Goal: Information Seeking & Learning: Learn about a topic

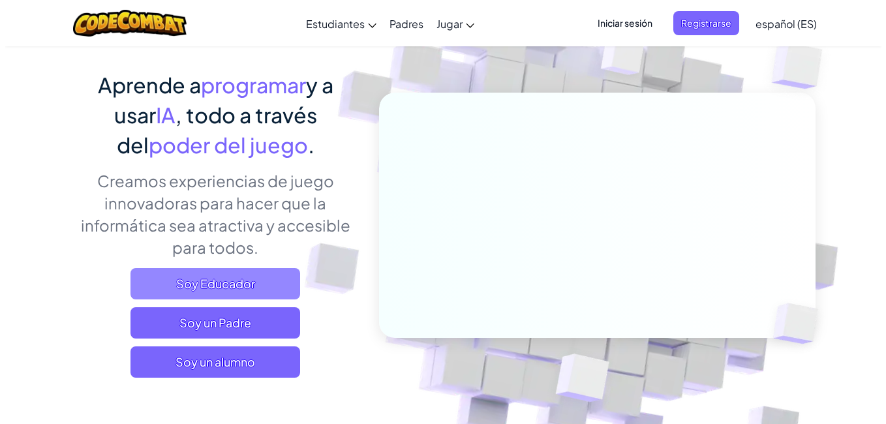
scroll to position [87, 0]
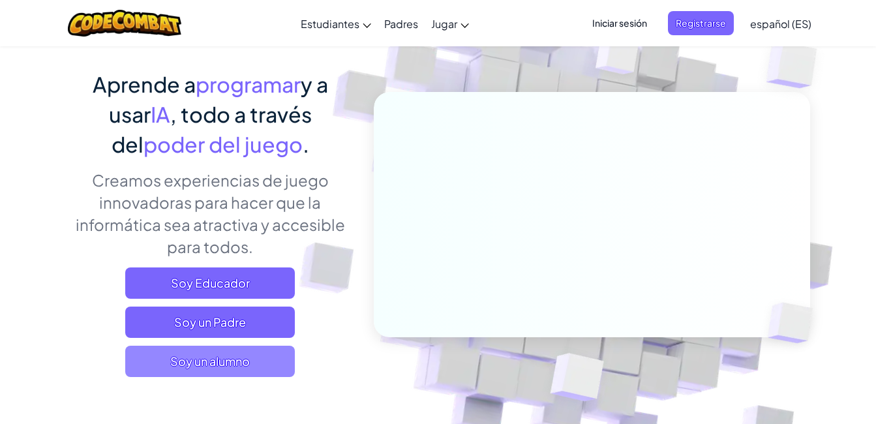
click at [237, 367] on span "Soy un alumno" at bounding box center [210, 361] width 170 height 31
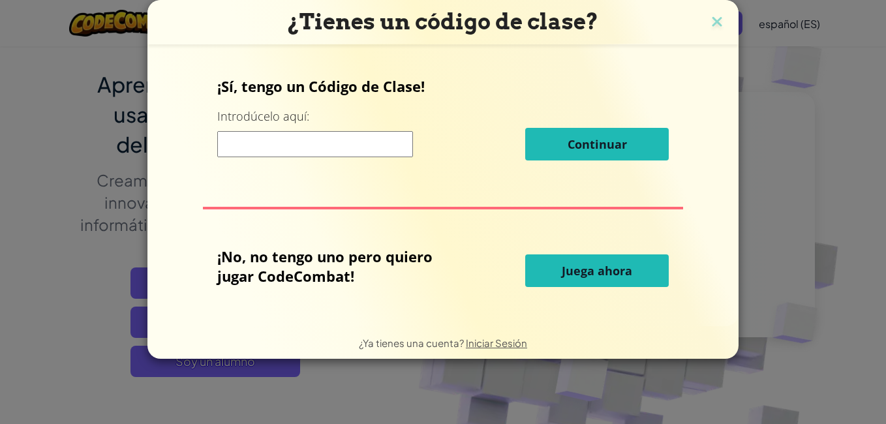
click at [336, 149] on input at bounding box center [315, 144] width 196 height 26
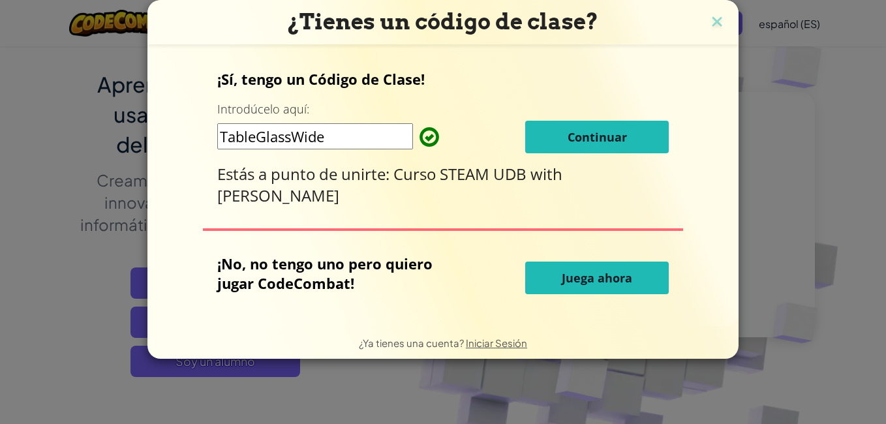
type input "TableGlassWide"
click at [556, 130] on button "Continuar" at bounding box center [597, 137] width 144 height 33
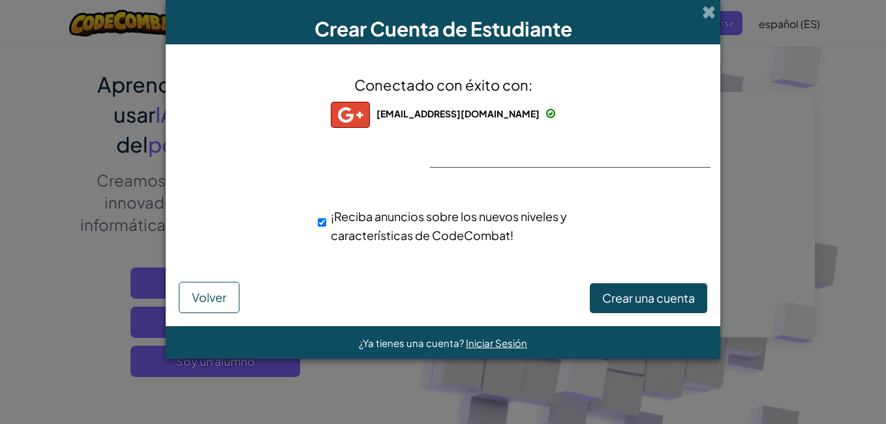
click at [618, 241] on div "¡Reciba anuncios sobre los nuevos niveles y características de CodeCombat!" at bounding box center [466, 225] width 316 height 51
click at [627, 300] on span "Crear una cuenta" at bounding box center [648, 297] width 93 height 15
click at [627, 300] on button "Crear una cuenta" at bounding box center [648, 298] width 117 height 30
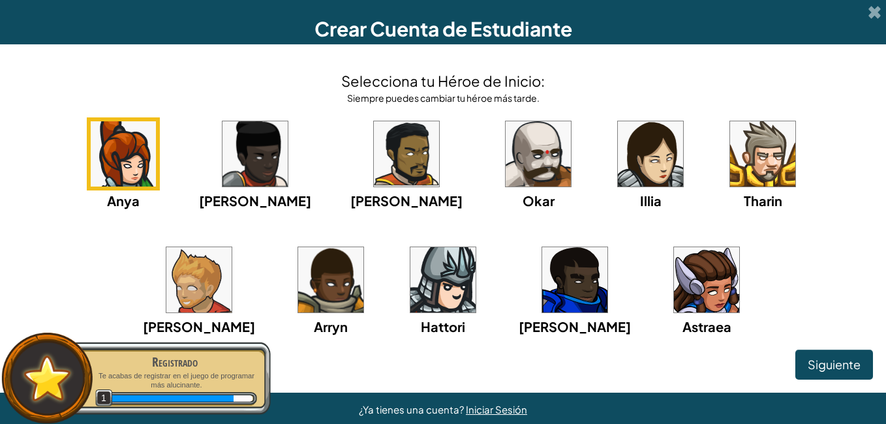
click at [674, 289] on img at bounding box center [706, 279] width 65 height 65
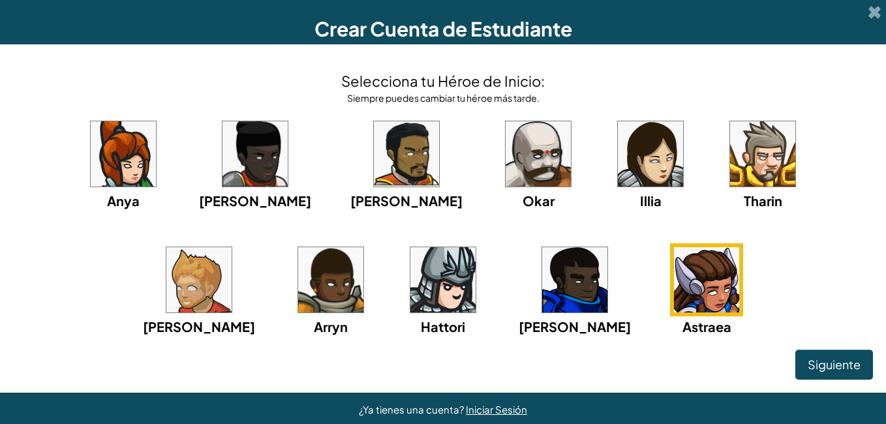
click at [727, 271] on div "[PERSON_NAME] [PERSON_NAME] [PERSON_NAME]" at bounding box center [443, 243] width 860 height 252
click at [716, 247] on div "[PERSON_NAME] [PERSON_NAME] [PERSON_NAME]" at bounding box center [443, 243] width 860 height 252
click at [703, 247] on div "[PERSON_NAME] [PERSON_NAME] [PERSON_NAME]" at bounding box center [443, 243] width 860 height 252
click at [689, 257] on div "[PERSON_NAME] [PERSON_NAME] [PERSON_NAME]" at bounding box center [443, 243] width 860 height 252
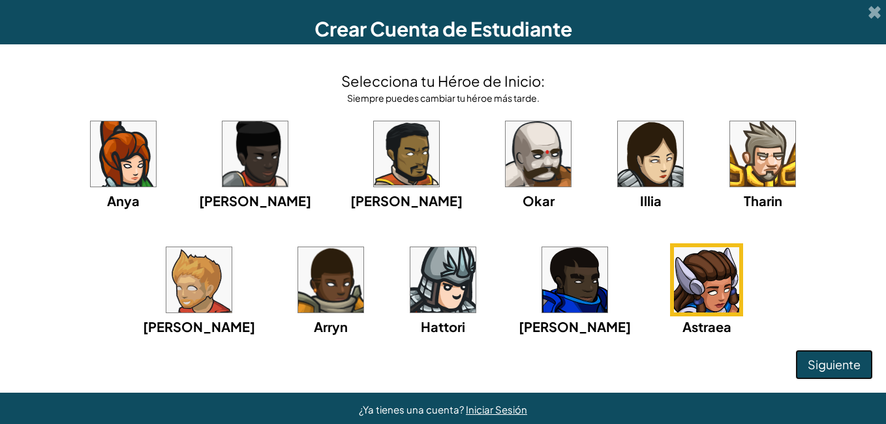
click at [815, 361] on span "Siguiente" at bounding box center [834, 364] width 53 height 15
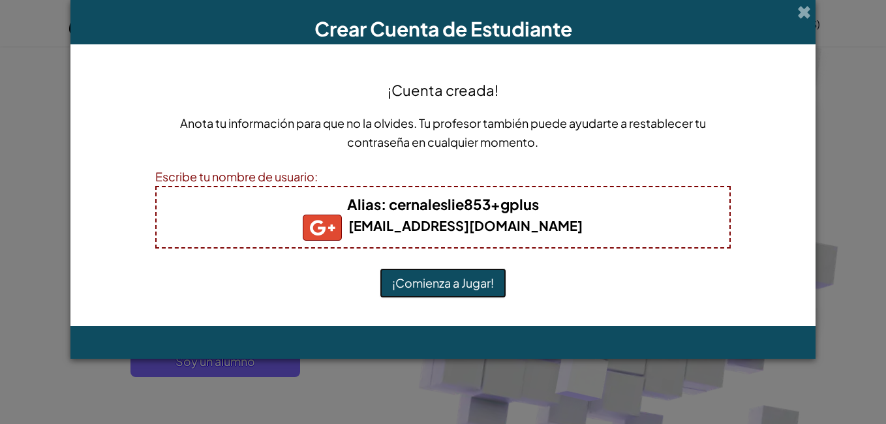
click at [483, 281] on button "¡Comienza a Jugar!" at bounding box center [443, 283] width 127 height 30
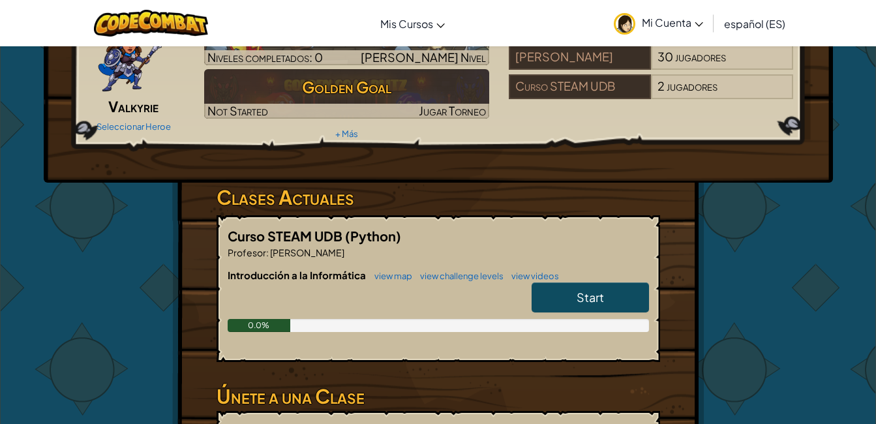
scroll to position [84, 0]
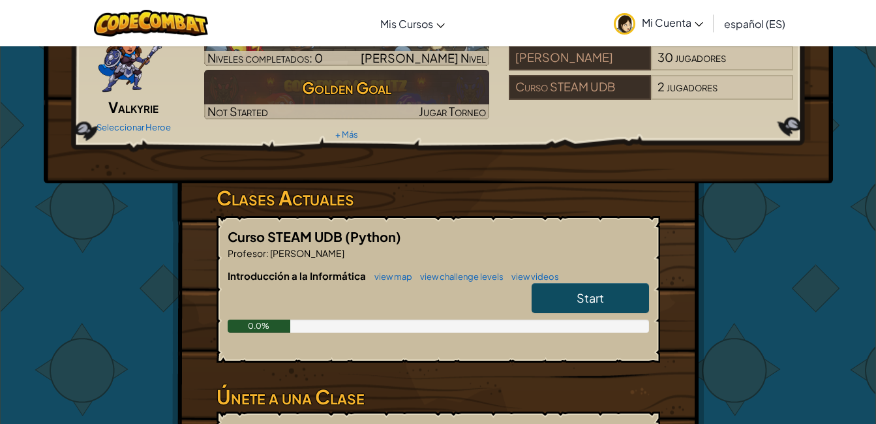
click at [583, 289] on link "Start" at bounding box center [590, 298] width 117 height 30
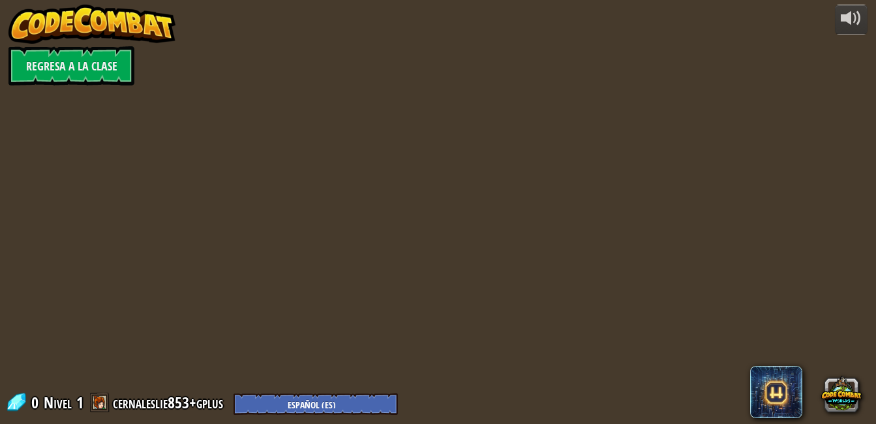
select select "es-ES"
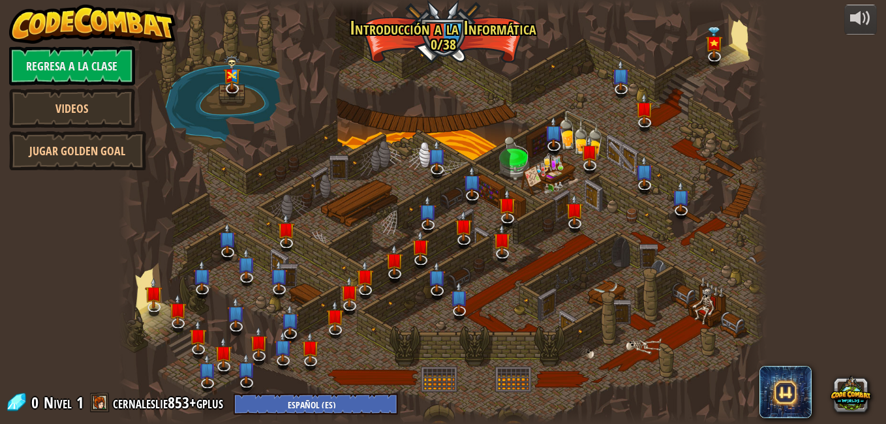
select select "es-ES"
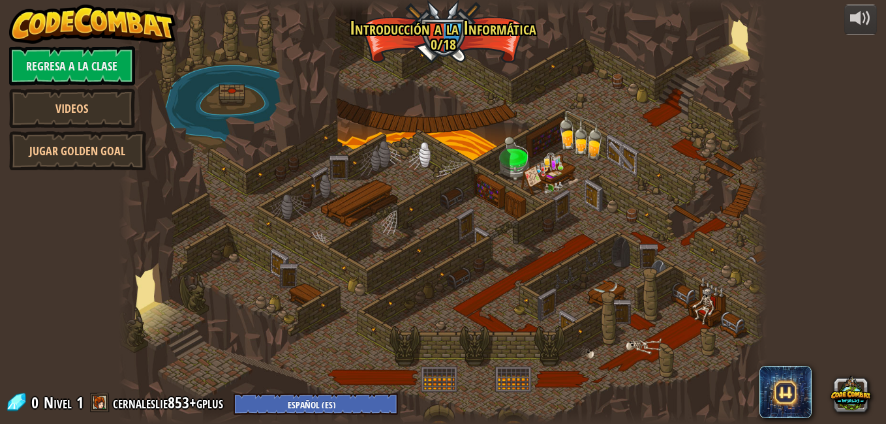
select select "es-ES"
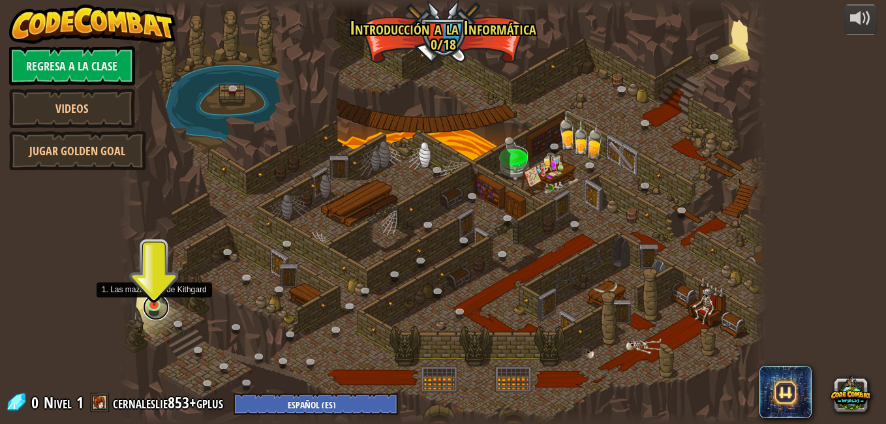
click at [155, 309] on link at bounding box center [156, 307] width 26 height 26
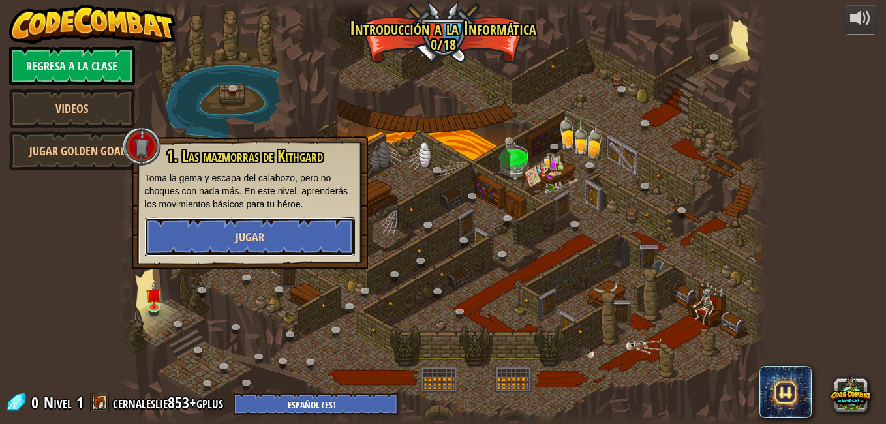
click at [225, 246] on button "Jugar" at bounding box center [250, 236] width 210 height 39
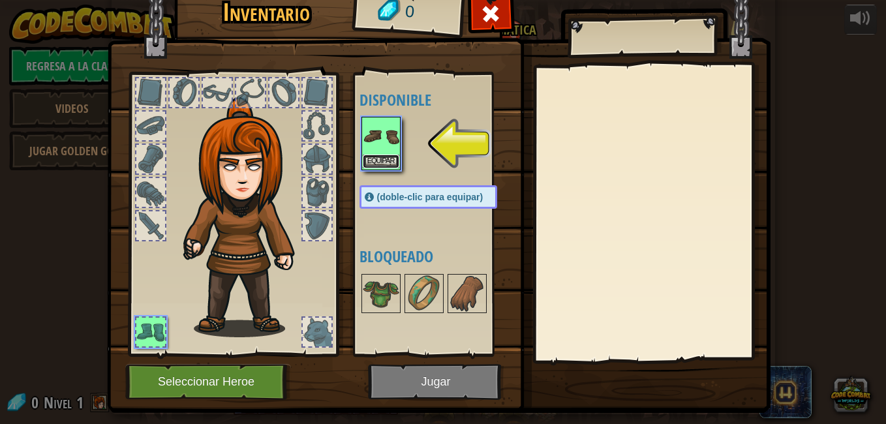
click at [376, 156] on button "Equipar" at bounding box center [381, 162] width 37 height 14
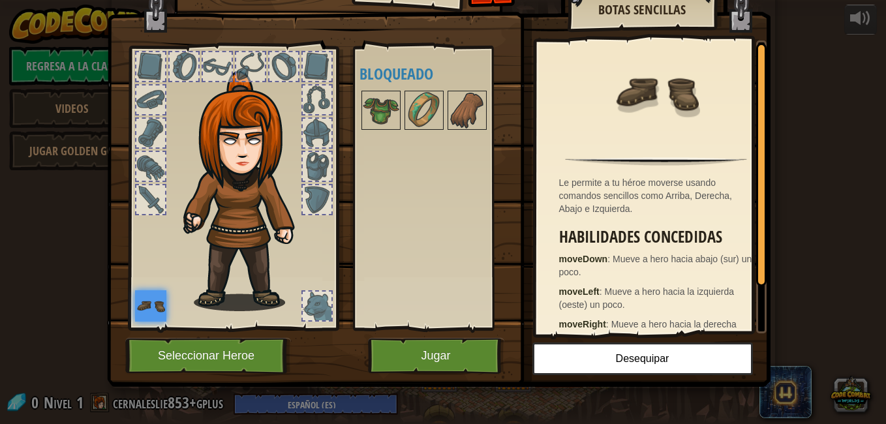
scroll to position [1, 0]
click at [180, 362] on button "Seleccionar Heroe" at bounding box center [208, 356] width 166 height 36
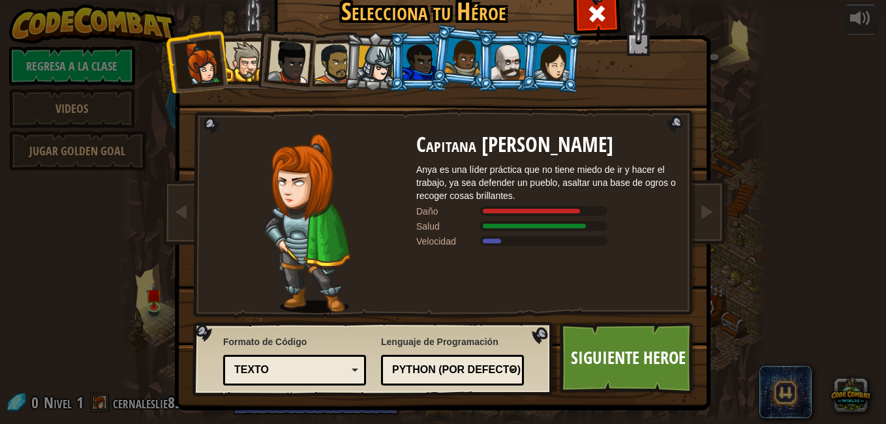
click at [562, 63] on div at bounding box center [552, 61] width 37 height 37
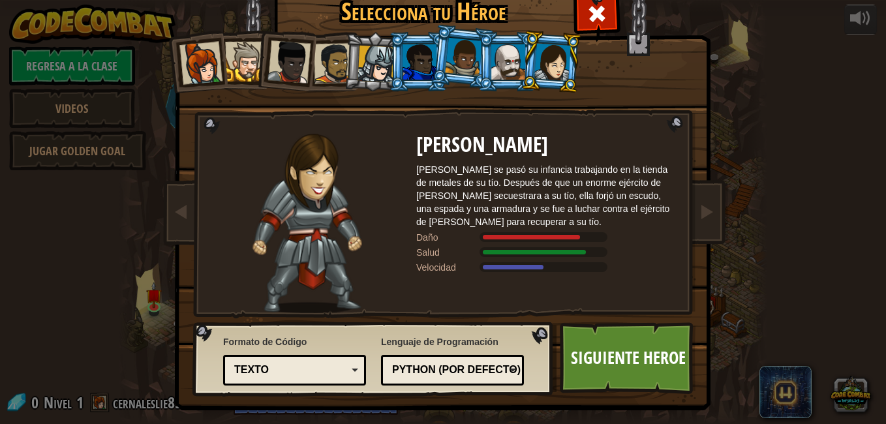
click at [198, 63] on div at bounding box center [200, 63] width 43 height 43
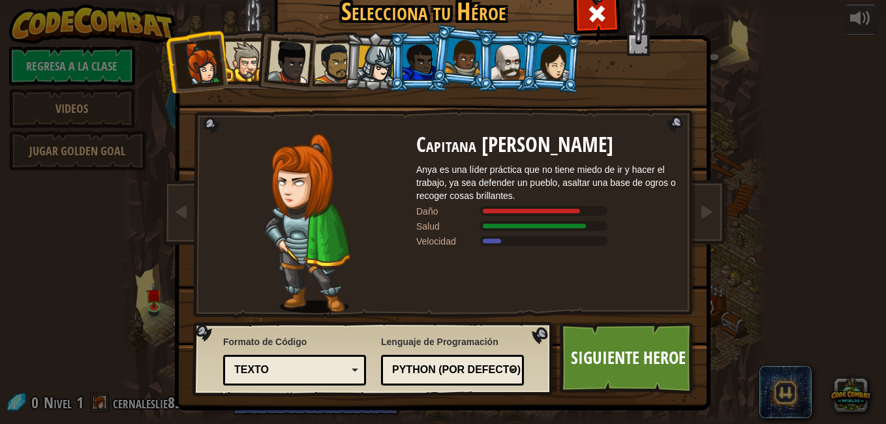
click at [277, 68] on div at bounding box center [288, 61] width 43 height 43
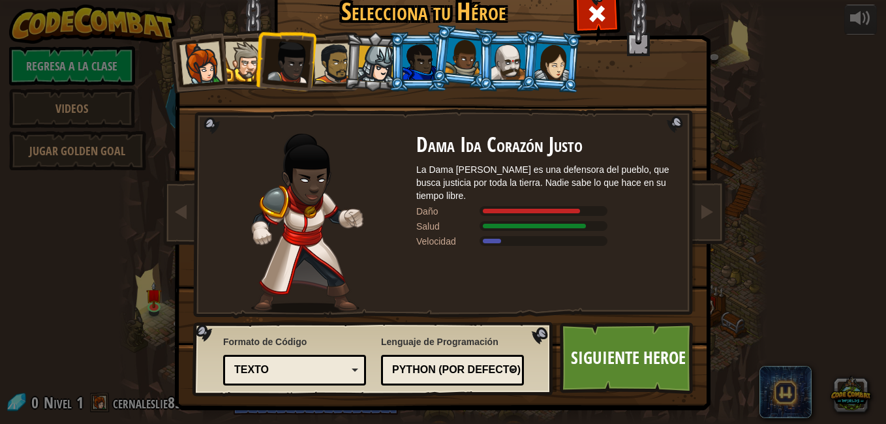
click at [359, 68] on div at bounding box center [375, 64] width 37 height 37
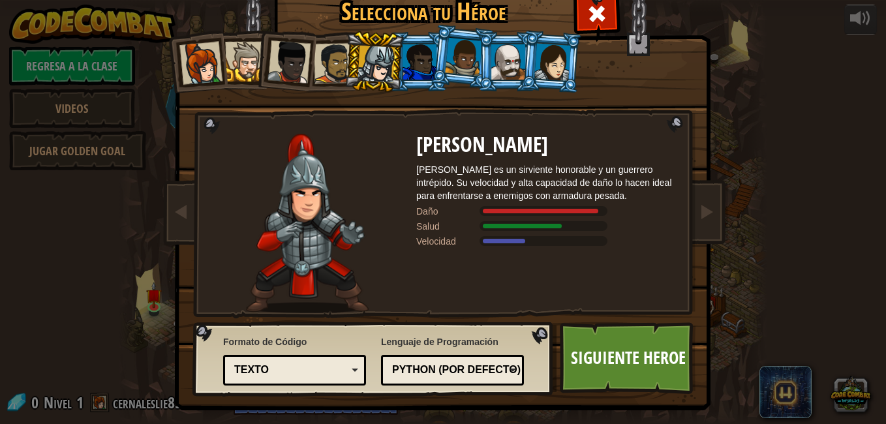
click at [457, 64] on div at bounding box center [463, 57] width 37 height 38
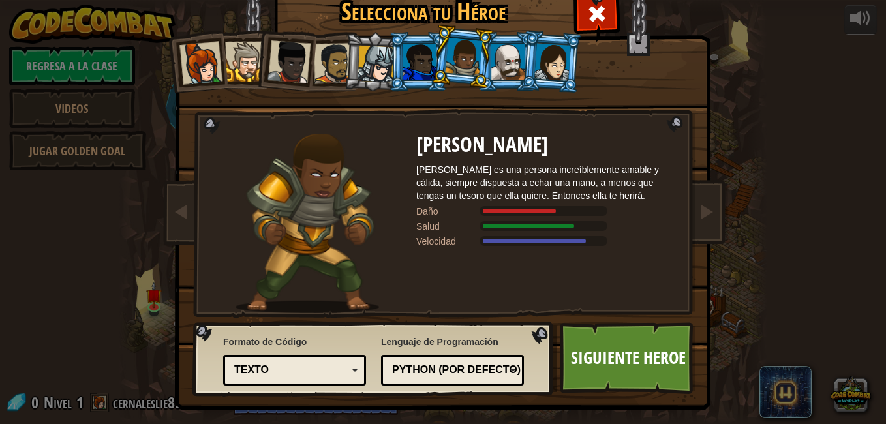
click at [551, 70] on div at bounding box center [552, 61] width 37 height 37
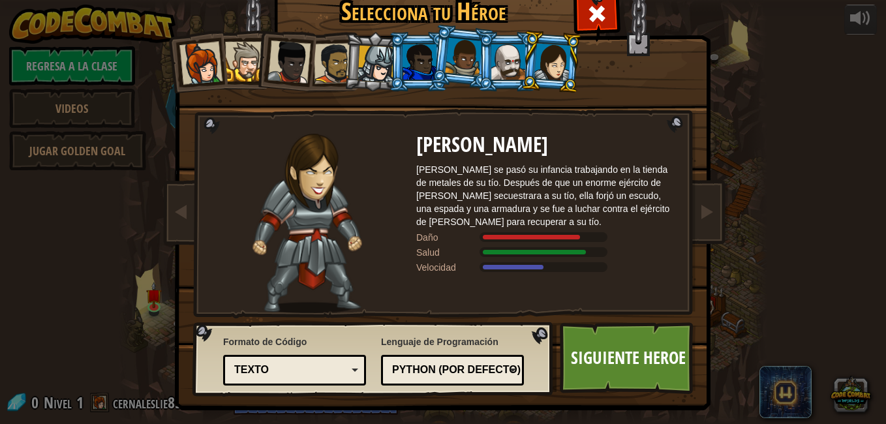
click at [192, 60] on div at bounding box center [200, 63] width 43 height 43
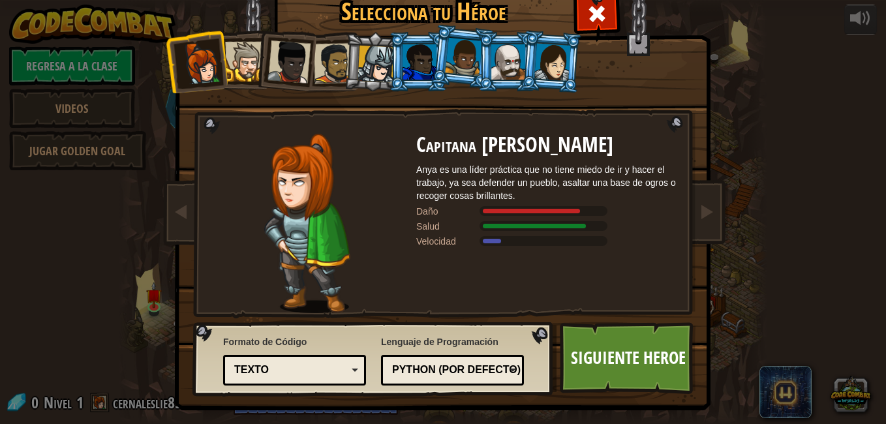
click at [544, 63] on div at bounding box center [552, 61] width 37 height 37
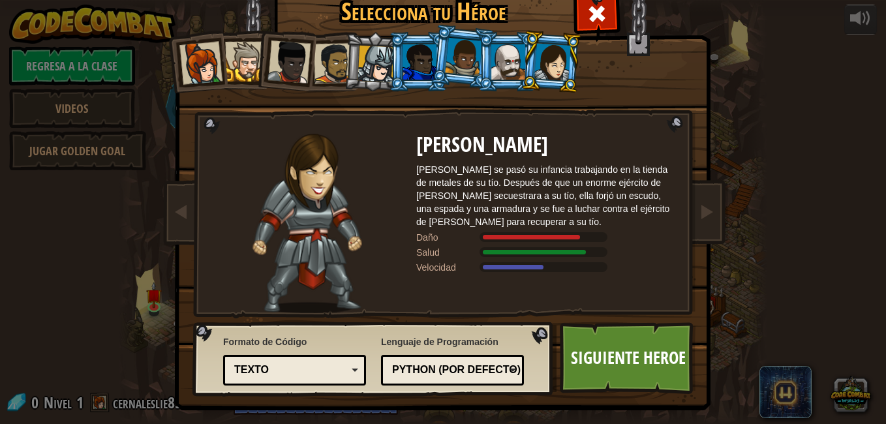
click at [548, 60] on div at bounding box center [552, 61] width 37 height 37
click at [605, 358] on link "Siguiente Heroe" at bounding box center [628, 358] width 136 height 72
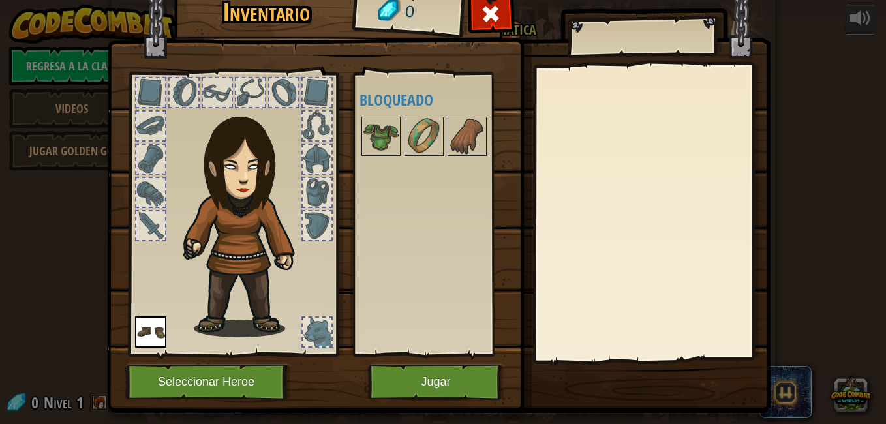
click at [388, 180] on div "Disponible Equipar (doble-clic para equipar) Bloqueado" at bounding box center [441, 214] width 164 height 272
click at [145, 330] on img at bounding box center [150, 331] width 31 height 31
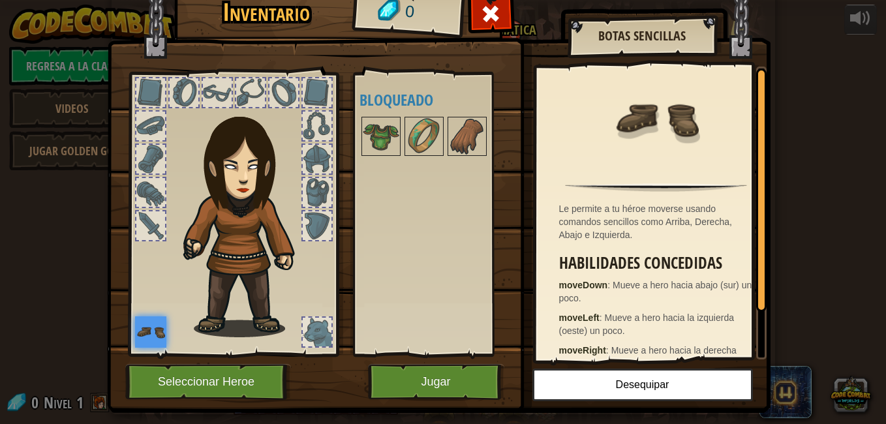
click at [139, 272] on div at bounding box center [232, 211] width 215 height 294
click at [320, 337] on div at bounding box center [317, 332] width 29 height 29
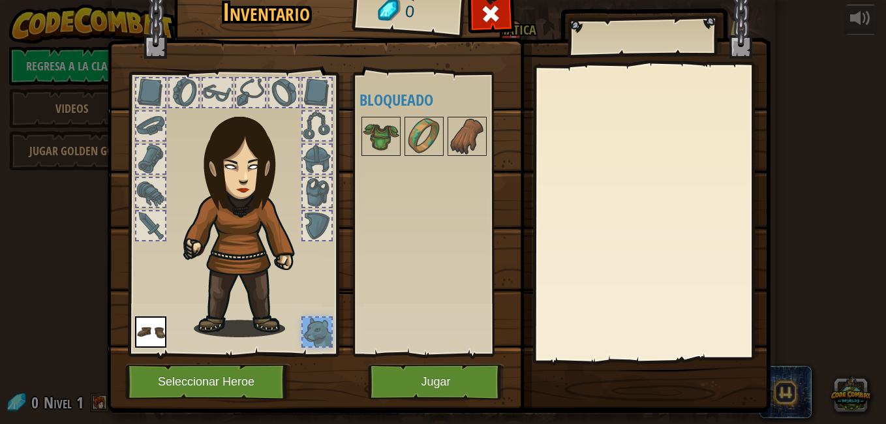
click at [155, 290] on div at bounding box center [232, 211] width 215 height 294
click at [136, 225] on div at bounding box center [150, 225] width 29 height 29
click at [147, 326] on img at bounding box center [150, 331] width 31 height 31
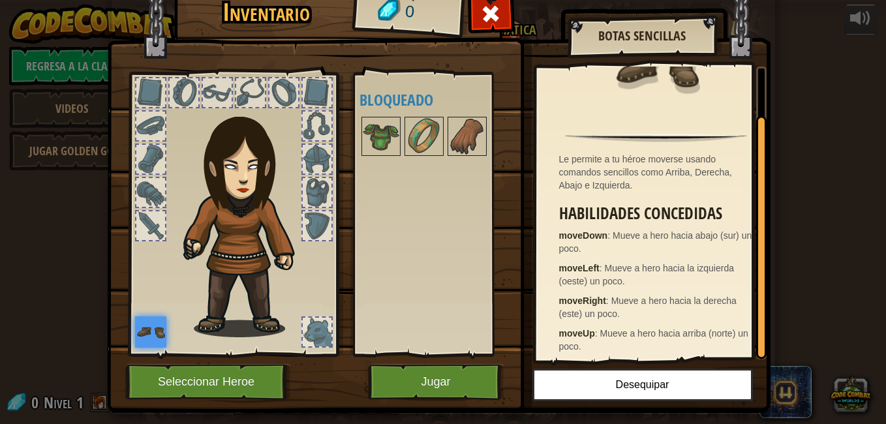
scroll to position [0, 0]
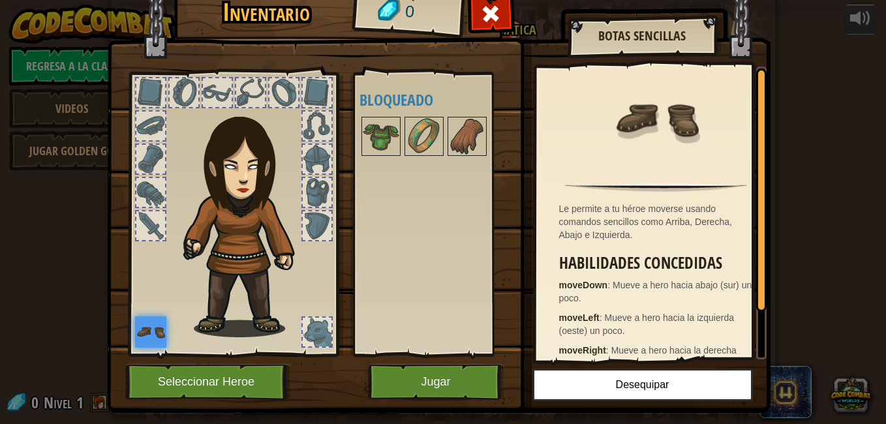
click at [450, 245] on div "Disponible Equipar (doble-clic para equipar) Bloqueado" at bounding box center [441, 214] width 164 height 272
click at [614, 386] on button "Desequipar" at bounding box center [642, 385] width 221 height 33
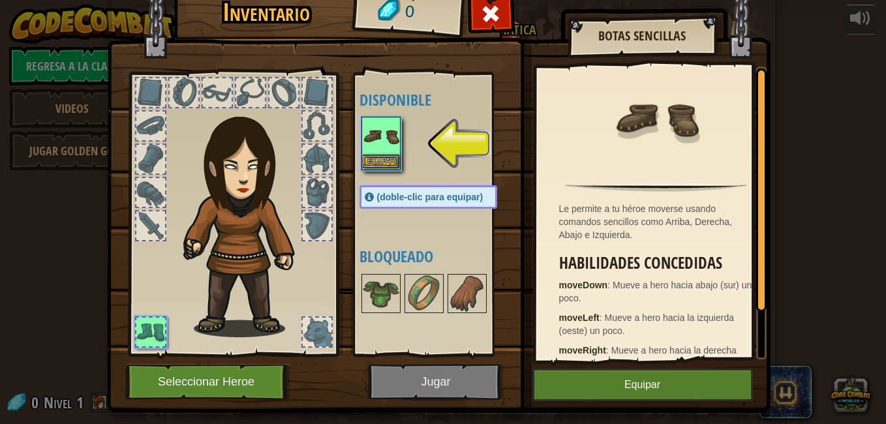
click at [380, 153] on img at bounding box center [381, 136] width 37 height 37
click at [380, 159] on button "Equipar" at bounding box center [381, 162] width 37 height 14
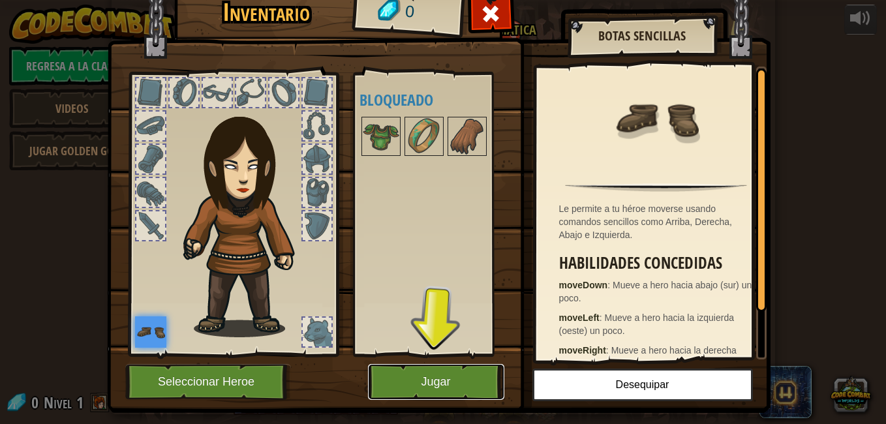
click at [427, 386] on button "Jugar" at bounding box center [436, 382] width 136 height 36
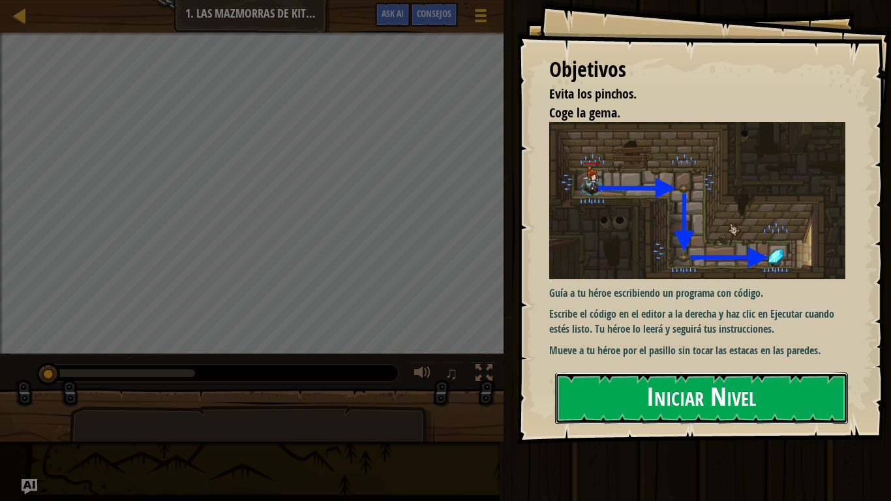
click at [740, 402] on button "Iniciar Nivel" at bounding box center [701, 399] width 293 height 52
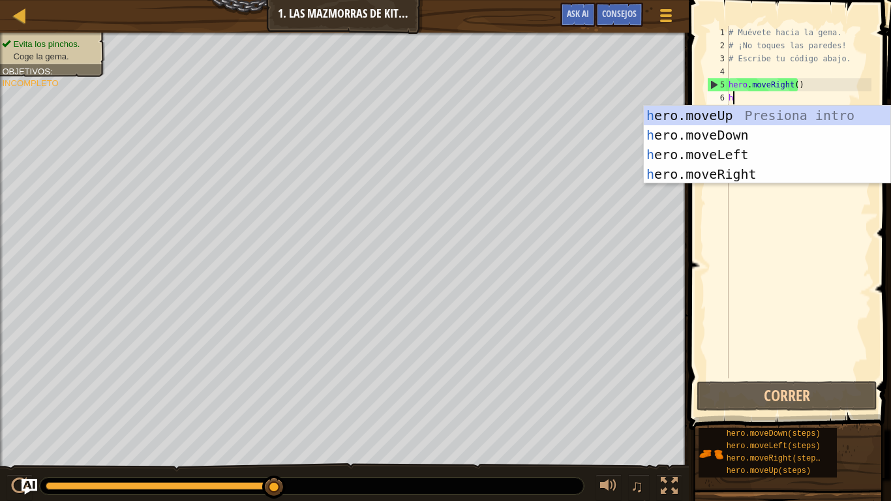
scroll to position [6, 0]
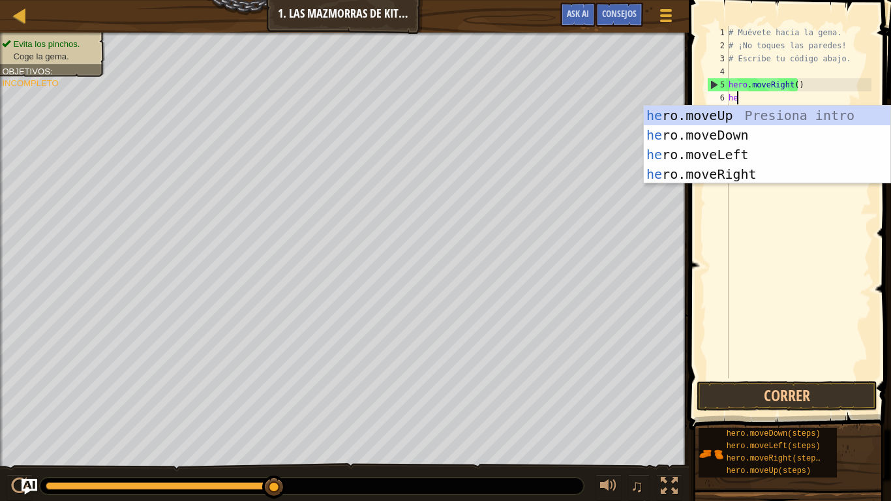
type textarea "her"
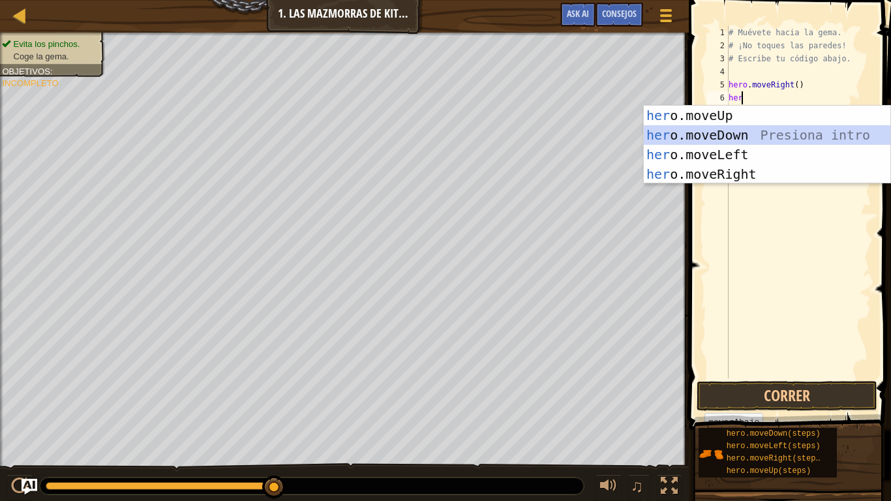
click at [744, 136] on div "her o.moveUp Presiona intro her o.moveDown Presiona intro her o.moveLeft Presio…" at bounding box center [767, 164] width 247 height 117
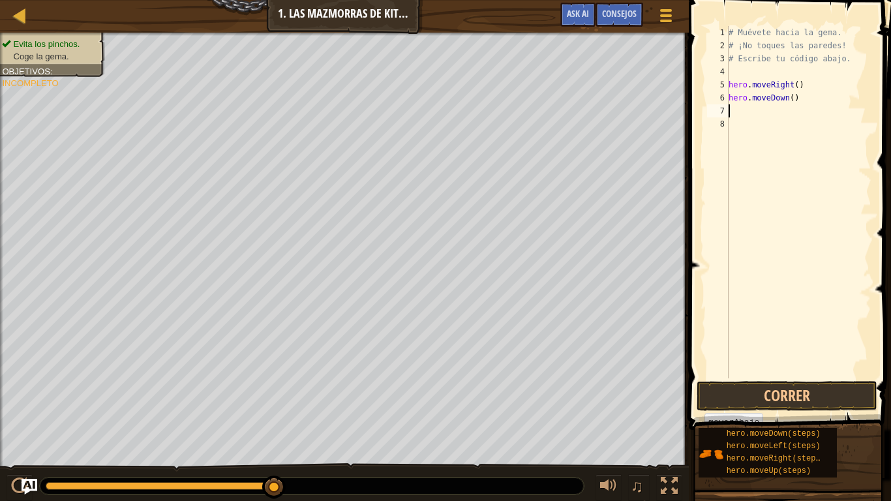
scroll to position [6, 0]
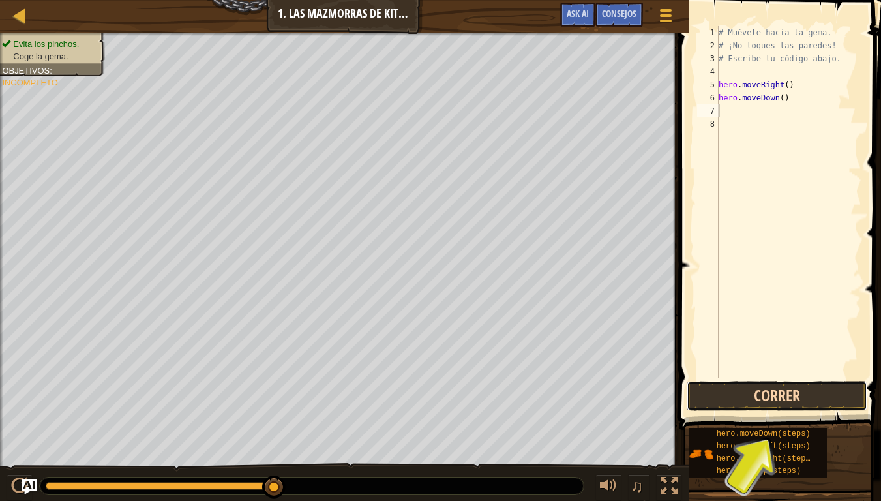
click at [773, 389] on button "Correr" at bounding box center [777, 396] width 181 height 30
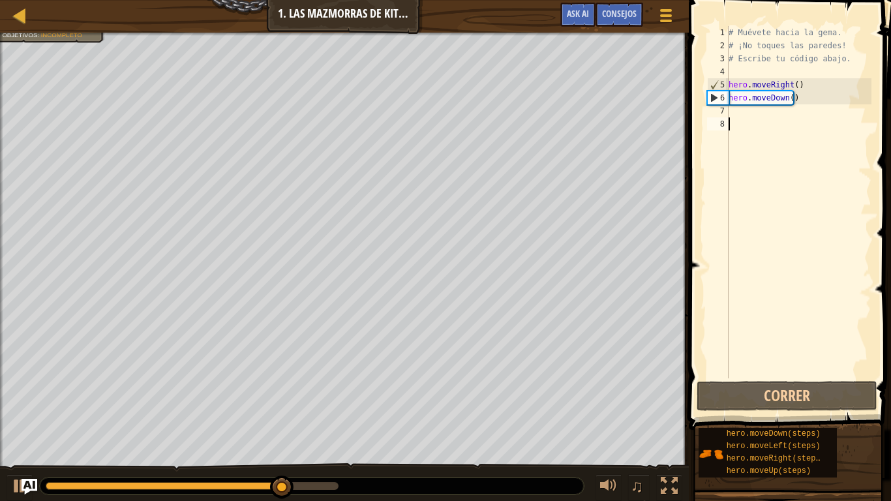
click at [757, 120] on div "# Muévete hacia la gema. # ¡No toques las paredes! # Escribe tu código abajo. h…" at bounding box center [798, 215] width 145 height 378
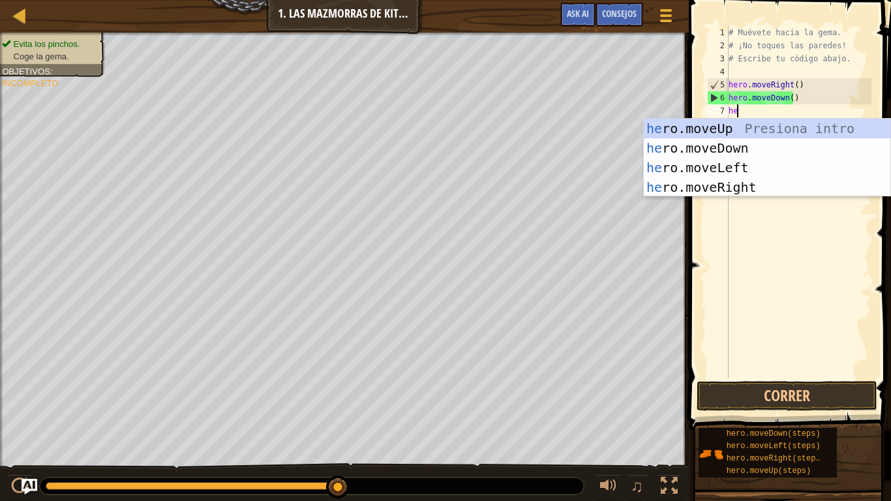
scroll to position [6, 1]
type textarea "hero"
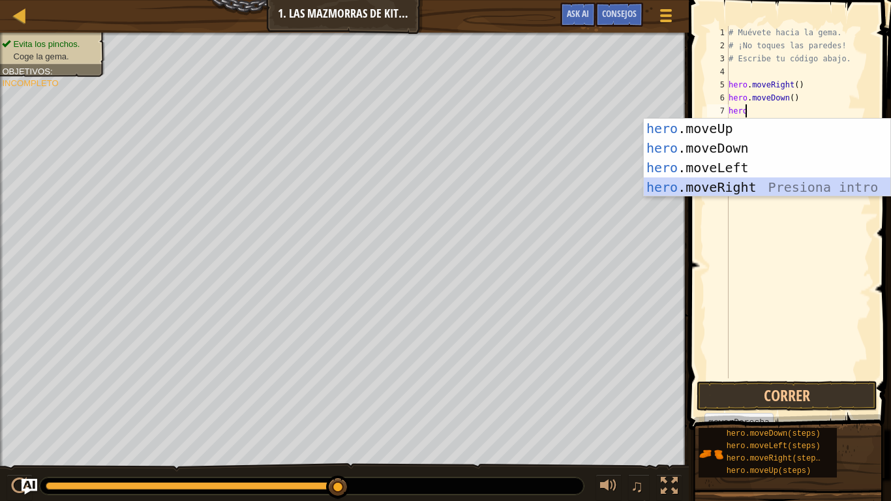
click at [742, 188] on div "hero .moveUp Presiona intro hero .moveDown Presiona intro hero .moveLeft Presio…" at bounding box center [767, 177] width 247 height 117
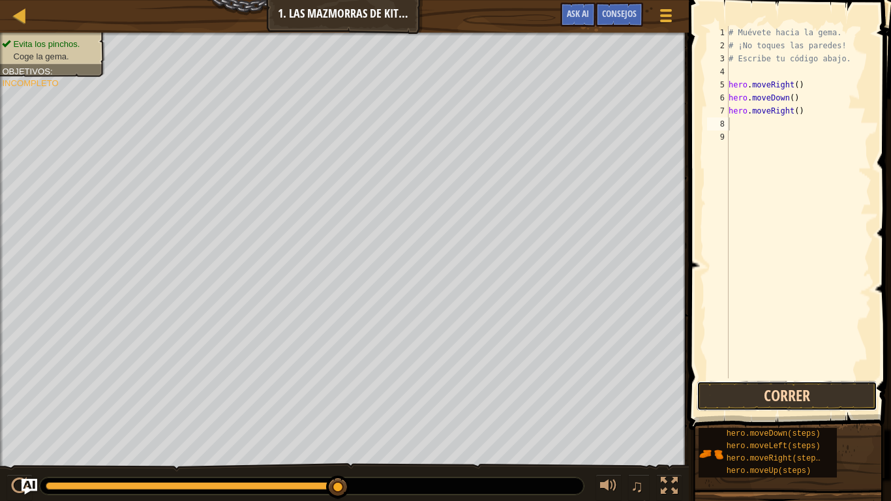
click at [761, 397] on button "Correr" at bounding box center [787, 396] width 181 height 30
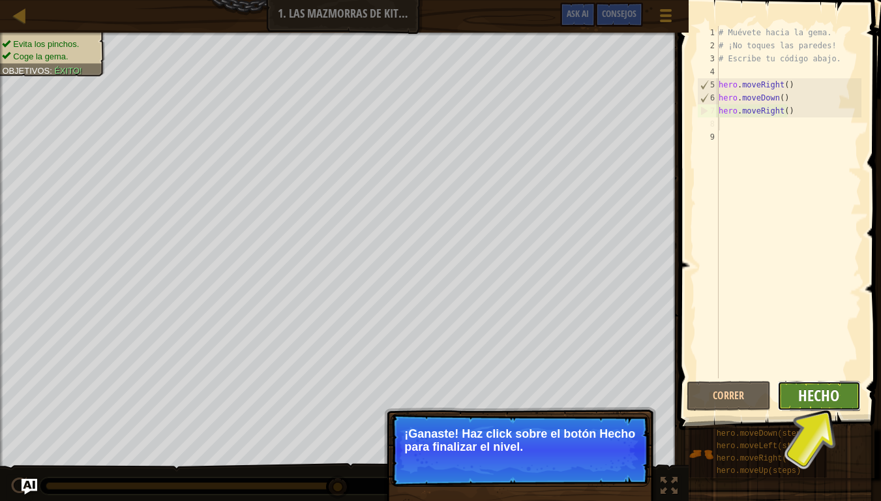
click at [811, 397] on span "Hecho" at bounding box center [819, 395] width 41 height 21
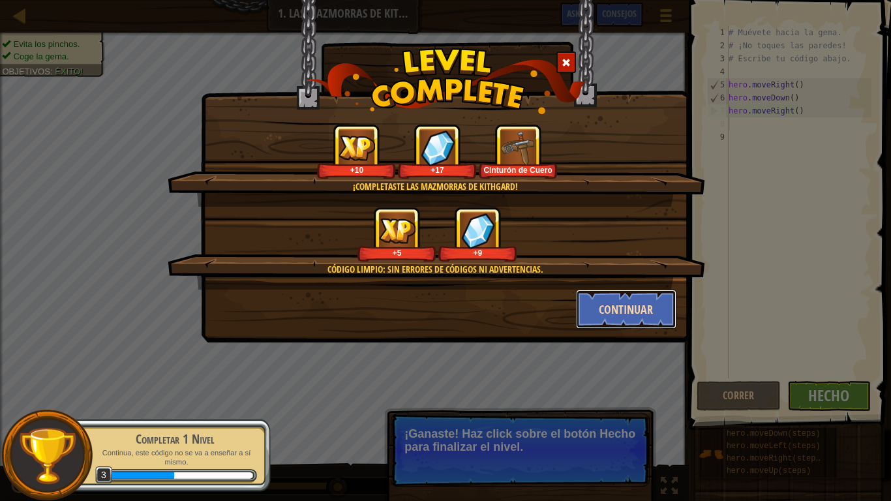
click at [637, 310] on button "Continuar" at bounding box center [626, 309] width 101 height 39
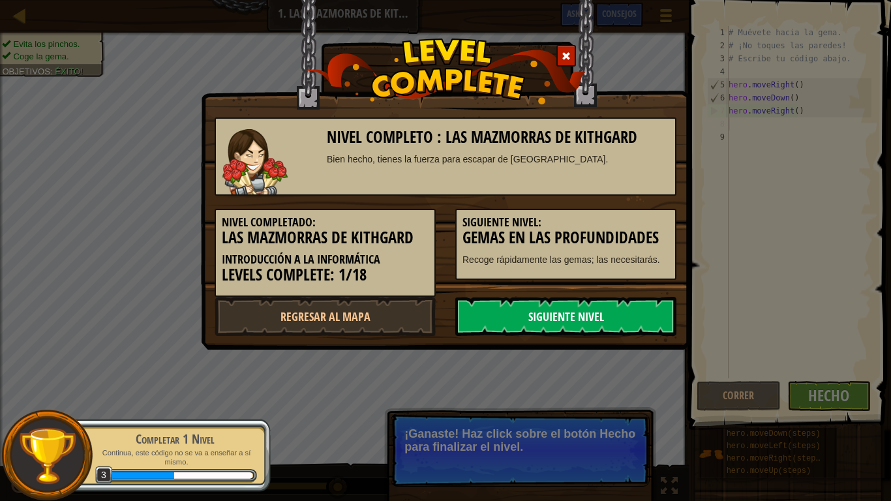
click at [618, 311] on link "Siguiente nivel" at bounding box center [565, 316] width 221 height 39
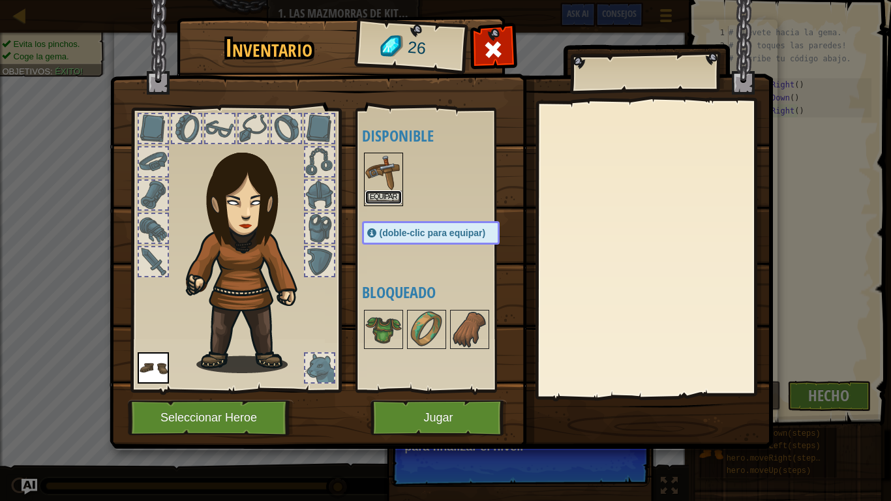
click at [386, 195] on button "Equipar" at bounding box center [383, 197] width 37 height 14
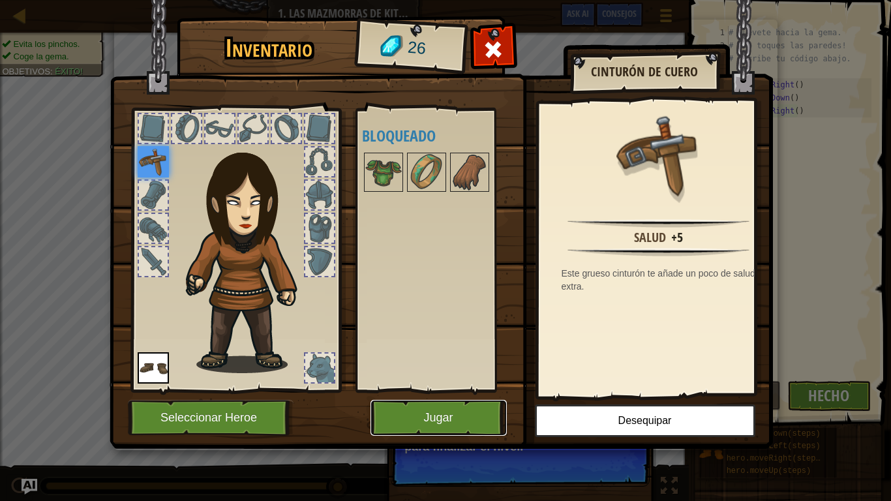
click at [462, 414] on button "Jugar" at bounding box center [439, 418] width 136 height 36
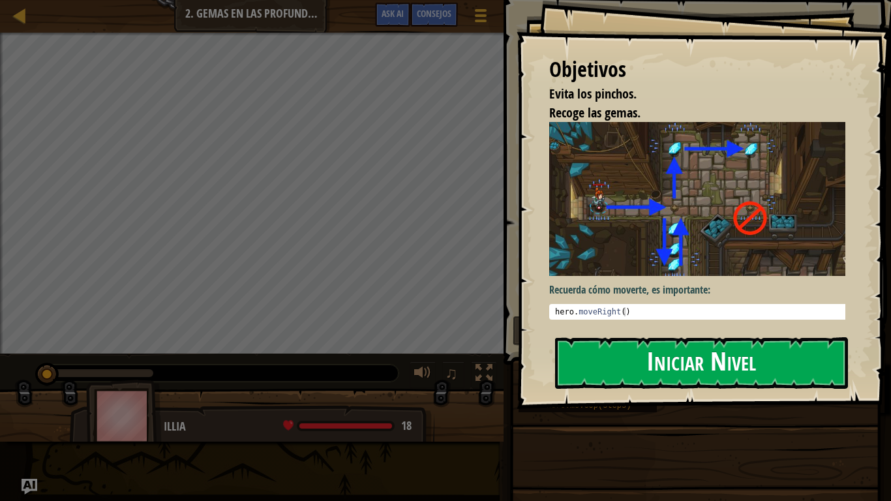
click at [621, 351] on button "Iniciar Nivel" at bounding box center [701, 363] width 293 height 52
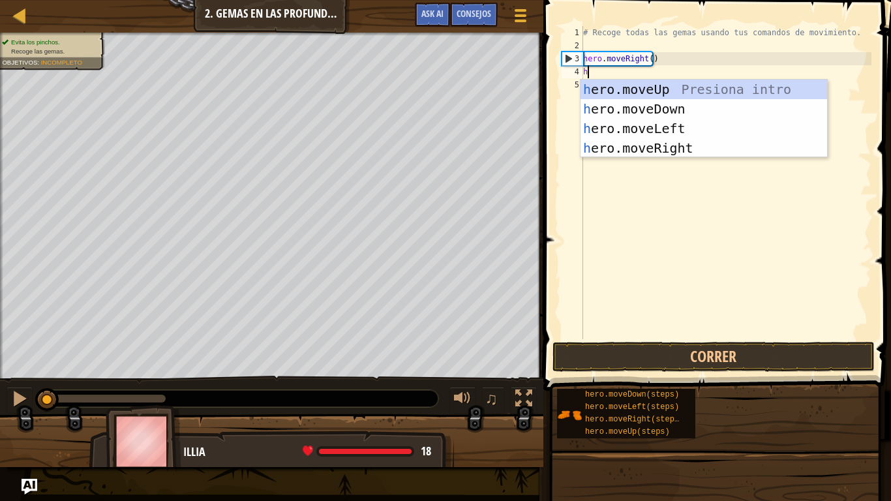
scroll to position [6, 0]
type textarea "hero"
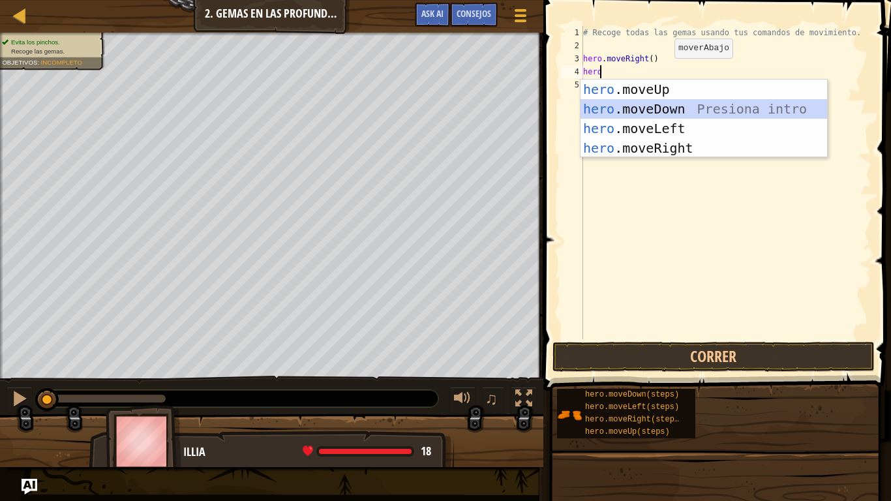
click at [652, 111] on div "hero .moveUp Presiona intro hero .moveDown Presiona intro hero .moveLeft Presio…" at bounding box center [704, 138] width 247 height 117
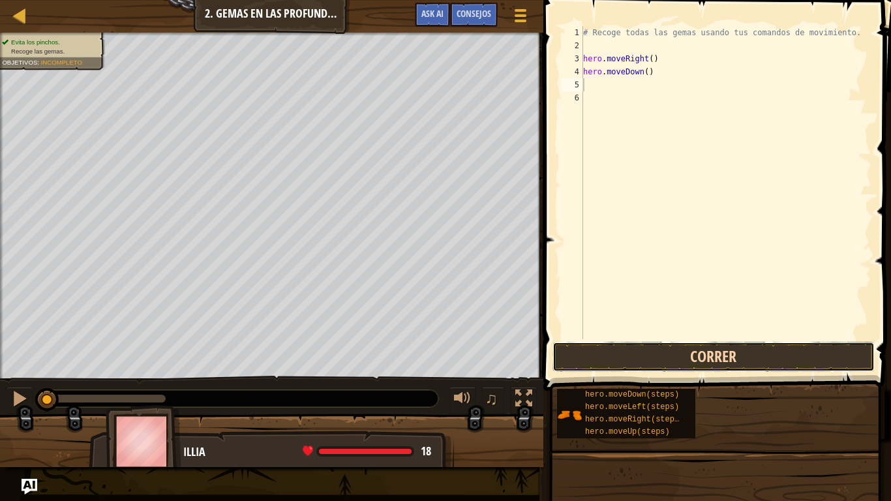
drag, startPoint x: 633, startPoint y: 345, endPoint x: 620, endPoint y: 355, distance: 15.8
click at [620, 355] on button "Correr" at bounding box center [714, 357] width 322 height 30
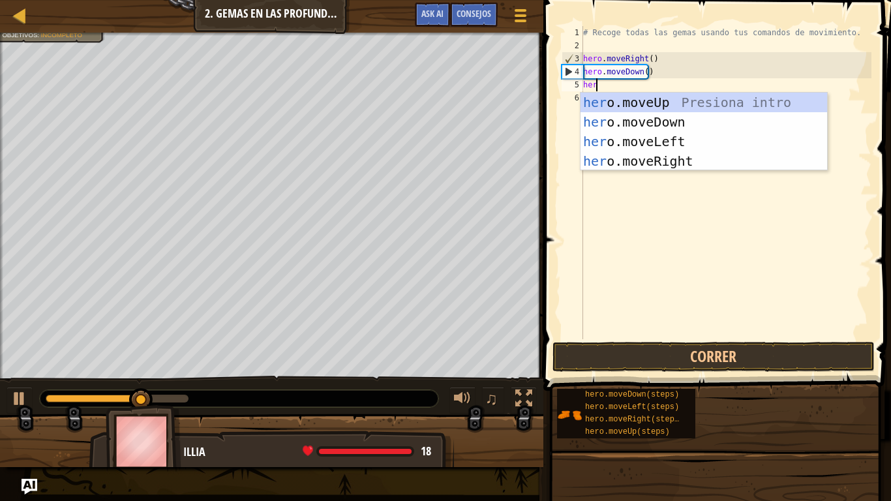
type textarea "hero"
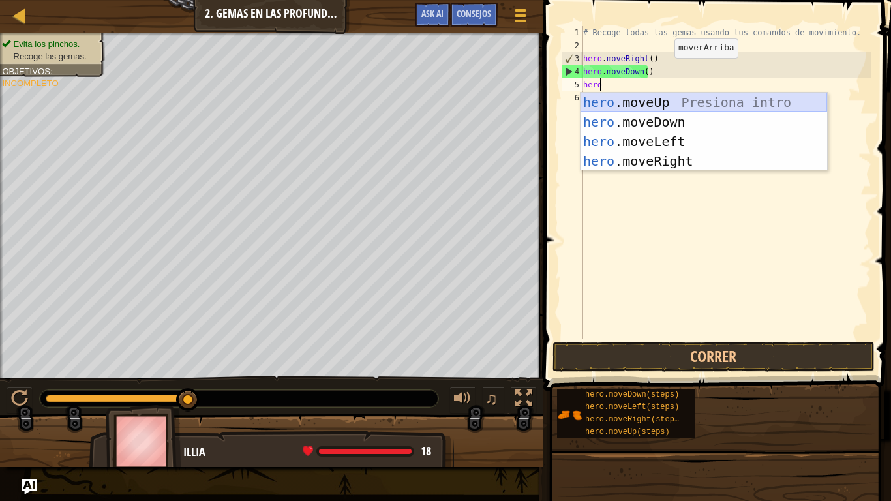
click at [626, 99] on div "hero .moveUp Presiona intro hero .moveDown Presiona intro hero .moveLeft Presio…" at bounding box center [704, 151] width 247 height 117
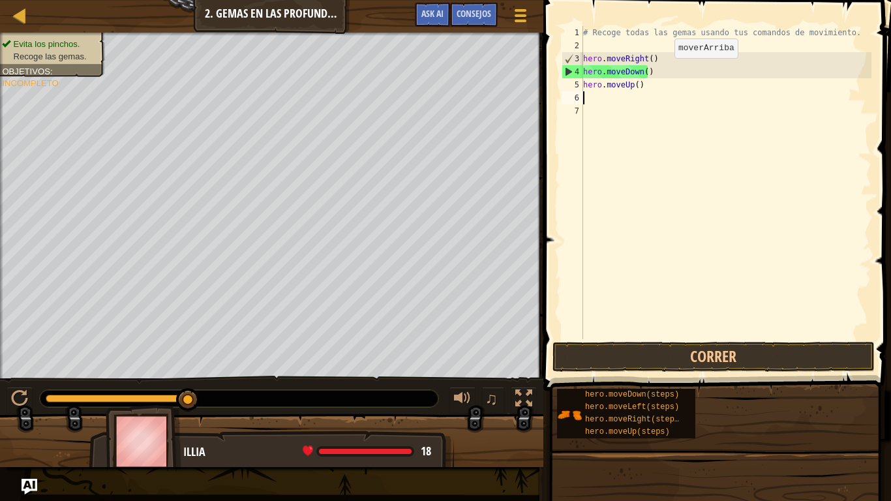
scroll to position [6, 0]
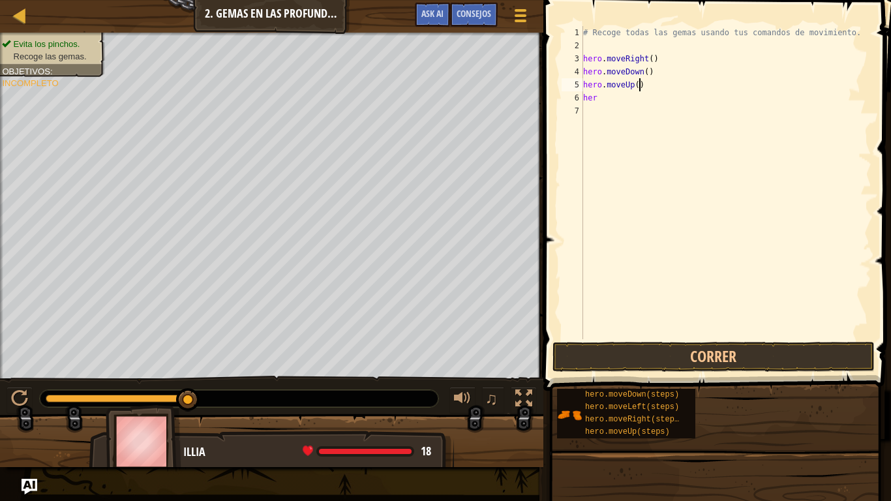
click at [681, 91] on div "# Recoge todas las gemas usando tus comandos de movimiento. hero . moveRight ( …" at bounding box center [726, 195] width 291 height 339
type textarea "h"
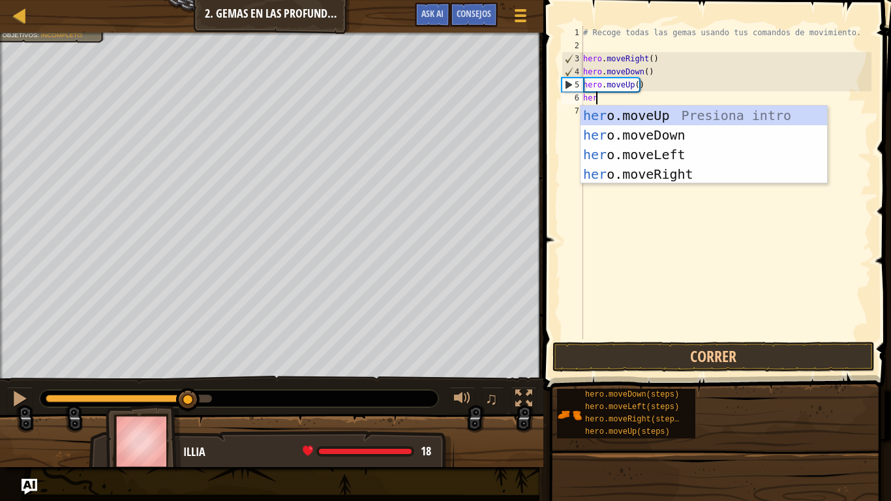
type textarea "hero"
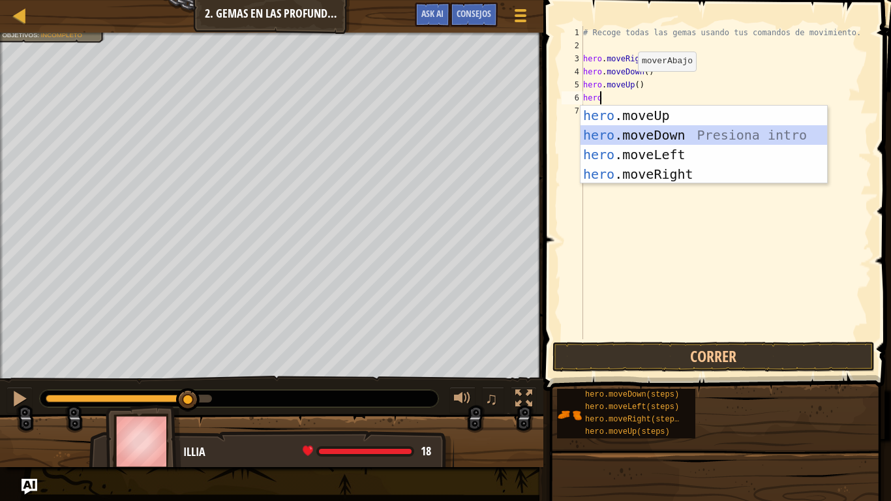
click at [635, 125] on div "hero .moveUp Presiona intro hero .moveDown Presiona intro hero .moveLeft Presio…" at bounding box center [704, 164] width 247 height 117
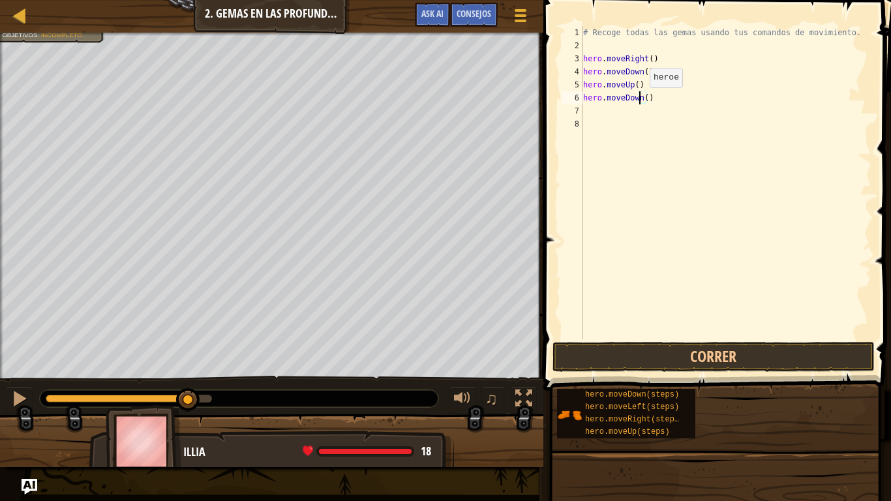
click at [639, 100] on div "# Recoge todas las gemas usando tus comandos de movimiento. hero . moveRight ( …" at bounding box center [726, 195] width 291 height 339
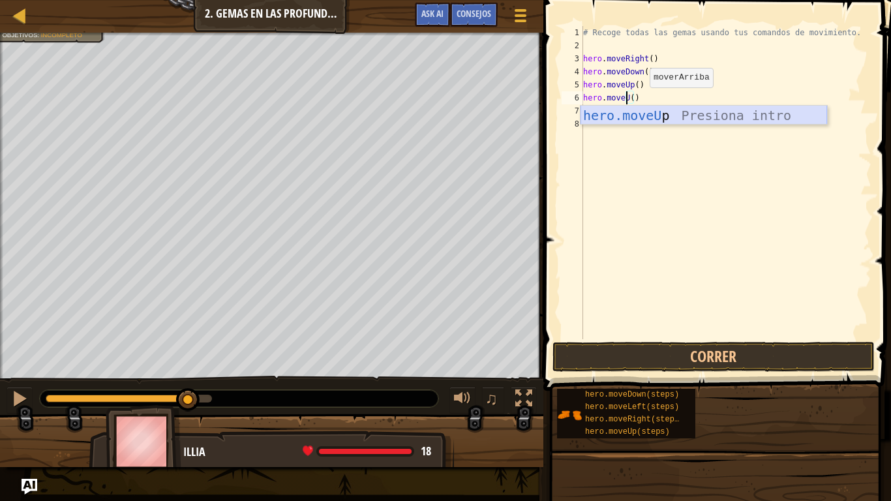
click at [640, 112] on div "hero.moveU p Presiona intro" at bounding box center [704, 135] width 247 height 59
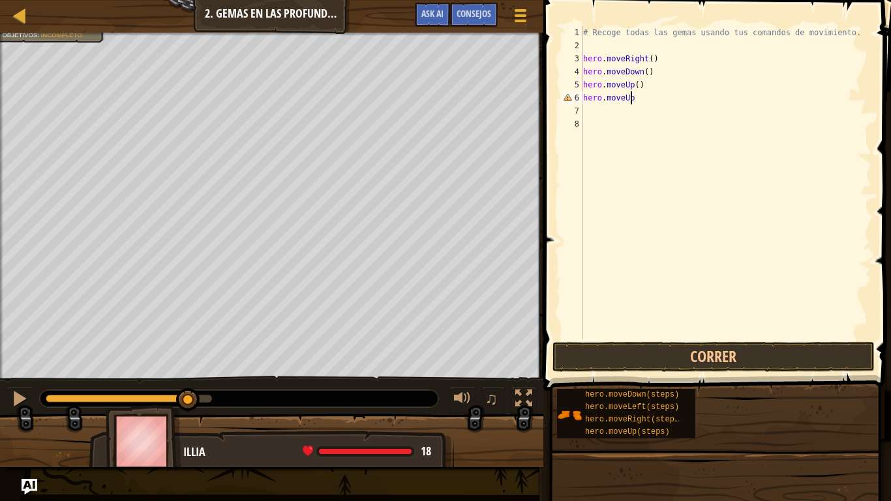
click at [644, 103] on div "# Recoge todas las gemas usando tus comandos de movimiento. hero . moveRight ( …" at bounding box center [726, 195] width 291 height 339
type textarea "hero.moveUp()"
click at [624, 352] on button "Correr" at bounding box center [714, 357] width 322 height 30
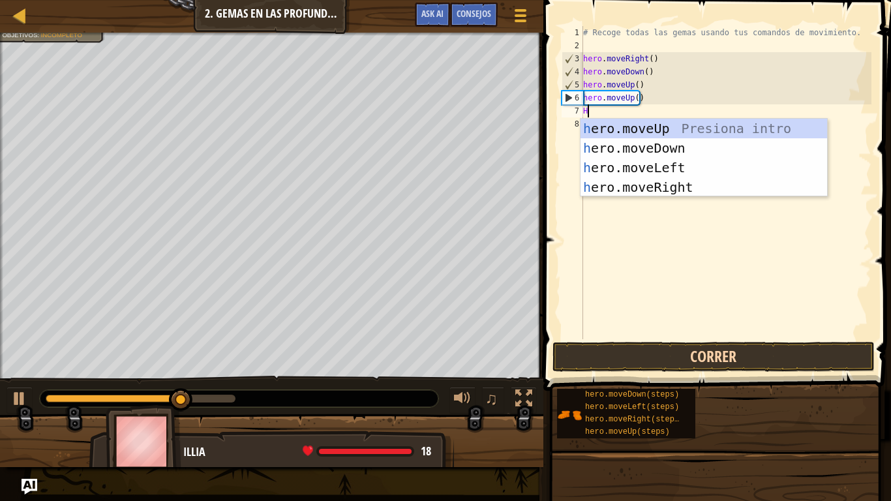
type textarea "HE"
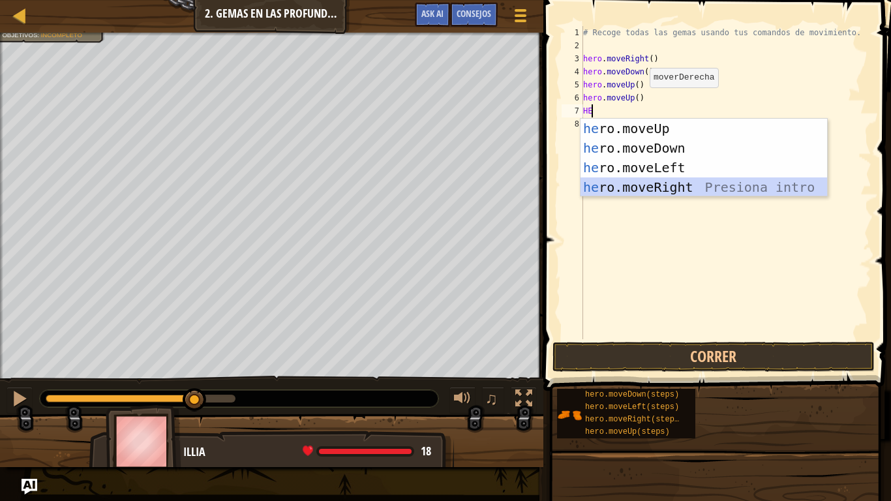
click at [654, 185] on div "he ro.moveUp Presiona intro he ro.moveDown Presiona intro he ro.moveLeft Presio…" at bounding box center [704, 177] width 247 height 117
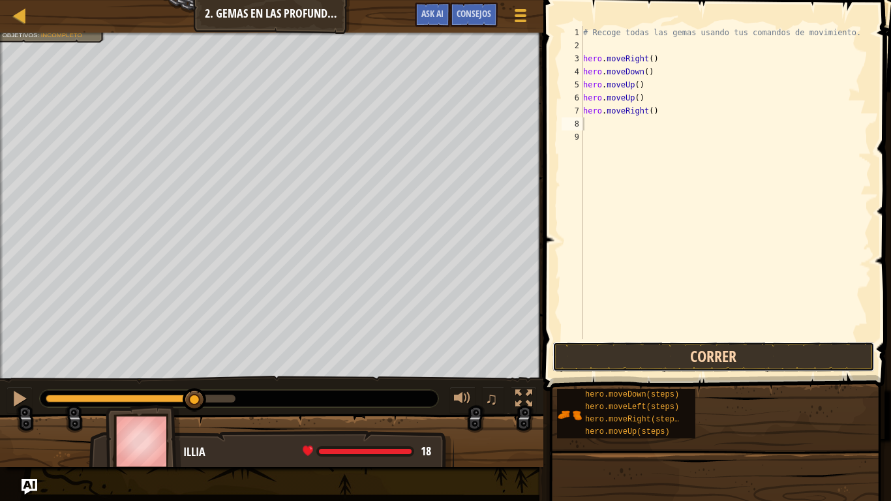
click at [646, 361] on button "Correr" at bounding box center [714, 357] width 322 height 30
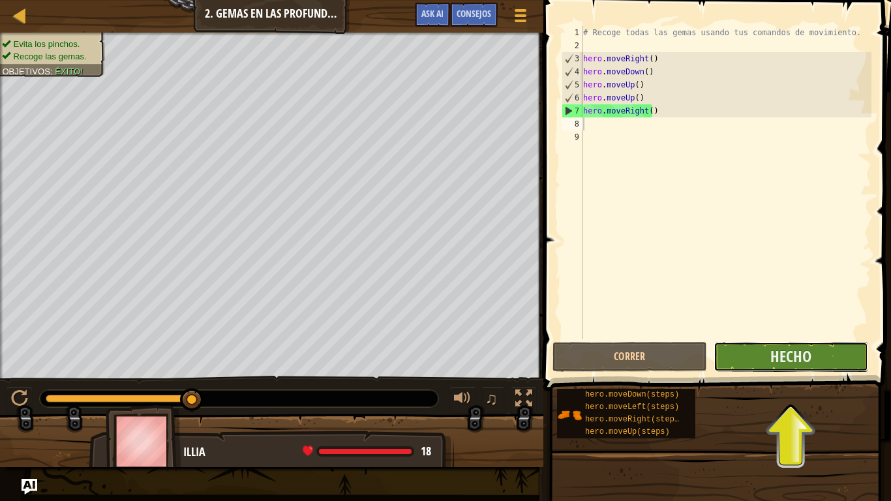
click at [769, 359] on button "Hecho" at bounding box center [791, 357] width 155 height 30
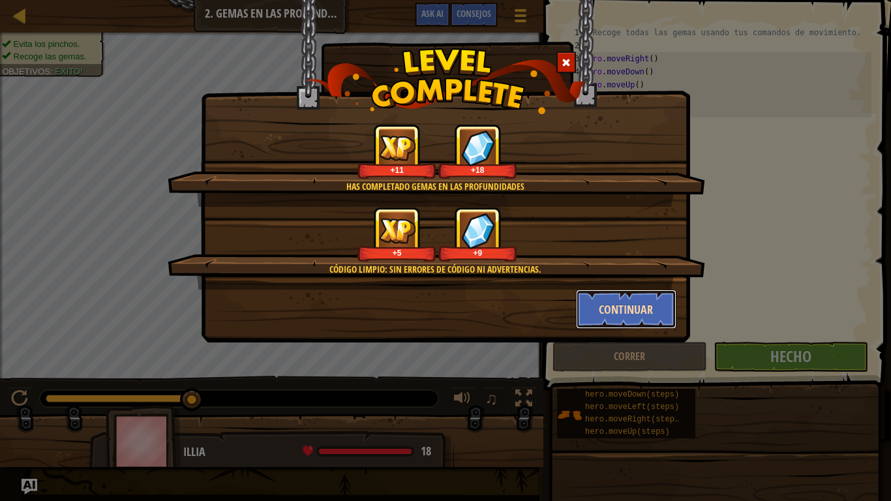
click at [643, 307] on button "Continuar" at bounding box center [626, 309] width 101 height 39
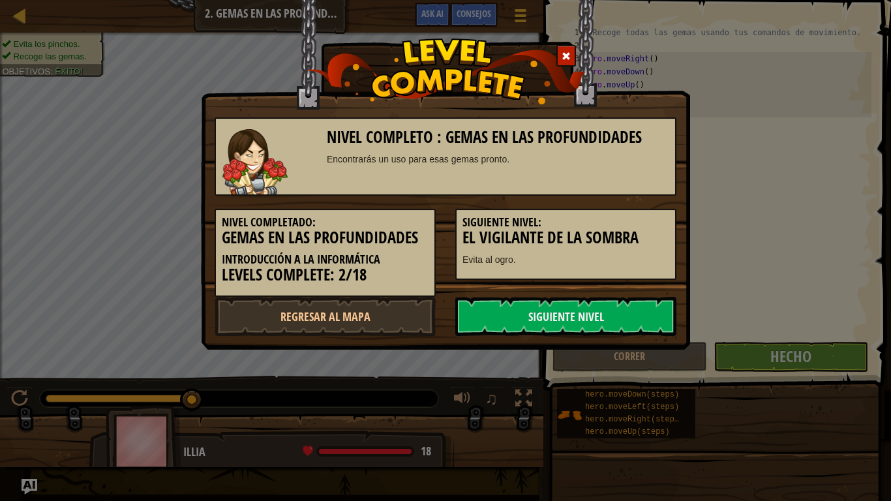
click at [643, 307] on link "Siguiente nivel" at bounding box center [565, 316] width 221 height 39
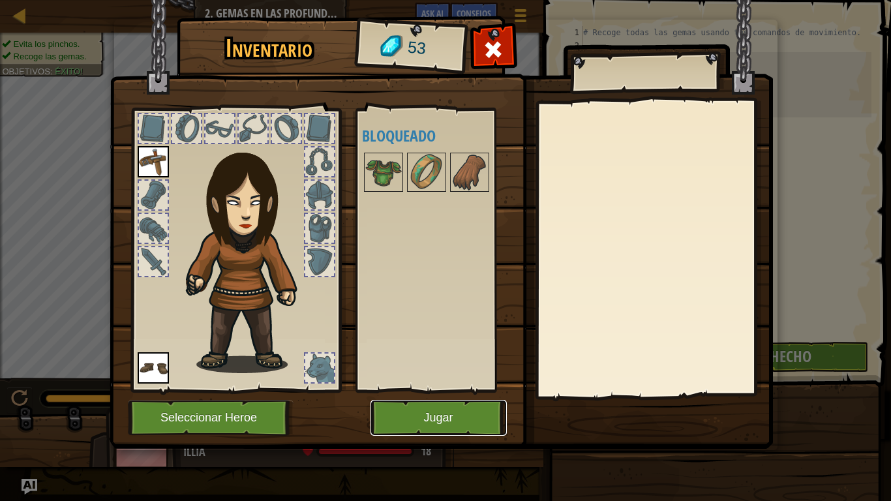
click at [464, 423] on button "Jugar" at bounding box center [439, 418] width 136 height 36
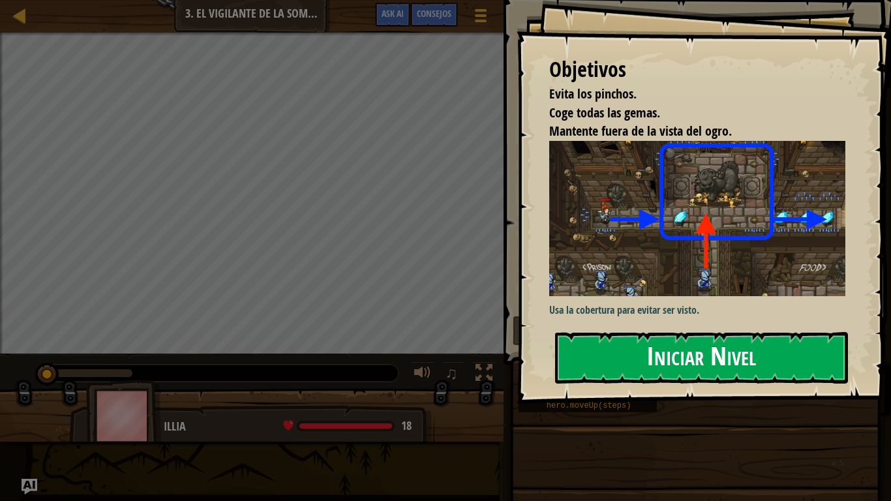
click at [692, 354] on button "Iniciar Nivel" at bounding box center [701, 358] width 293 height 52
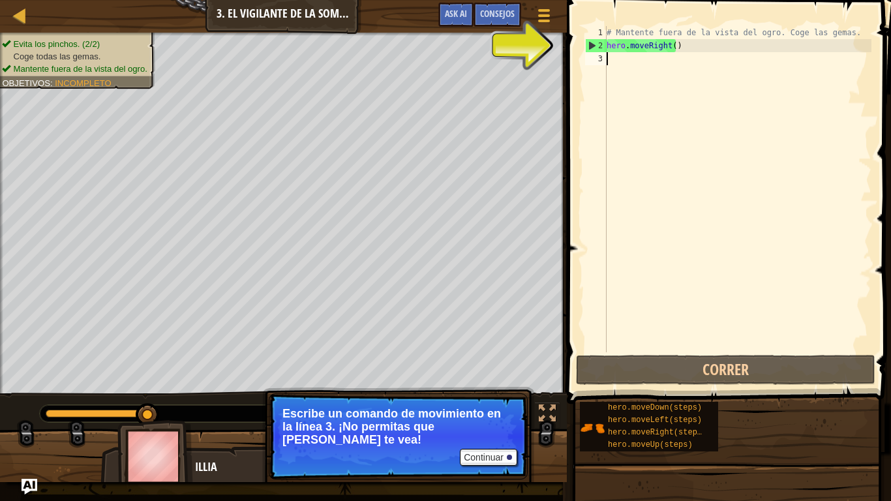
type textarea "E"
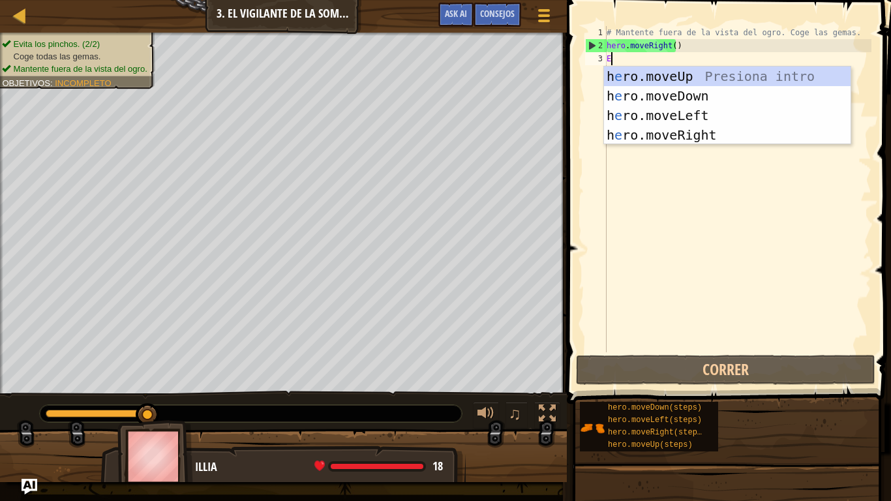
scroll to position [6, 0]
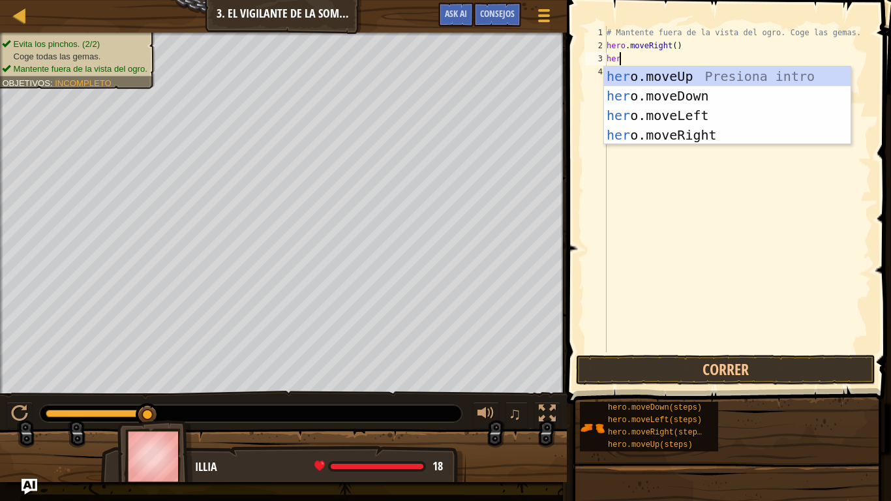
type textarea "hero"
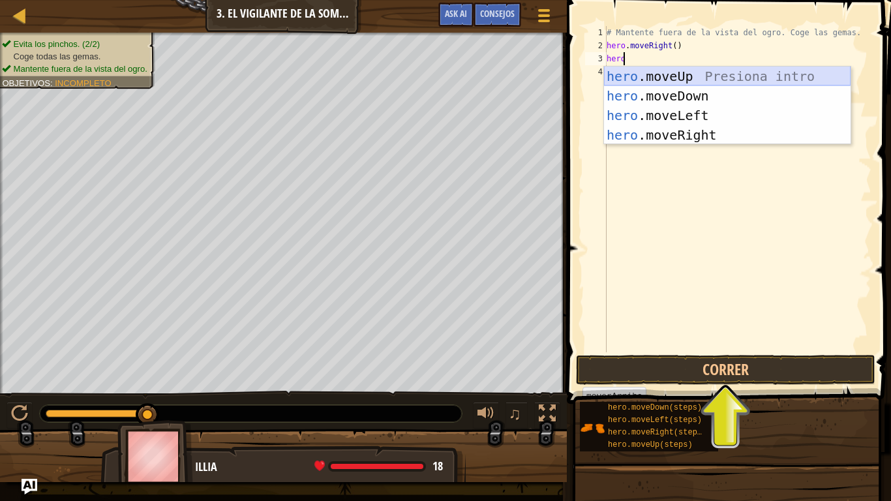
click at [652, 76] on div "hero .moveUp Presiona intro hero .moveDown Presiona intro hero .moveLeft Presio…" at bounding box center [727, 125] width 247 height 117
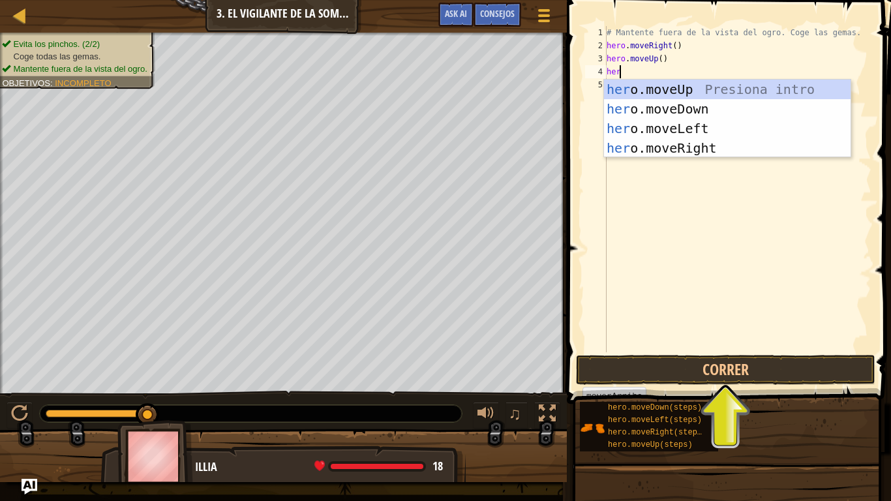
type textarea "hero"
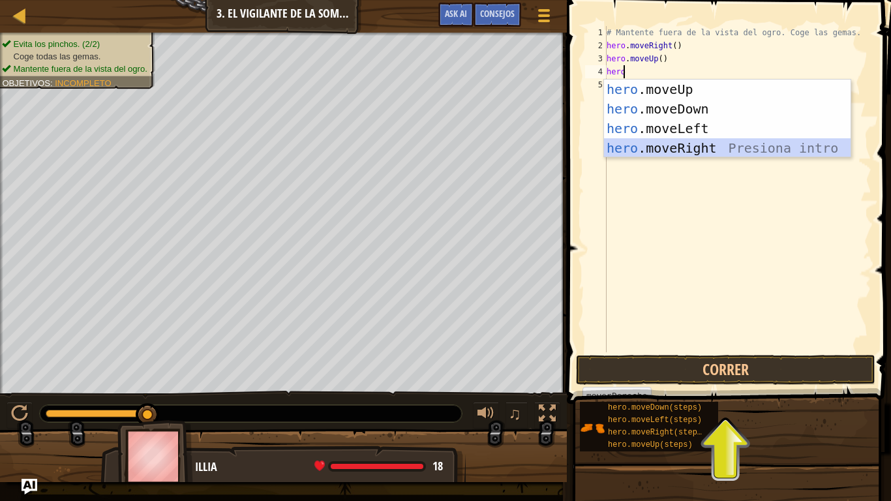
click at [657, 153] on div "hero .moveUp Presiona intro hero .moveDown Presiona intro hero .moveLeft Presio…" at bounding box center [727, 138] width 247 height 117
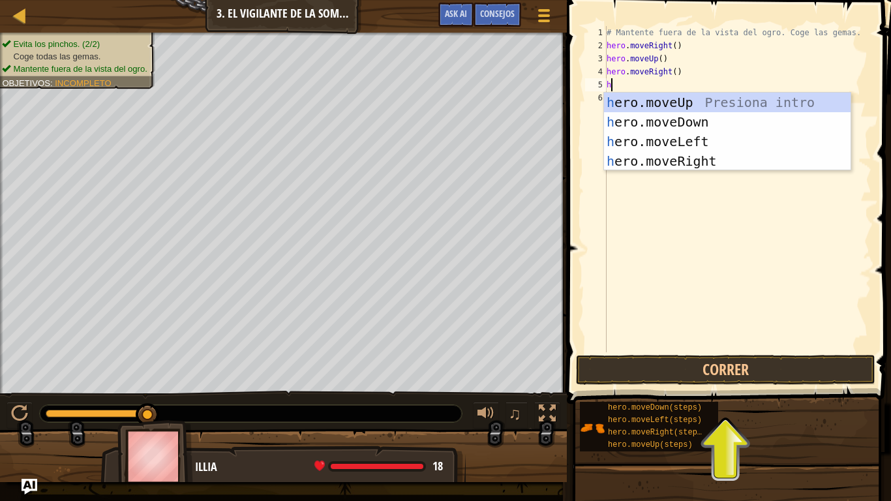
type textarea "he"
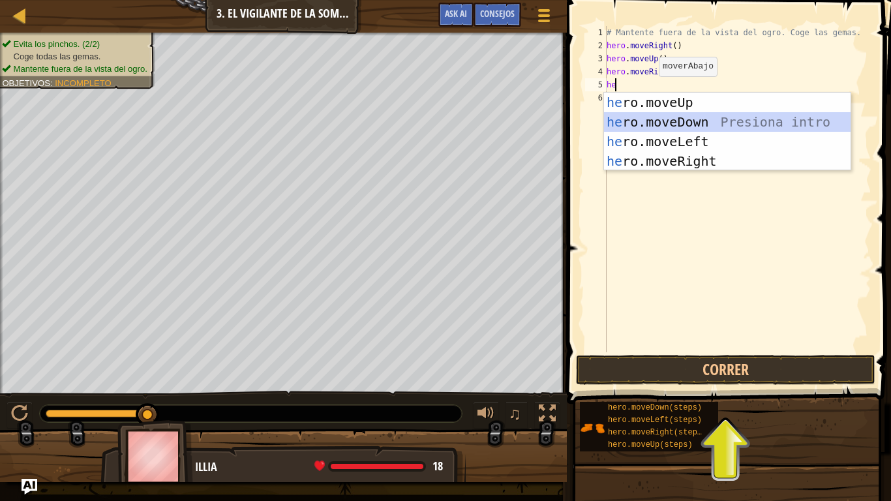
click at [649, 121] on div "he ro.moveUp Presiona intro he ro.moveDown Presiona intro he ro.moveLeft Presio…" at bounding box center [727, 151] width 247 height 117
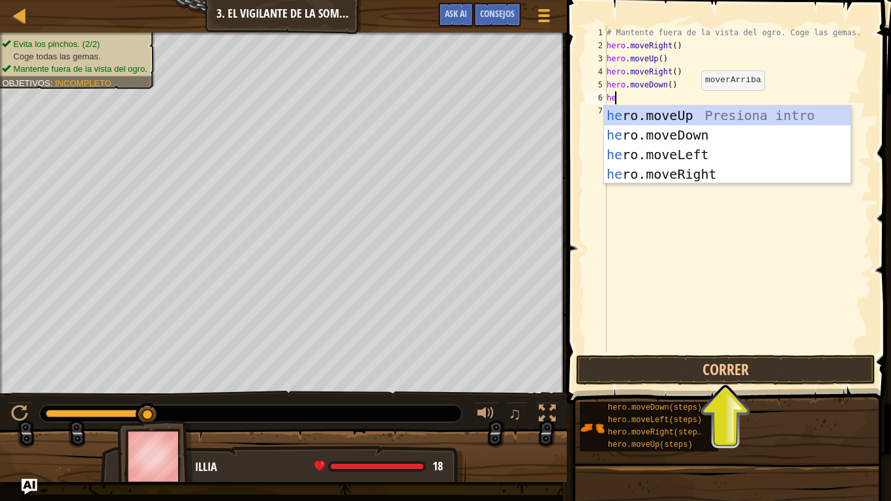
type textarea "h"
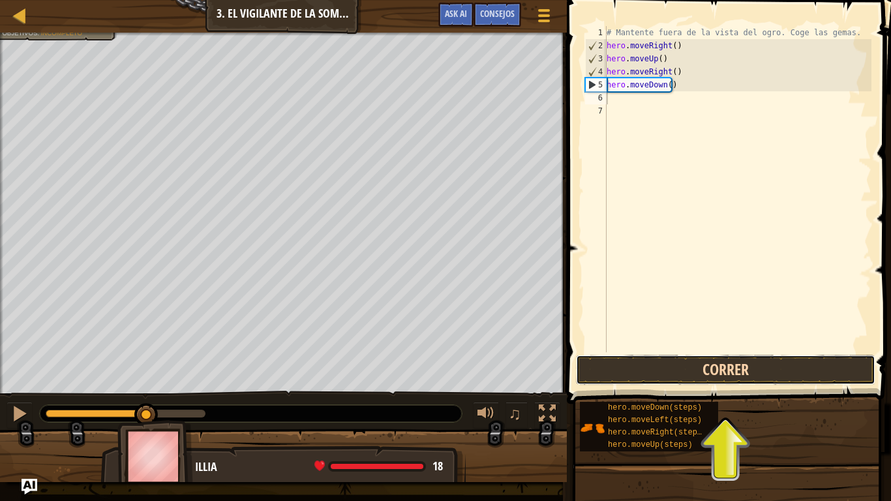
click at [686, 376] on button "Correr" at bounding box center [725, 370] width 299 height 30
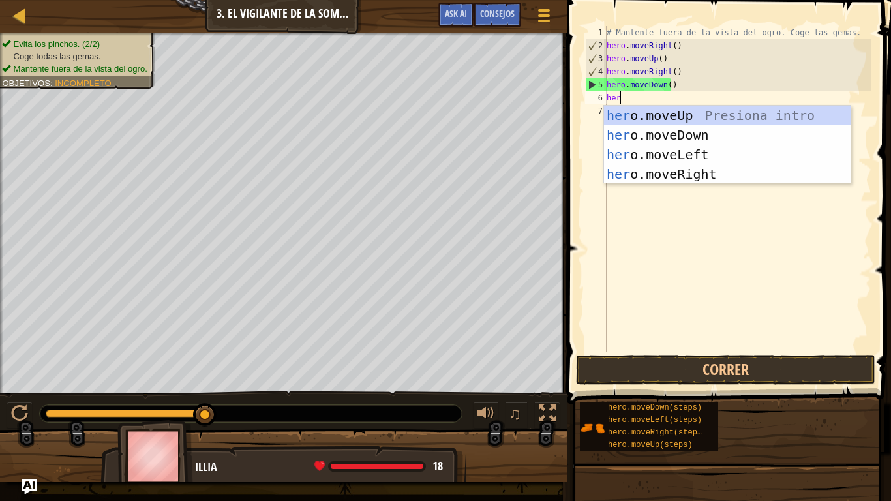
type textarea "hero"
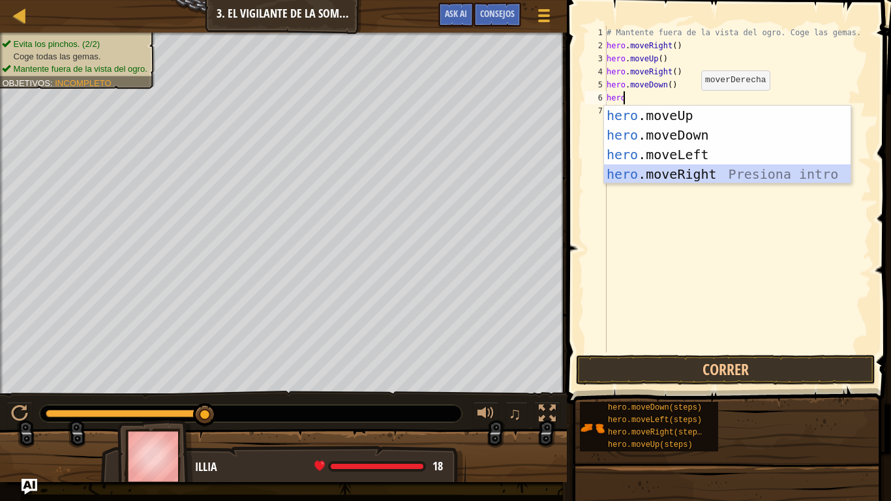
click at [655, 179] on div "hero .moveUp Presiona intro hero .moveDown Presiona intro hero .moveLeft Presio…" at bounding box center [727, 164] width 247 height 117
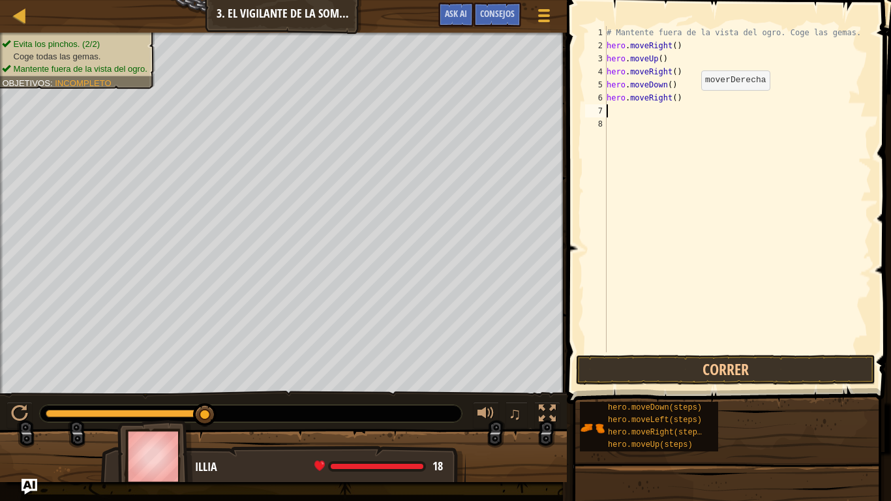
scroll to position [6, 0]
click at [697, 374] on button "Correr" at bounding box center [725, 370] width 299 height 30
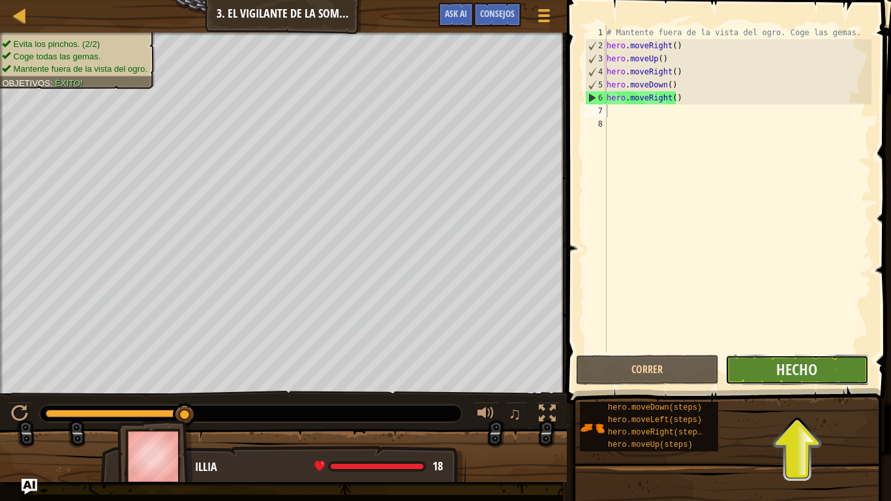
click at [787, 384] on button "Hecho" at bounding box center [796, 370] width 143 height 30
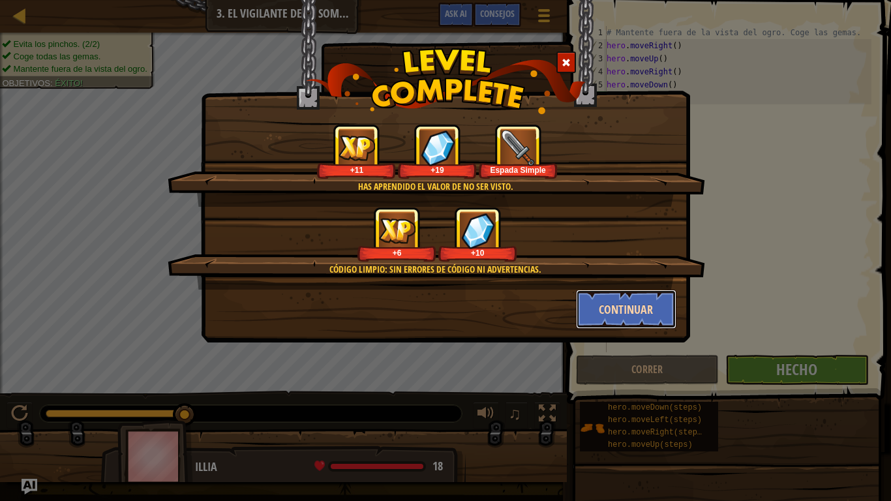
click at [631, 309] on button "Continuar" at bounding box center [626, 309] width 101 height 39
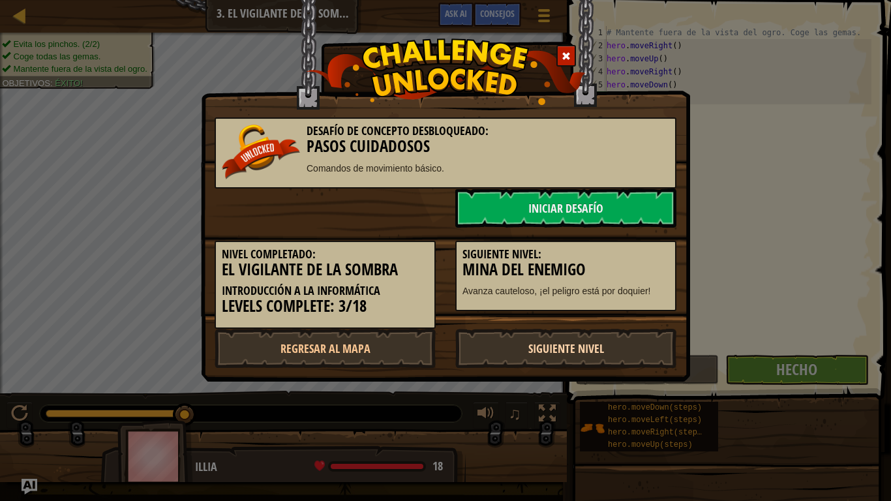
click at [623, 339] on link "Siguiente nivel" at bounding box center [565, 348] width 221 height 39
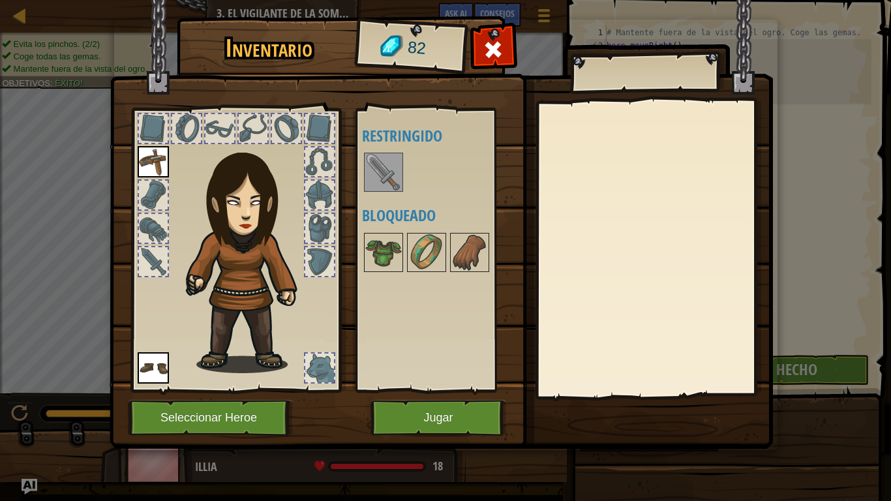
click at [389, 160] on img at bounding box center [383, 172] width 37 height 37
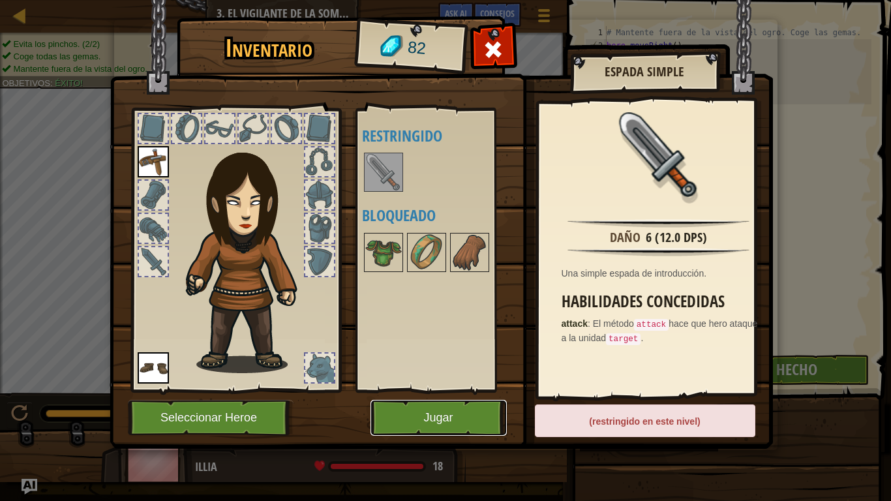
click at [469, 412] on button "Jugar" at bounding box center [439, 418] width 136 height 36
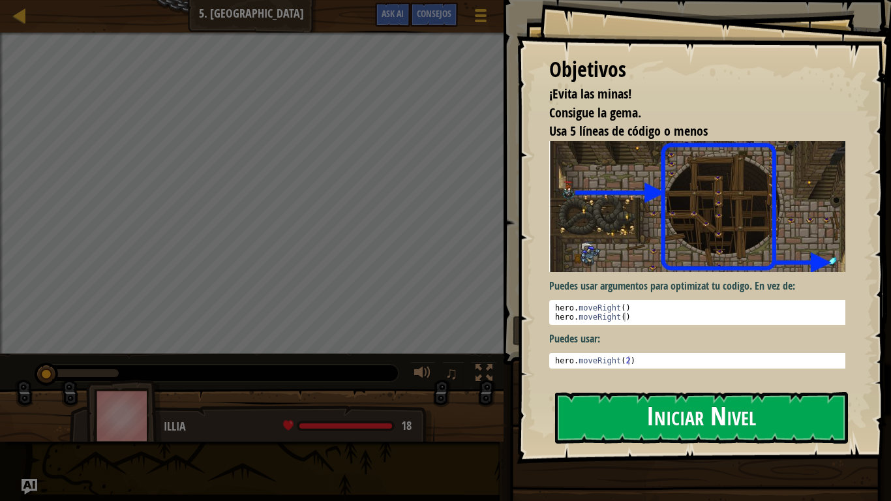
click at [654, 409] on button "Iniciar Nivel" at bounding box center [701, 418] width 293 height 52
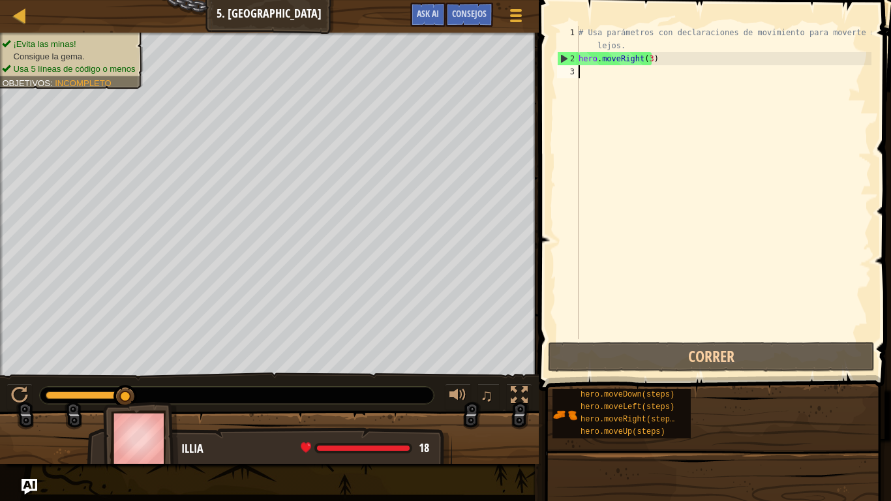
scroll to position [6, 0]
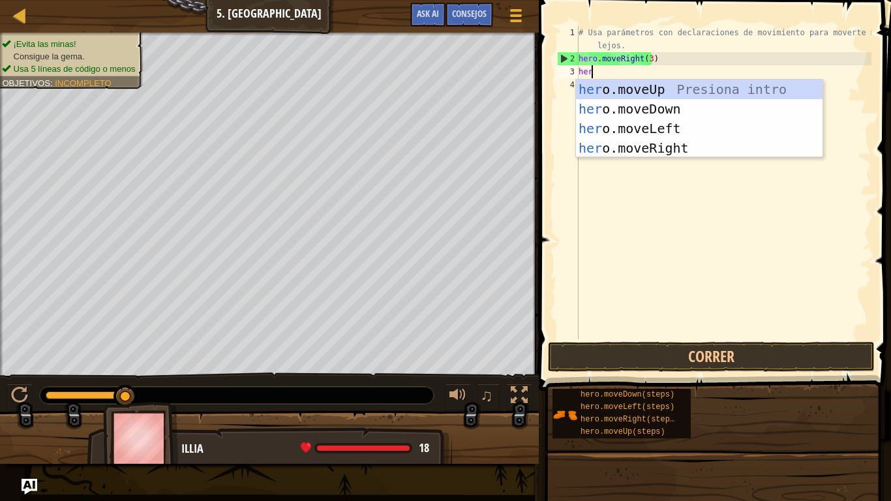
type textarea "hero"
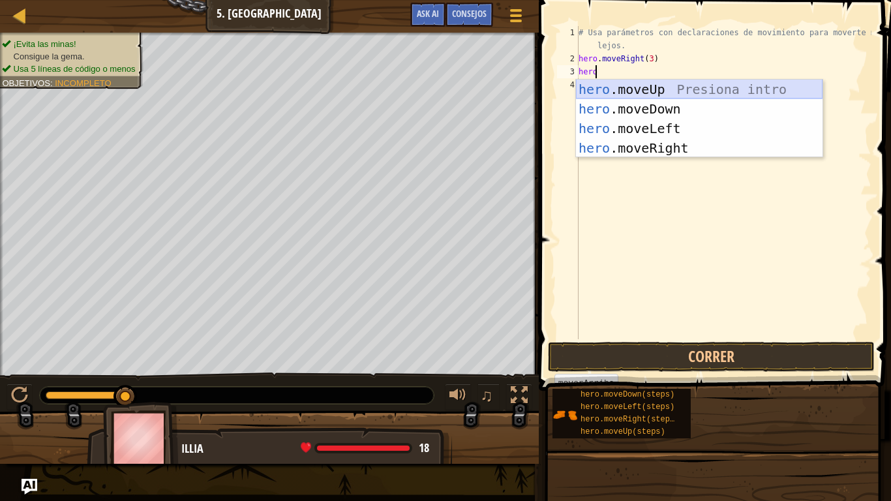
click at [670, 92] on div "hero .moveUp Presiona intro hero .moveDown Presiona intro hero .moveLeft Presio…" at bounding box center [699, 138] width 247 height 117
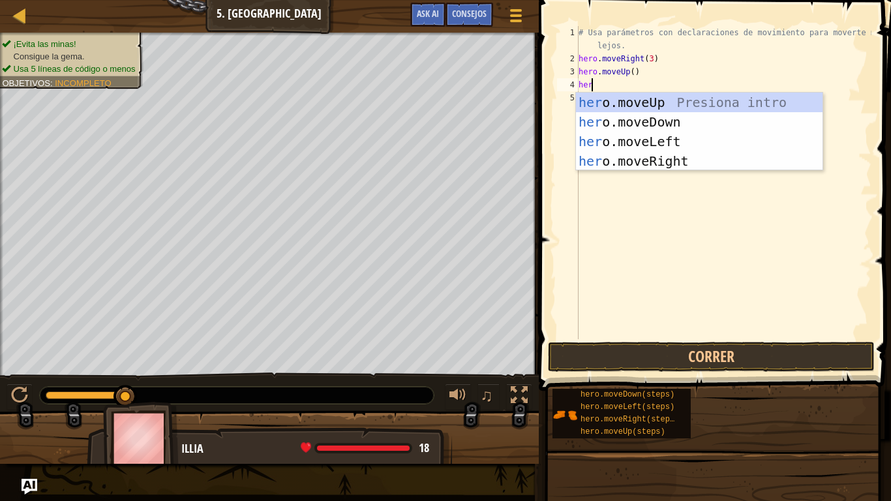
type textarea "hero"
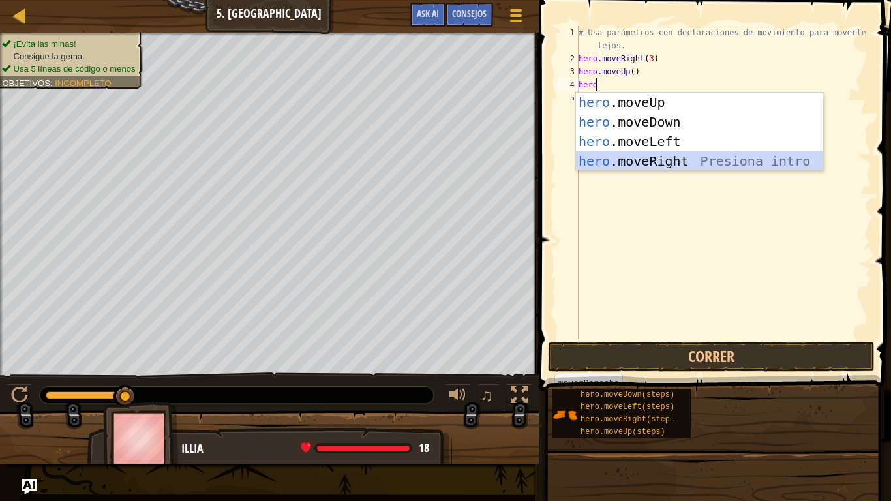
click at [639, 160] on div "hero .moveUp Presiona intro hero .moveDown Presiona intro hero .moveLeft Presio…" at bounding box center [699, 151] width 247 height 117
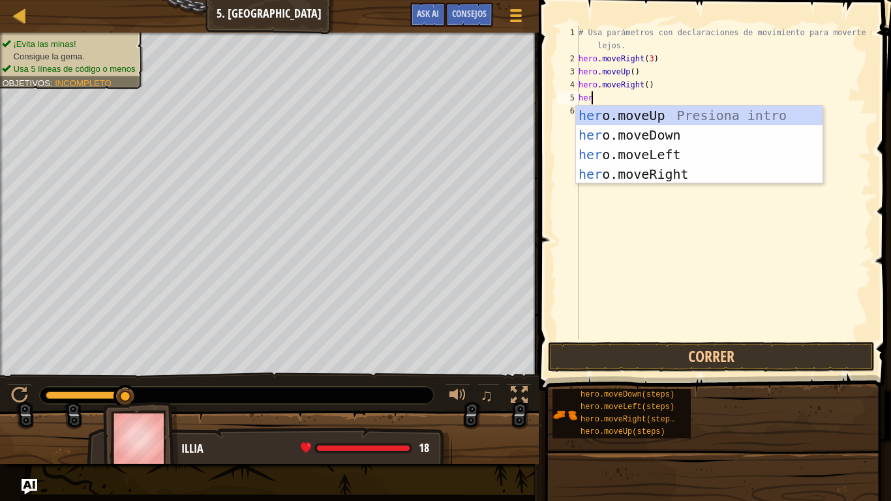
type textarea "hero"
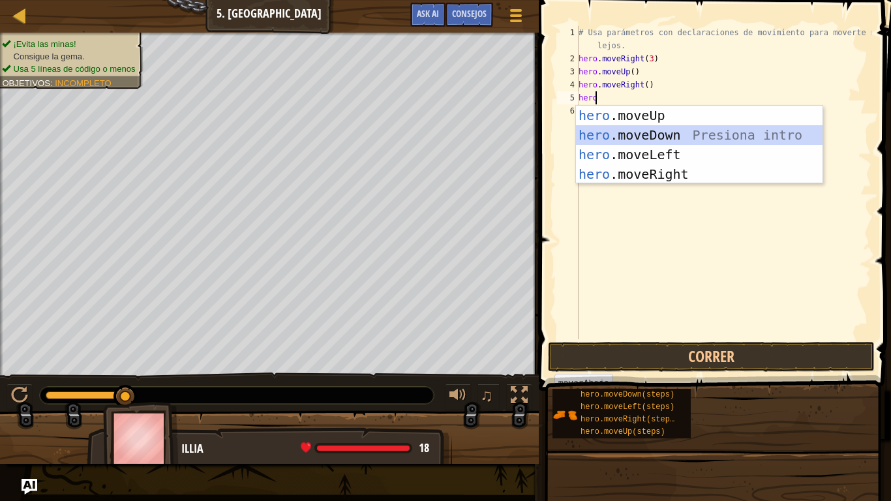
click at [618, 140] on div "hero .moveUp Presiona intro hero .moveDown Presiona intro hero .moveLeft Presio…" at bounding box center [699, 164] width 247 height 117
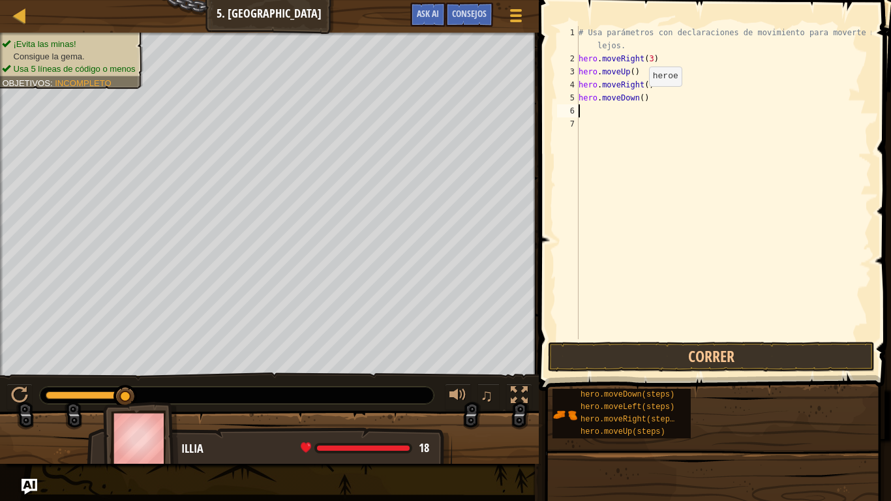
click at [638, 99] on div "# Usa parámetros con declaraciones de movimiento para moverte más lejos. hero .…" at bounding box center [724, 202] width 296 height 352
type textarea "hero.moveDown(3)"
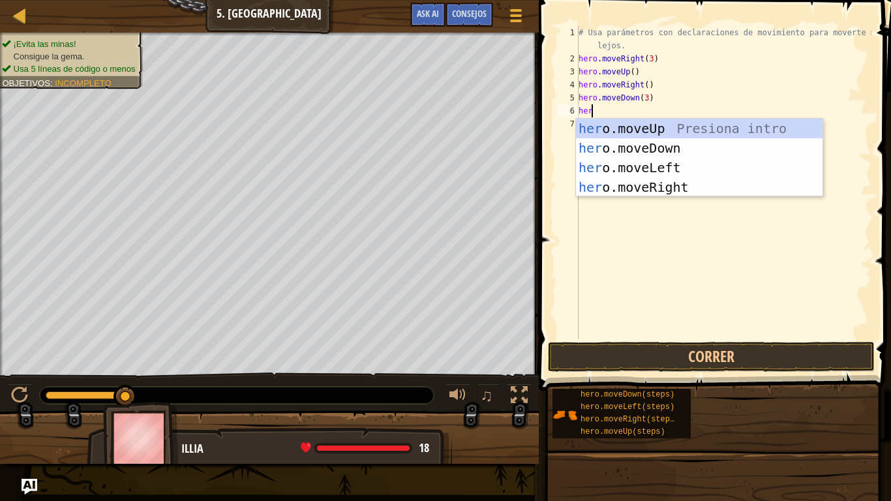
type textarea "hero"
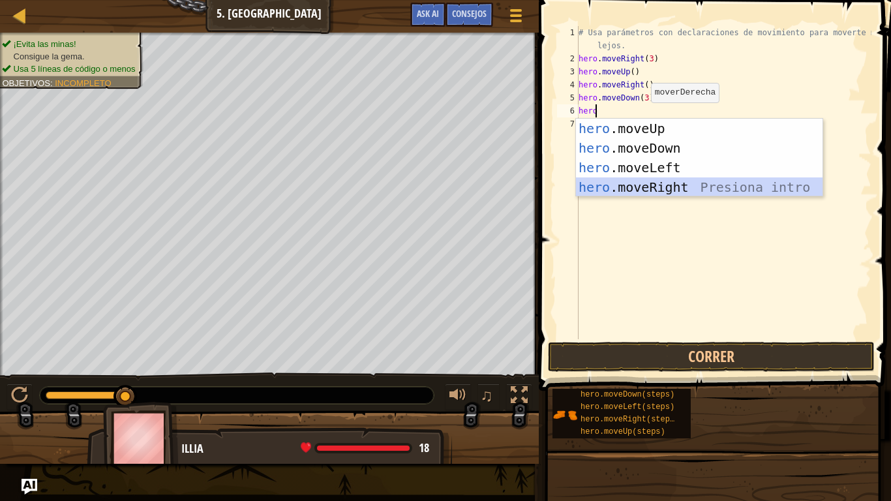
click at [641, 189] on div "hero .moveUp Presiona intro hero .moveDown Presiona intro hero .moveLeft Presio…" at bounding box center [699, 177] width 247 height 117
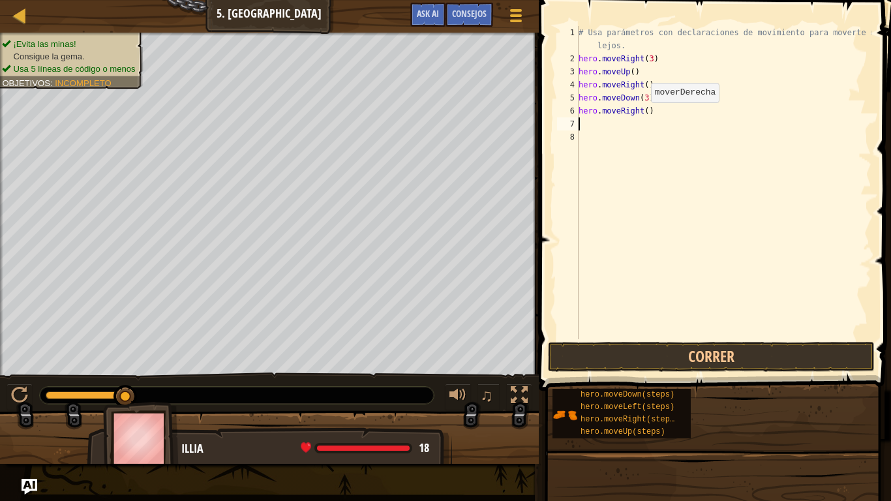
scroll to position [6, 0]
click at [690, 360] on button "Correr" at bounding box center [711, 357] width 327 height 30
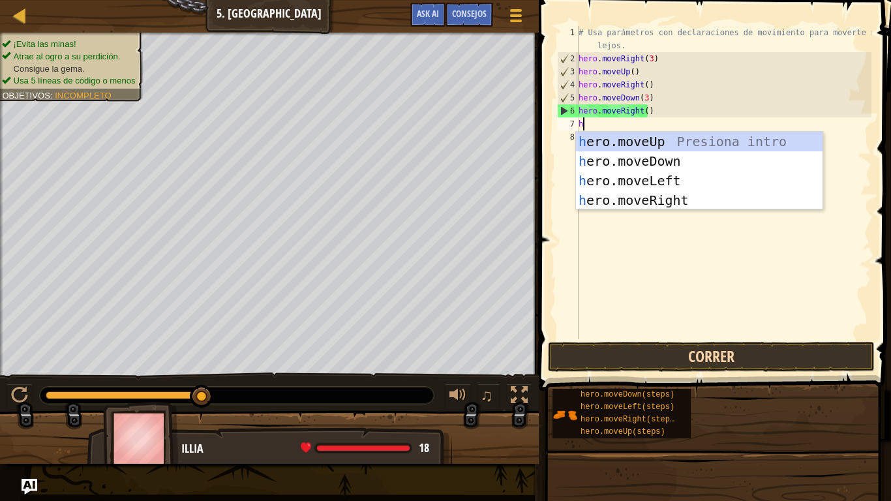
type textarea "he"
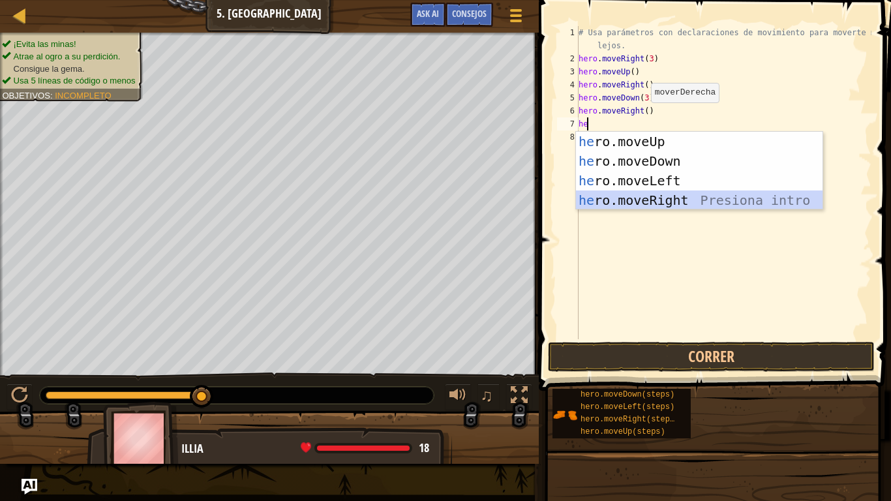
click at [646, 207] on div "he ro.moveUp Presiona intro he ro.moveDown Presiona intro he ro.moveLeft Presio…" at bounding box center [699, 190] width 247 height 117
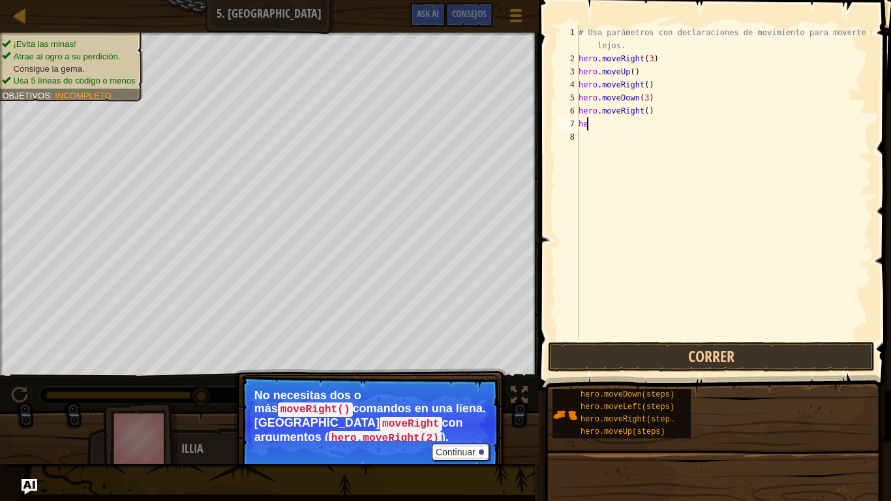
type textarea "h"
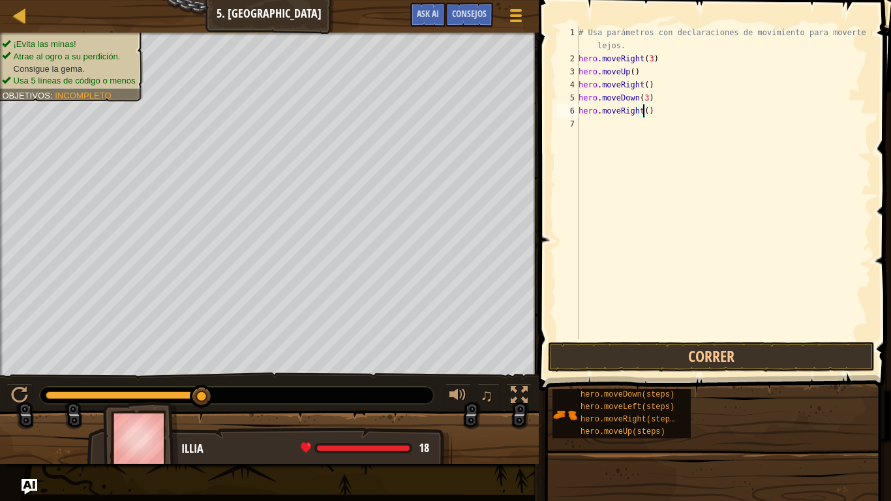
scroll to position [6, 5]
type textarea "hero.moveRight(2)"
click at [695, 355] on button "Correr" at bounding box center [711, 357] width 327 height 30
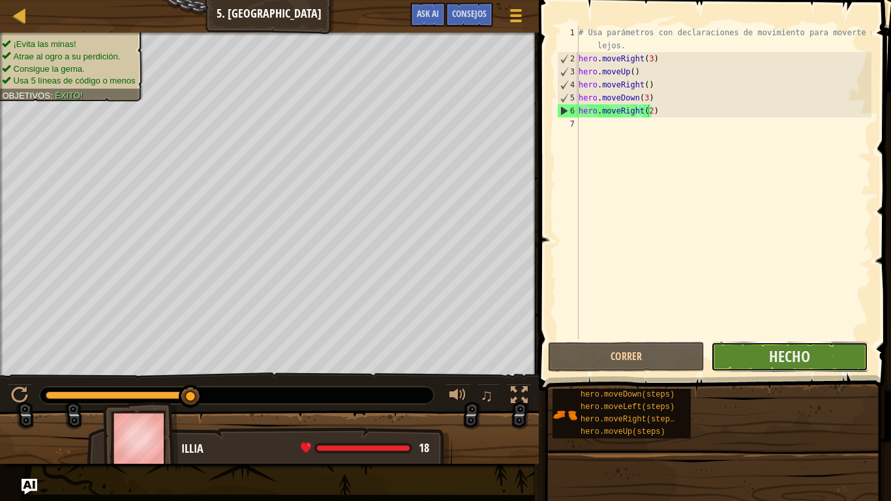
click at [734, 353] on button "Hecho" at bounding box center [789, 357] width 157 height 30
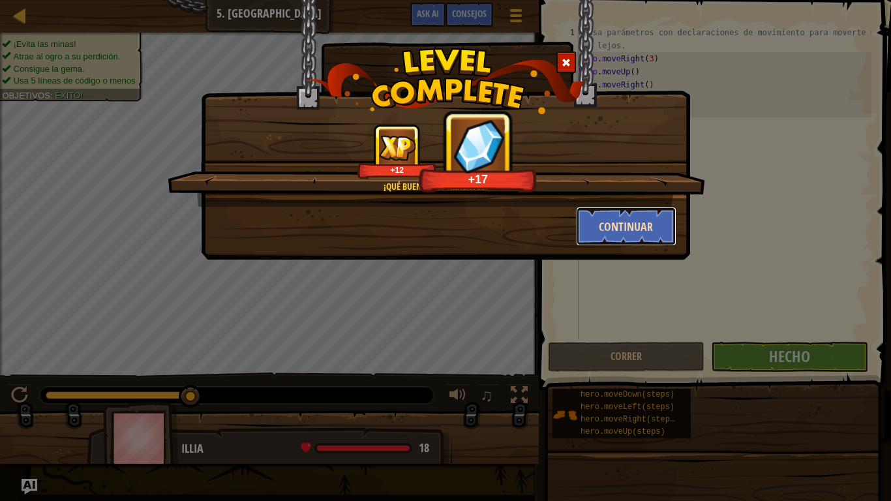
click at [621, 224] on button "Continuar" at bounding box center [626, 226] width 101 height 39
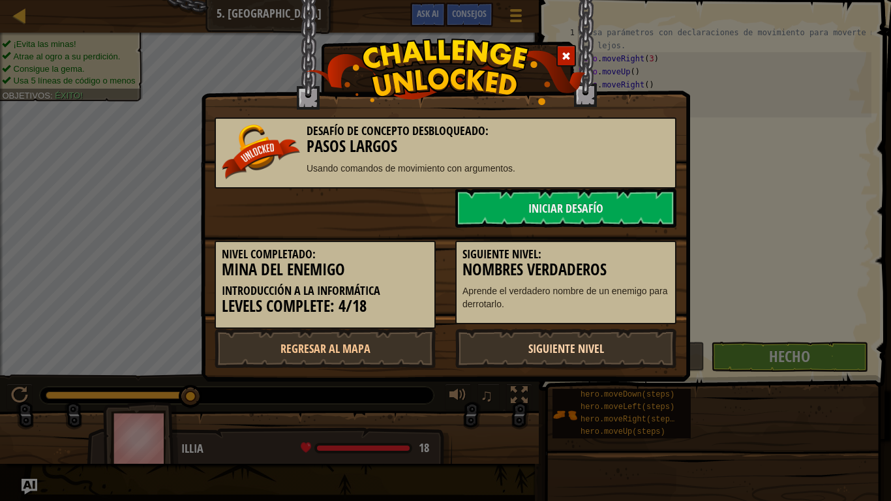
click at [631, 340] on link "Siguiente nivel" at bounding box center [565, 348] width 221 height 39
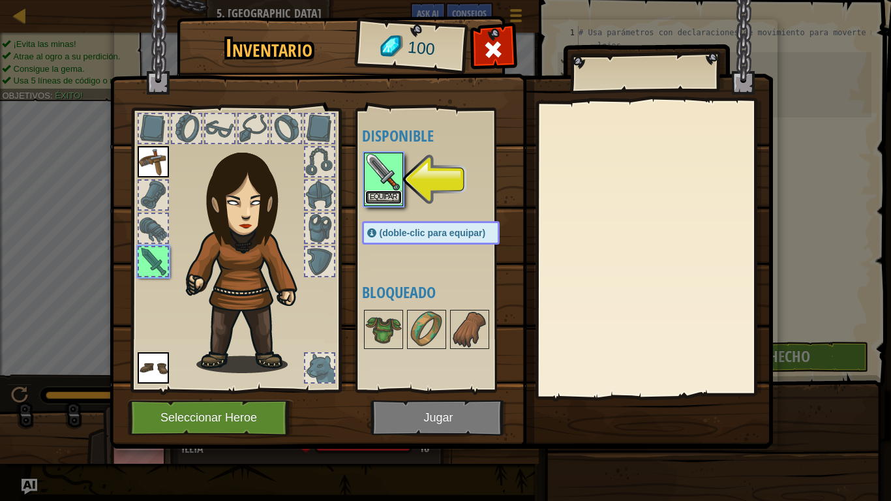
click at [394, 193] on button "Equipar" at bounding box center [383, 197] width 37 height 14
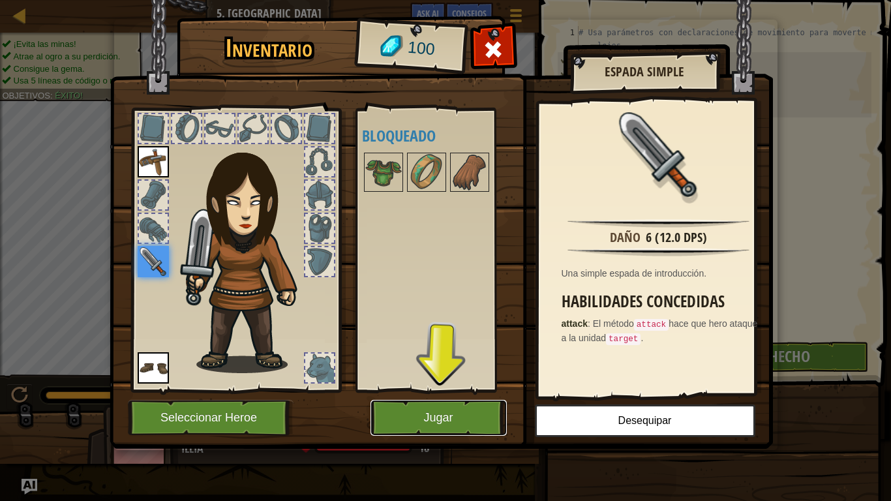
click at [446, 409] on button "Jugar" at bounding box center [439, 418] width 136 height 36
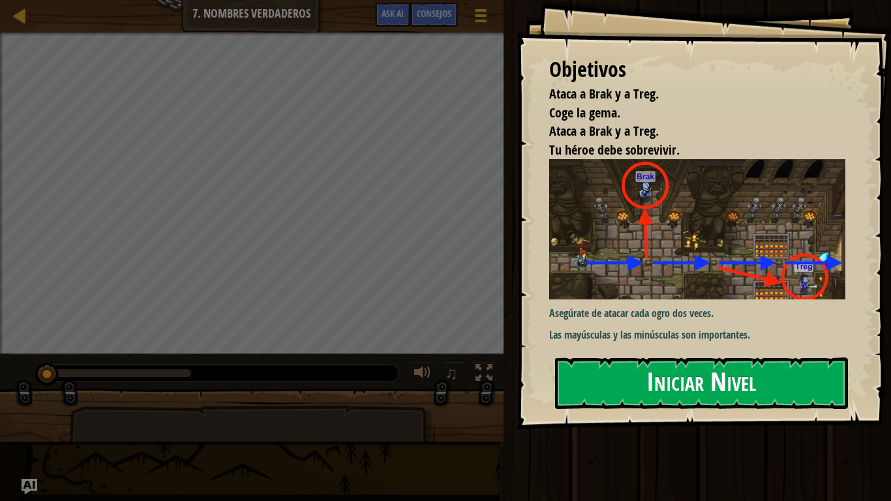
click at [613, 372] on button "Iniciar Nivel" at bounding box center [701, 383] width 293 height 52
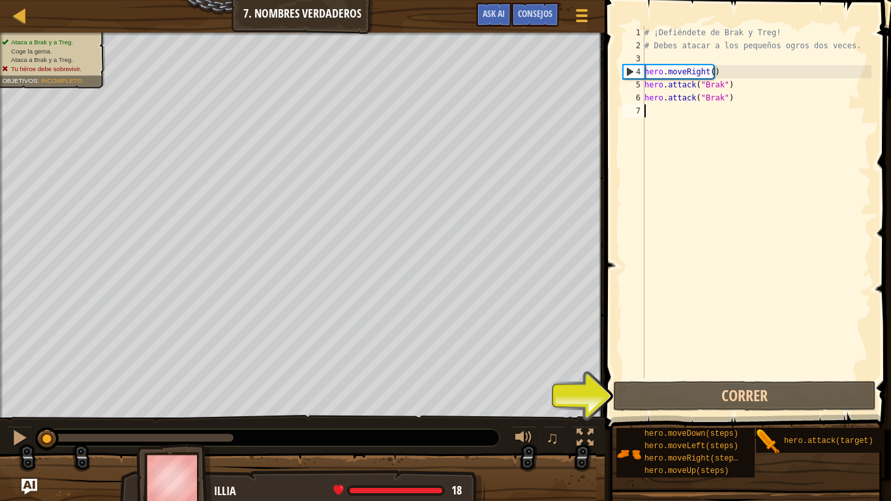
click at [731, 380] on span at bounding box center [749, 196] width 297 height 468
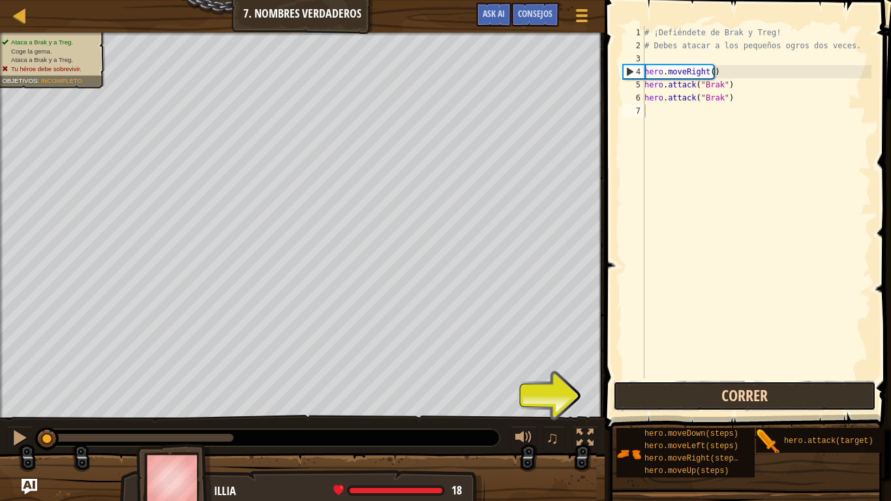
click at [726, 399] on button "Correr" at bounding box center [744, 396] width 263 height 30
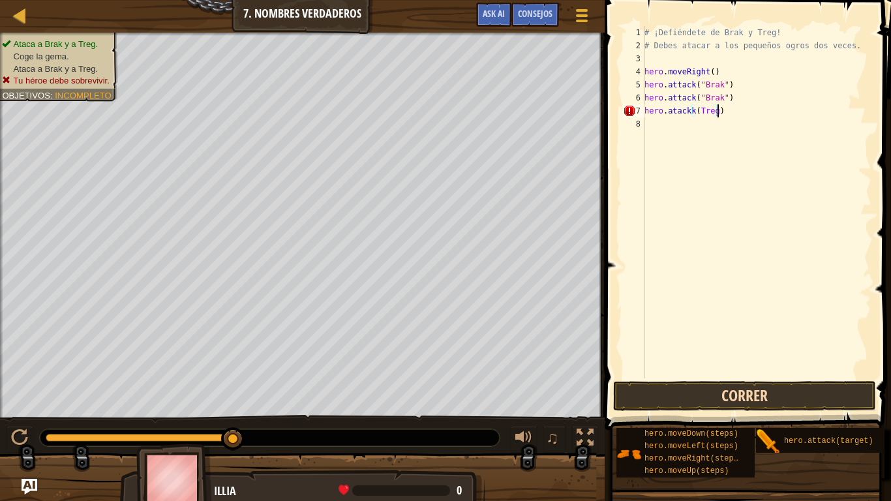
scroll to position [6, 5]
type textarea "hero.atackk("Treg")"
drag, startPoint x: 646, startPoint y: 109, endPoint x: 727, endPoint y: 116, distance: 81.2
click at [727, 116] on div "# ¡Defiéndete de Brak y Treg! # Debes atacar a los pequeños ogros dos veces. he…" at bounding box center [757, 215] width 230 height 378
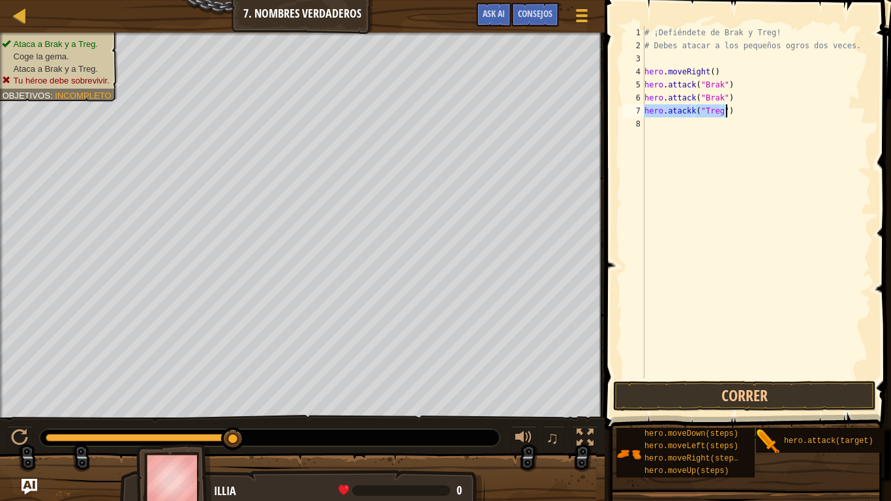
type textarea "hero.atackk("Treg")"
click at [714, 128] on div "# ¡Defiéndete de Brak y Treg! # Debes atacar a los pequeños ogros dos veces. he…" at bounding box center [757, 215] width 230 height 378
paste textarea "__asm__ __volatile__ ("nop");"
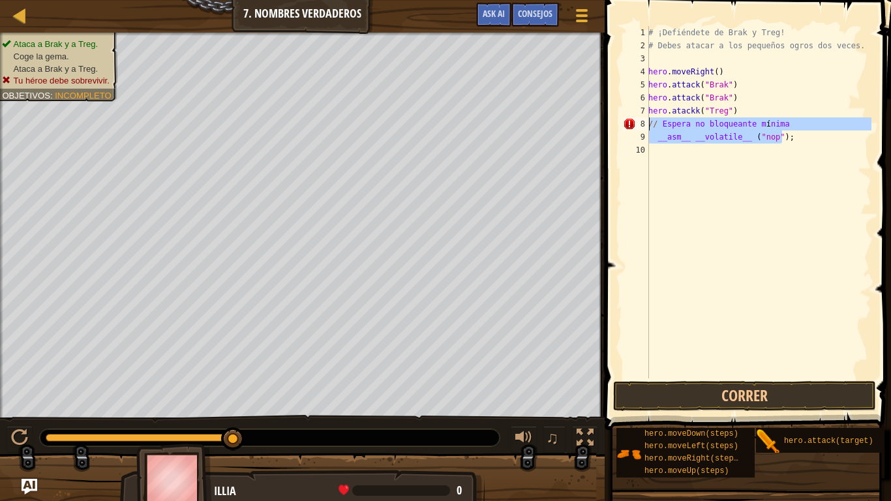
drag, startPoint x: 784, startPoint y: 141, endPoint x: 647, endPoint y: 124, distance: 138.0
click at [647, 124] on div "__asm__ __volatile__ ("nop"); 1 2 3 4 5 6 7 8 9 10 # ¡Defiéndete de Brak y Treg…" at bounding box center [745, 202] width 251 height 352
type textarea "// Espera no bloqueante mínima __asm__ __volatile__ ("nop");"
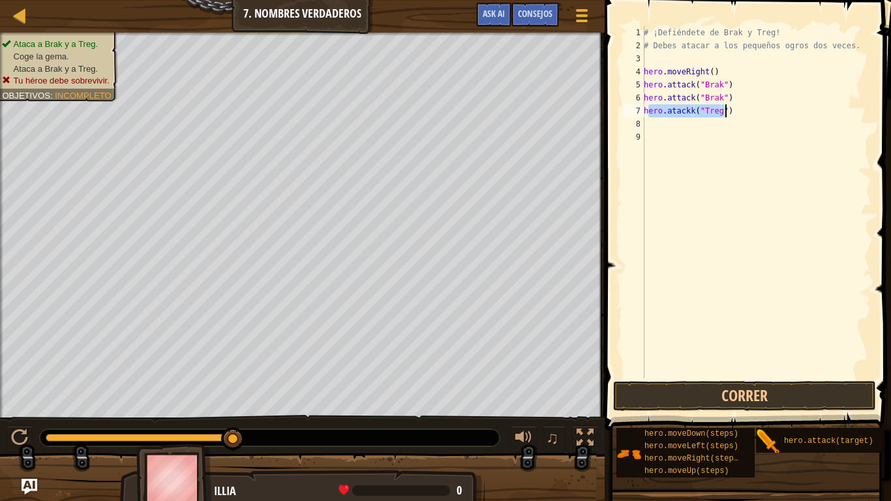
drag, startPoint x: 650, startPoint y: 109, endPoint x: 727, endPoint y: 109, distance: 77.0
click at [727, 109] on div "# ¡Defiéndete de Brak y Treg! # Debes atacar a los pequeños ogros dos veces. he…" at bounding box center [756, 215] width 230 height 378
type textarea "hero.atackk("Treg")"
drag, startPoint x: 645, startPoint y: 112, endPoint x: 725, endPoint y: 109, distance: 80.9
click at [725, 109] on div "# ¡Defiéndete de Brak y Treg! # Debes atacar a los pequeños ogros dos veces. he…" at bounding box center [756, 215] width 230 height 378
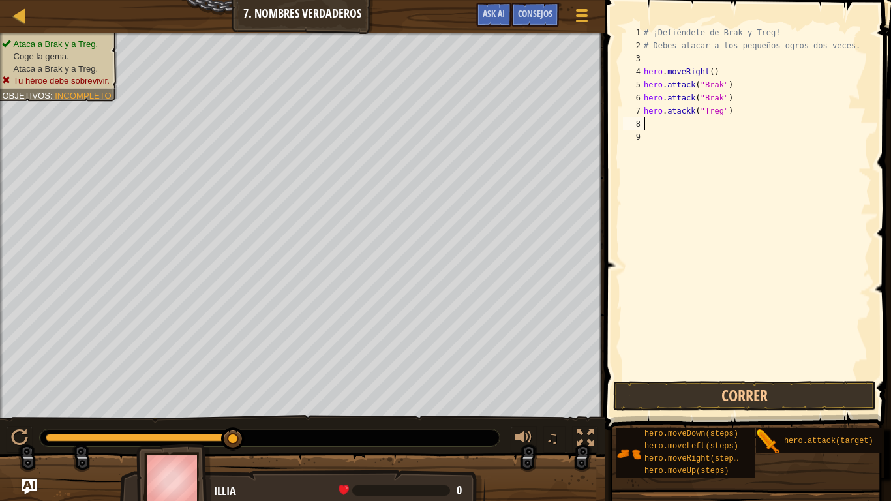
click at [701, 126] on div "# ¡Defiéndete de Brak y Treg! # Debes atacar a los pequeños ogros dos veces. he…" at bounding box center [756, 215] width 230 height 378
paste textarea "hero.atackk("Treg")"
click at [735, 395] on button "Correr" at bounding box center [744, 396] width 263 height 30
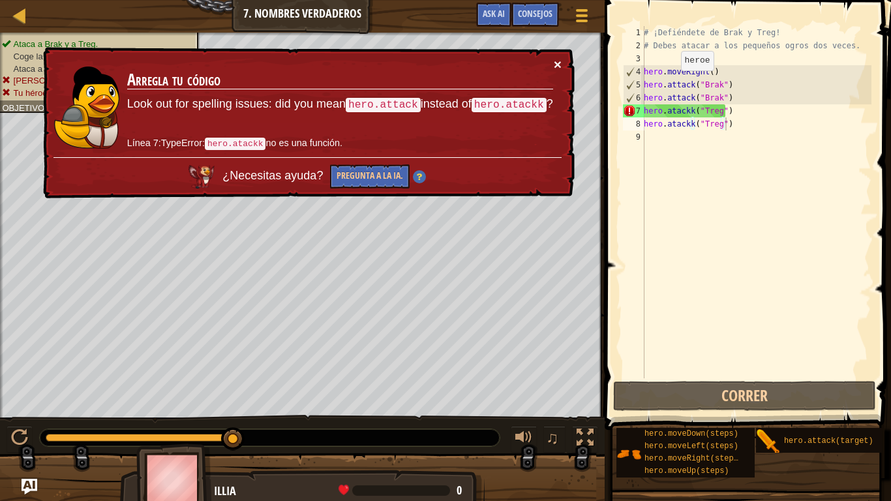
click at [559, 67] on button "×" at bounding box center [558, 64] width 8 height 14
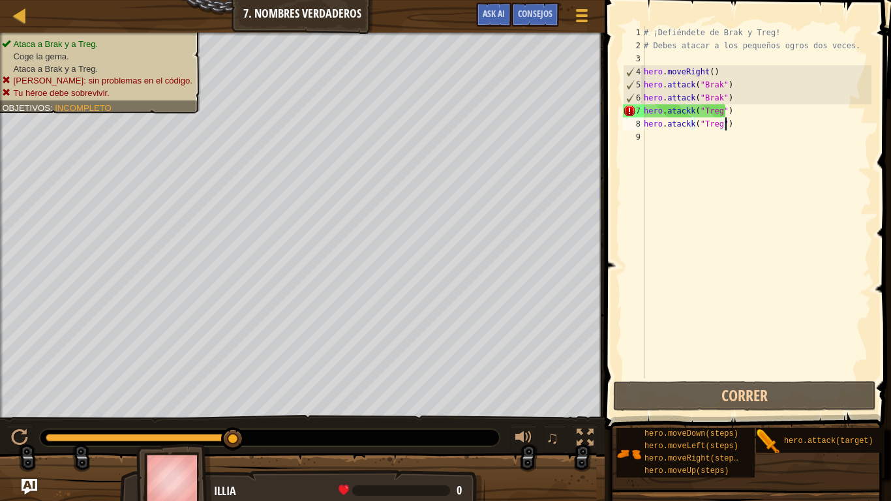
click at [731, 98] on div "# ¡Defiéndete de Brak y Treg! # Debes atacar a los pequeños ogros dos veces. he…" at bounding box center [756, 215] width 230 height 378
type textarea "hero.attack("Brak")"
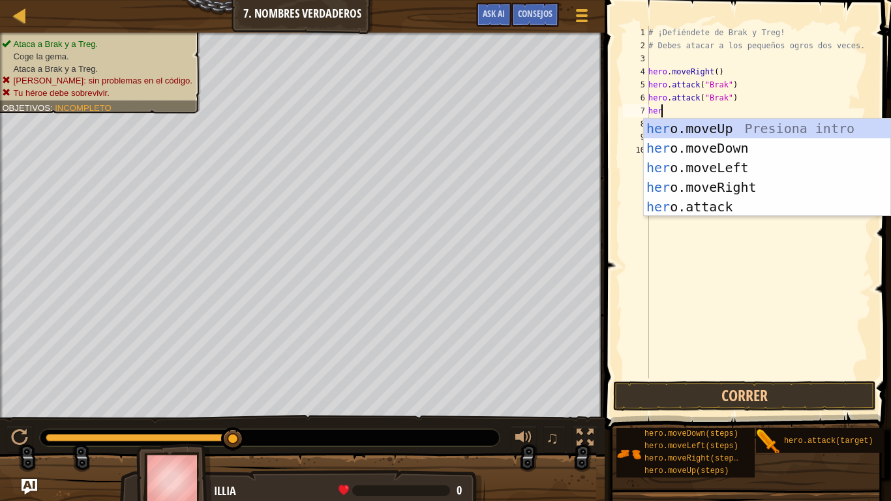
type textarea "hero"
click at [729, 182] on div "hero .moveUp Presiona intro hero .moveDown Presiona intro hero .moveLeft Presio…" at bounding box center [767, 187] width 247 height 137
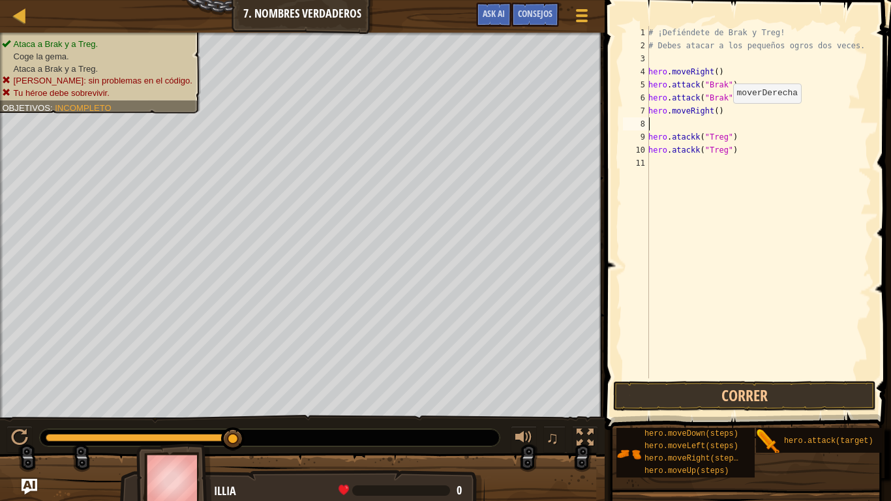
scroll to position [6, 0]
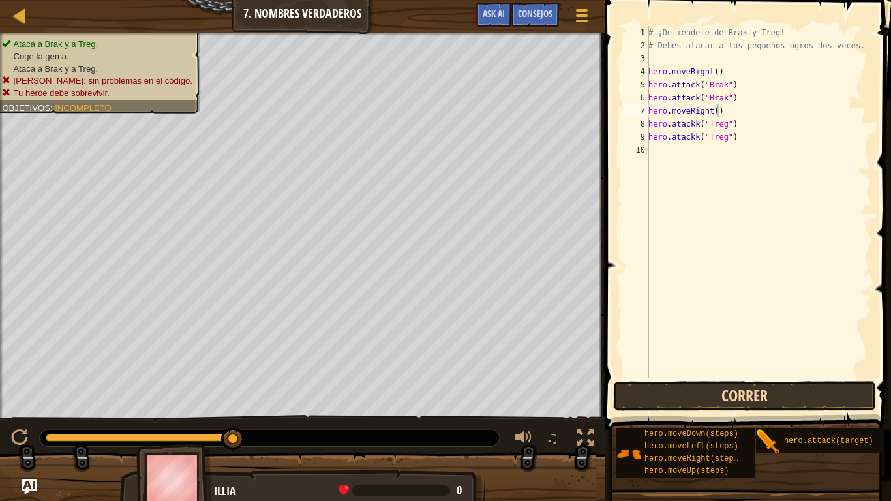
click at [684, 397] on button "Correr" at bounding box center [744, 396] width 263 height 30
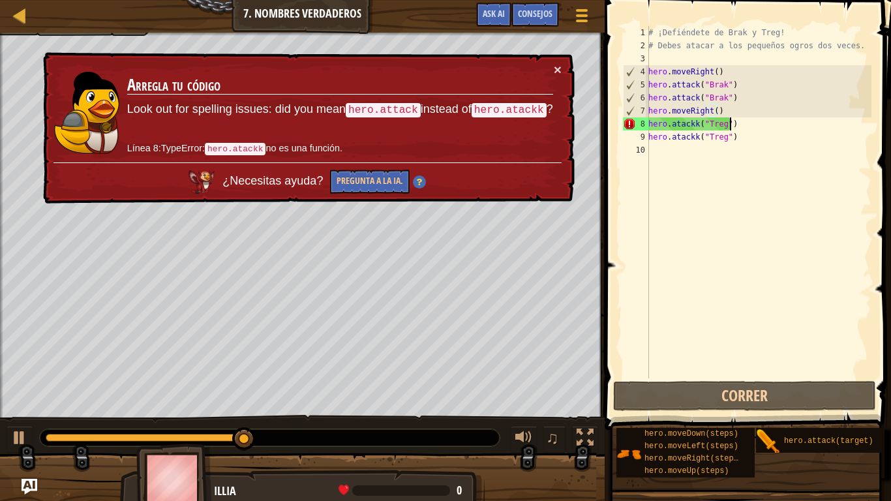
click at [736, 125] on div "# ¡Defiéndete de Brak y Treg! # Debes atacar a los pequeños ogros dos veces. he…" at bounding box center [759, 215] width 226 height 378
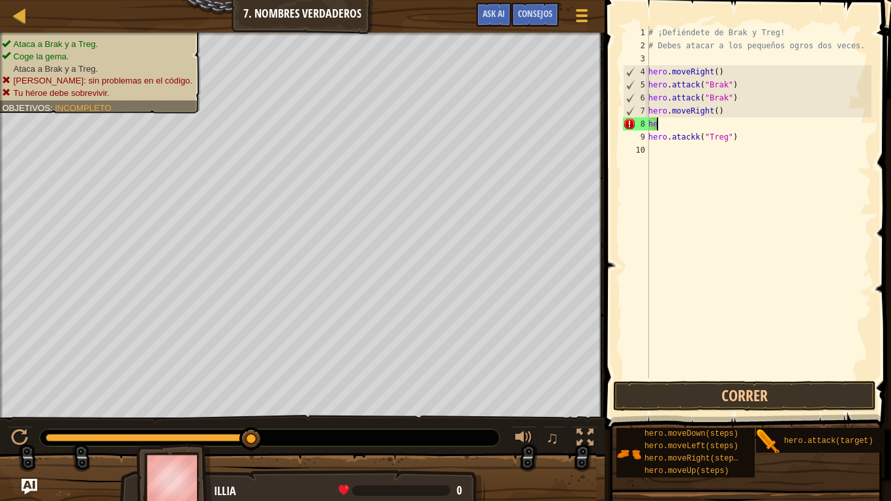
type textarea "h"
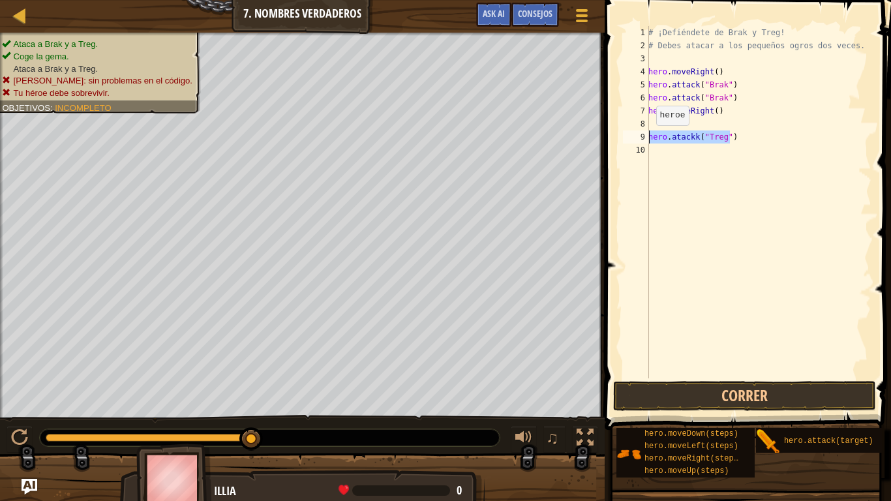
drag, startPoint x: 733, startPoint y: 138, endPoint x: 646, endPoint y: 139, distance: 86.8
click at [646, 139] on div "1 2 3 4 5 6 7 8 9 10 # ¡Defiéndete de Brak y Treg! # Debes atacar a los pequeño…" at bounding box center [745, 202] width 251 height 352
type textarea "hero.atackk("Treg")"
click at [723, 401] on button "Correr" at bounding box center [744, 396] width 263 height 30
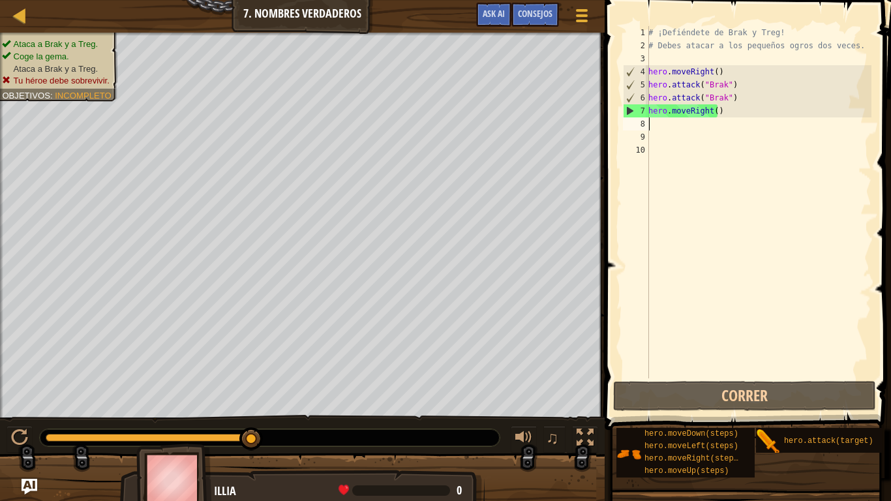
click at [669, 129] on div "# ¡Defiéndete de Brak y Treg! # Debes atacar a los pequeños ogros dos veces. he…" at bounding box center [759, 215] width 226 height 378
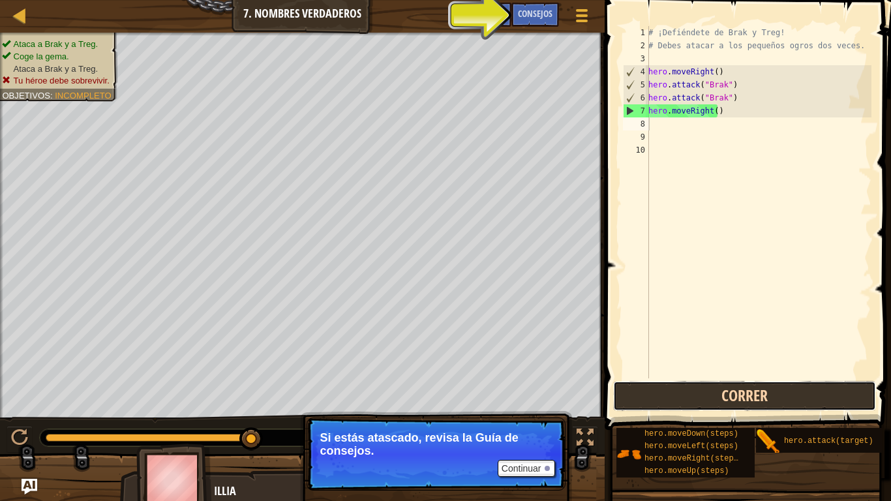
click at [692, 395] on button "Correr" at bounding box center [744, 396] width 263 height 30
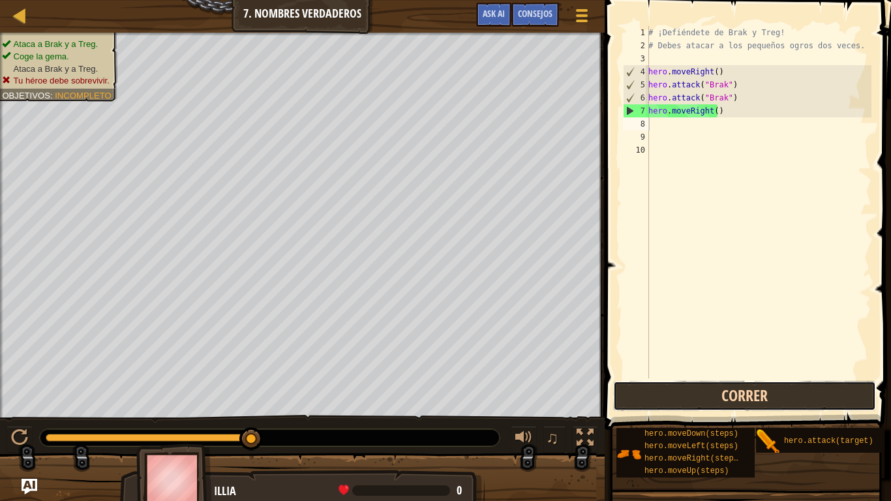
click at [701, 397] on button "Correr" at bounding box center [744, 396] width 263 height 30
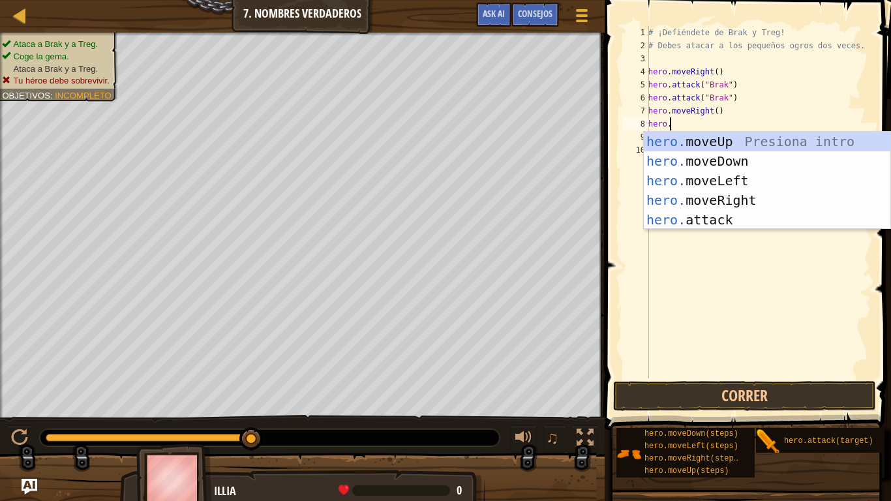
scroll to position [6, 1]
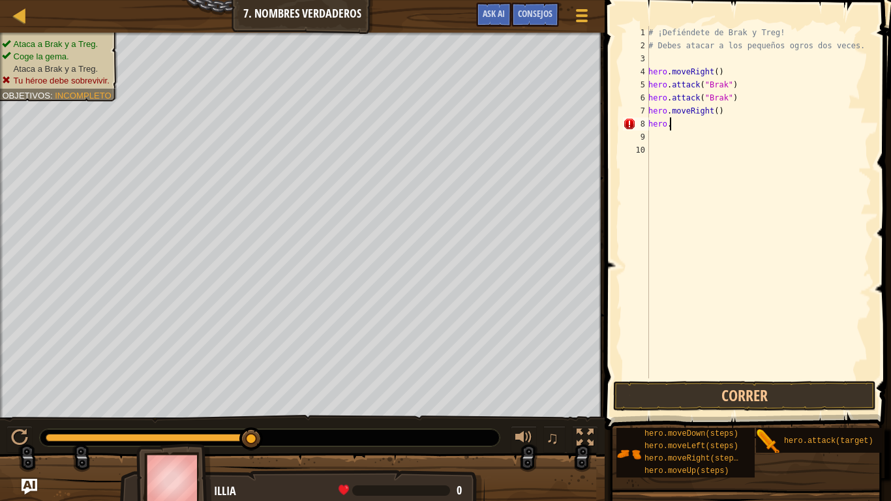
type textarea "hero.a"
click at [729, 153] on div "# ¡Defiéndete de Brak y Treg! # Debes atacar a los pequeños ogros dos veces. he…" at bounding box center [759, 215] width 226 height 378
click at [686, 126] on div "# ¡Defiéndete de Brak y Treg! # Debes atacar a los pequeños ogros dos veces. he…" at bounding box center [759, 215] width 226 height 378
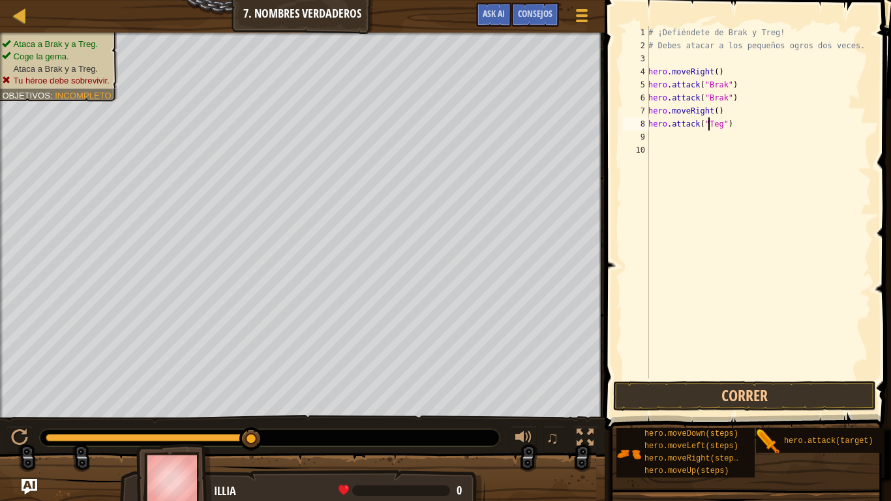
type textarea "hero.attack("Treg")"
click at [742, 393] on button "Correr" at bounding box center [744, 396] width 263 height 30
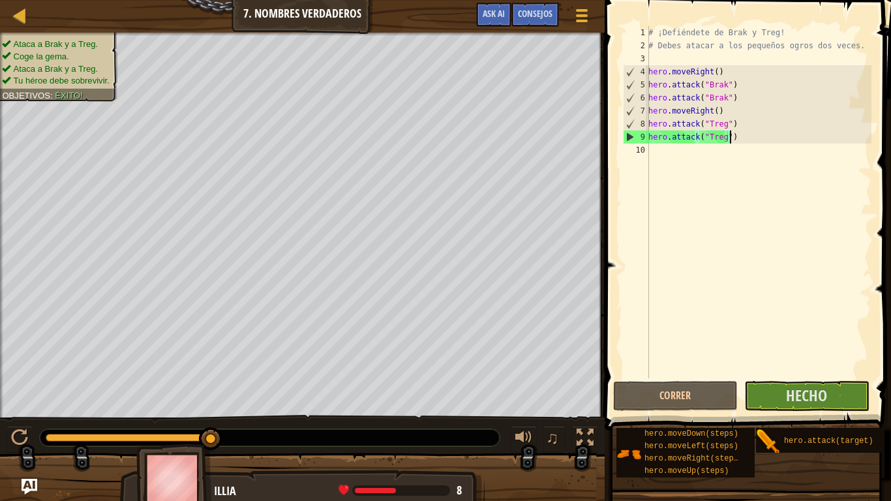
click at [739, 138] on div "# ¡Defiéndete de Brak y Treg! # Debes atacar a los pequeños ogros dos veces. he…" at bounding box center [759, 215] width 226 height 378
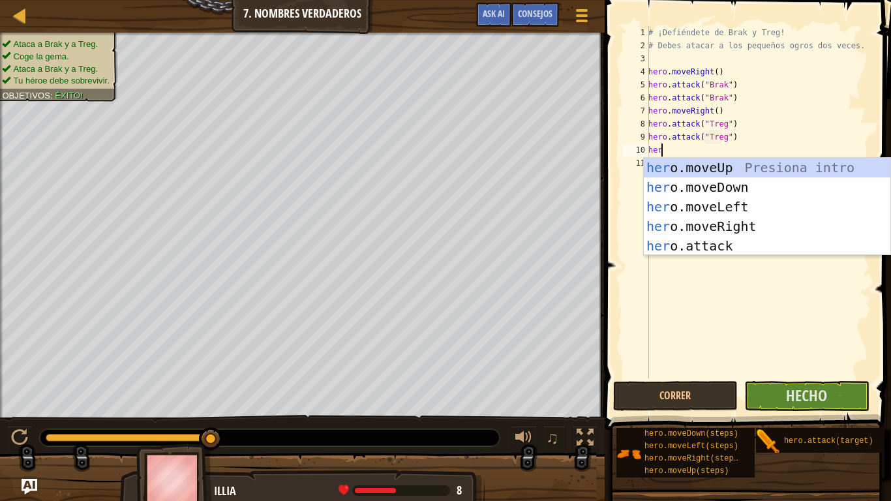
type textarea "hero"
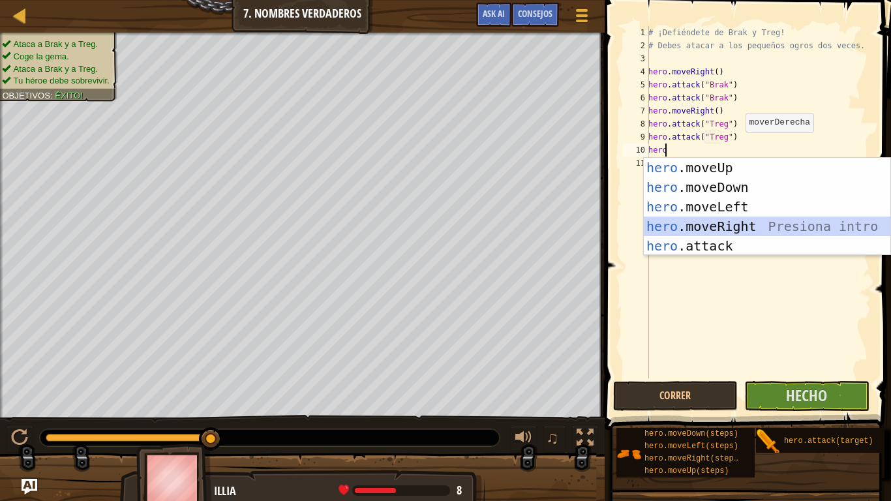
click at [718, 227] on div "hero .moveUp Presiona intro hero .moveDown Presiona intro hero .moveLeft Presio…" at bounding box center [767, 226] width 247 height 137
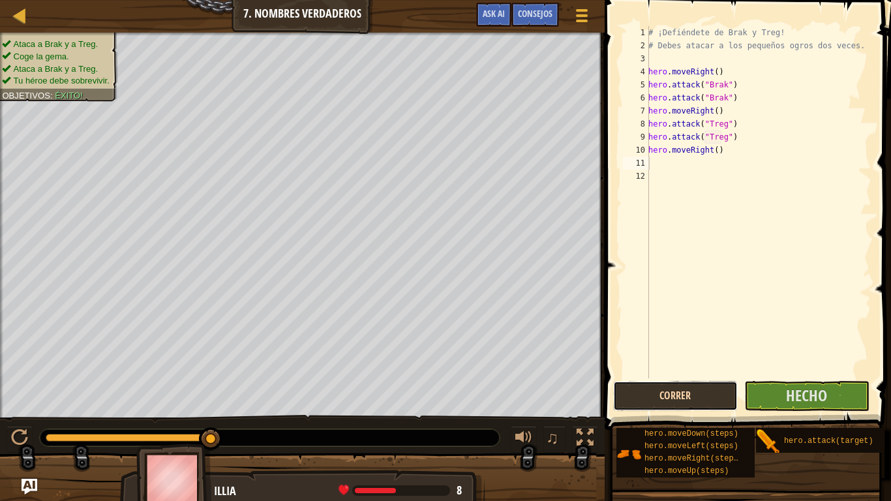
click at [688, 391] on button "Correr" at bounding box center [675, 396] width 125 height 30
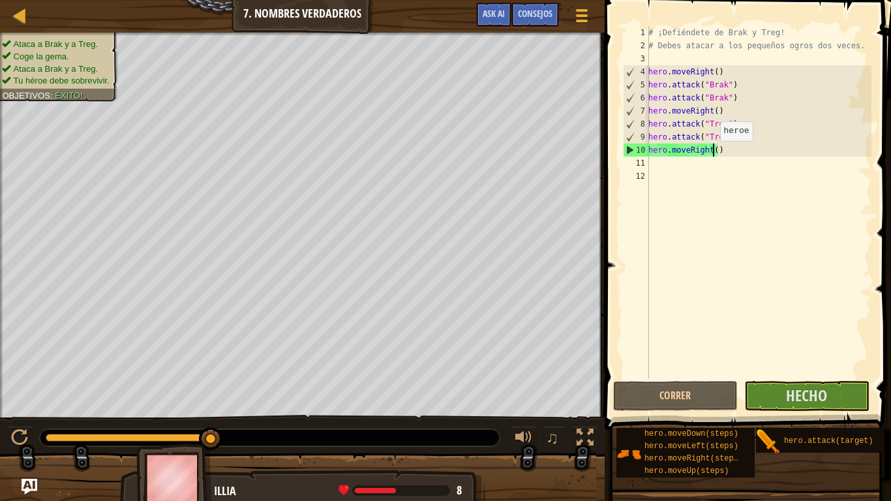
click at [713, 154] on div "# ¡Defiéndete de Brak y Treg! # Debes atacar a los pequeños ogros dos veces. he…" at bounding box center [759, 215] width 226 height 378
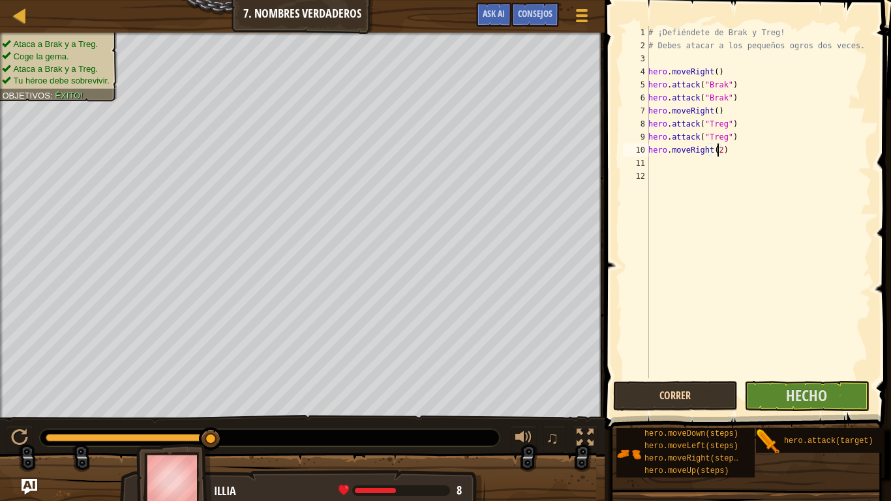
type textarea "hero.moveRight(2)"
click at [688, 393] on button "Correr" at bounding box center [675, 396] width 125 height 30
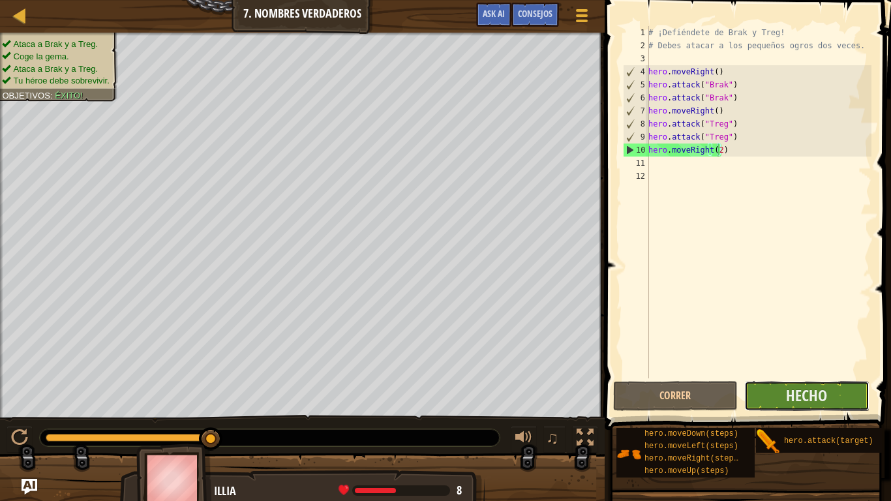
click at [782, 391] on button "Hecho" at bounding box center [806, 396] width 125 height 30
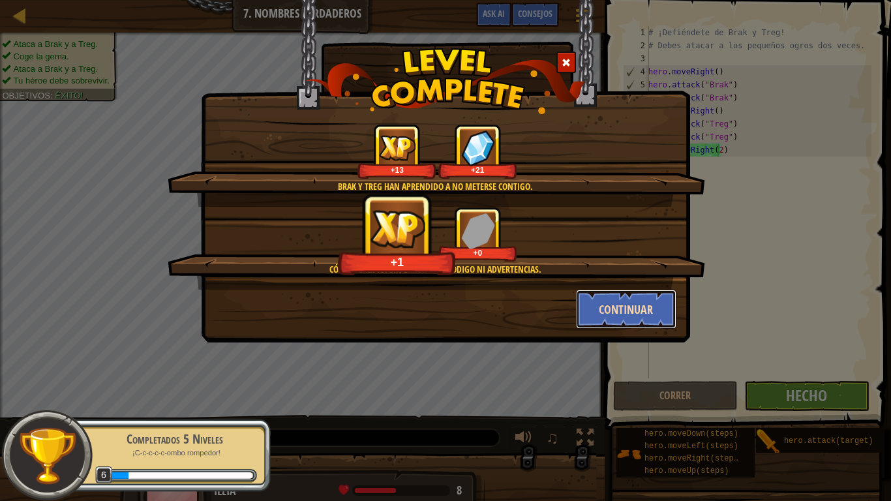
click at [600, 313] on button "Continuar" at bounding box center [626, 309] width 101 height 39
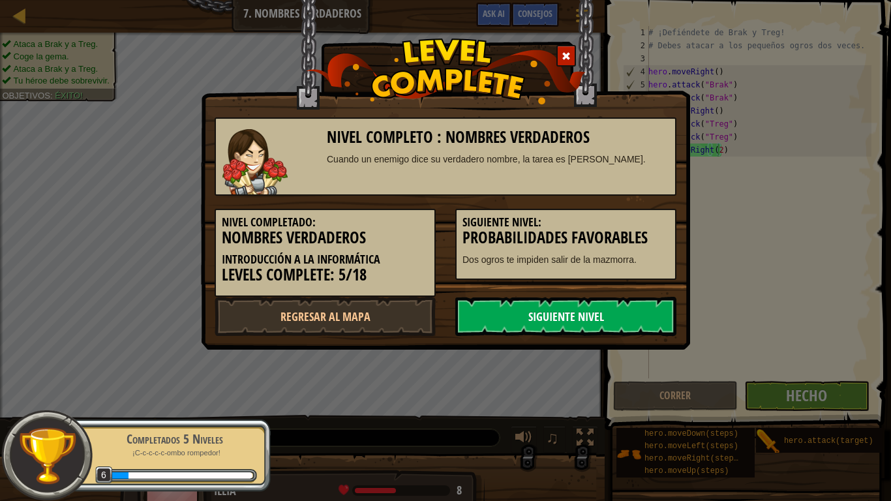
click at [585, 317] on link "Siguiente nivel" at bounding box center [565, 316] width 221 height 39
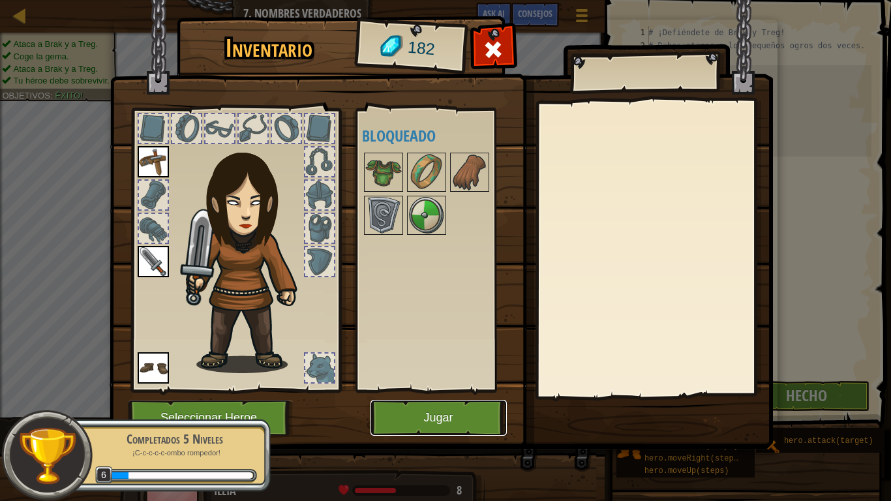
click at [446, 411] on button "Jugar" at bounding box center [439, 418] width 136 height 36
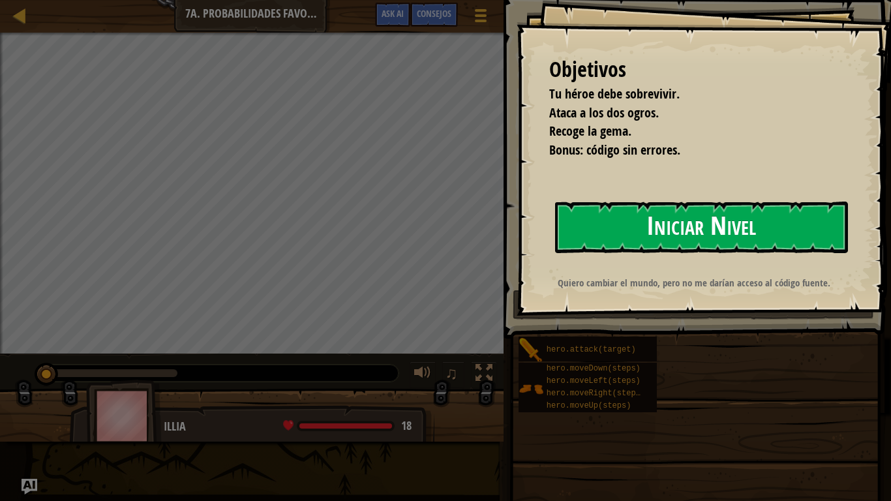
click at [622, 219] on button "Iniciar Nivel" at bounding box center [701, 228] width 293 height 52
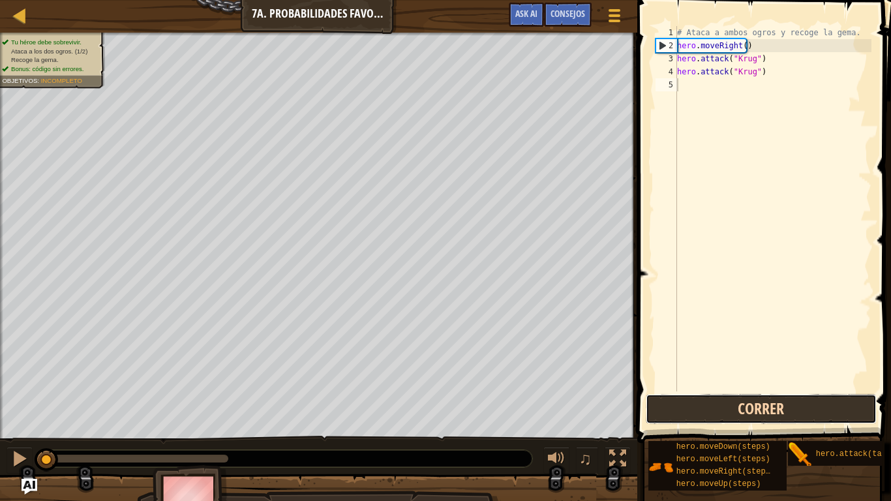
click at [760, 416] on button "Correr" at bounding box center [761, 409] width 231 height 30
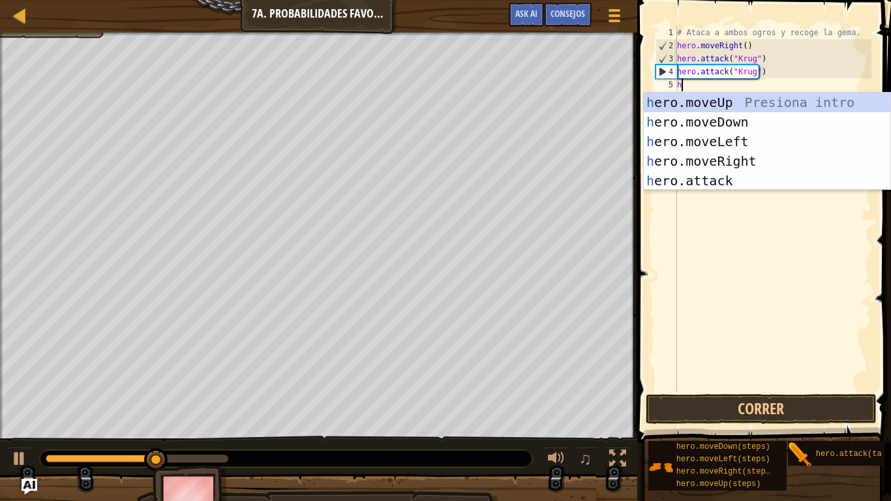
scroll to position [6, 0]
type textarea "her"
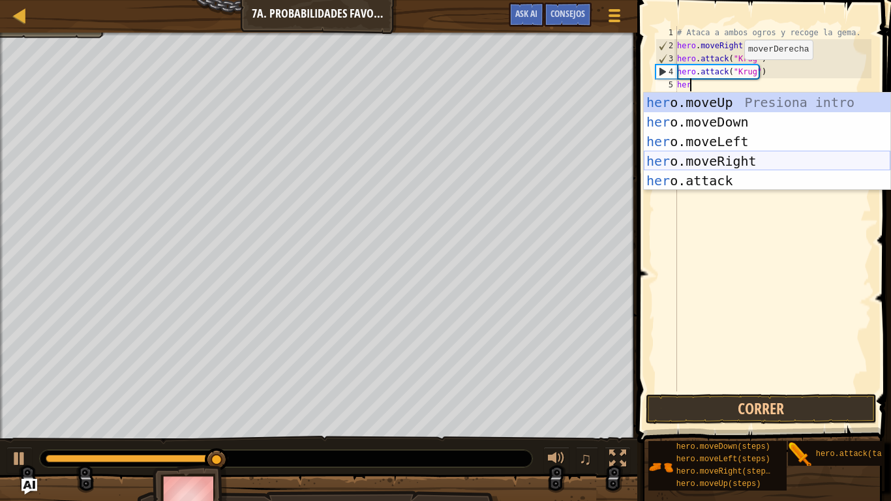
click at [718, 162] on div "her o.moveUp Presiona intro her o.moveDown Presiona intro her o.moveLeft Presio…" at bounding box center [767, 161] width 247 height 137
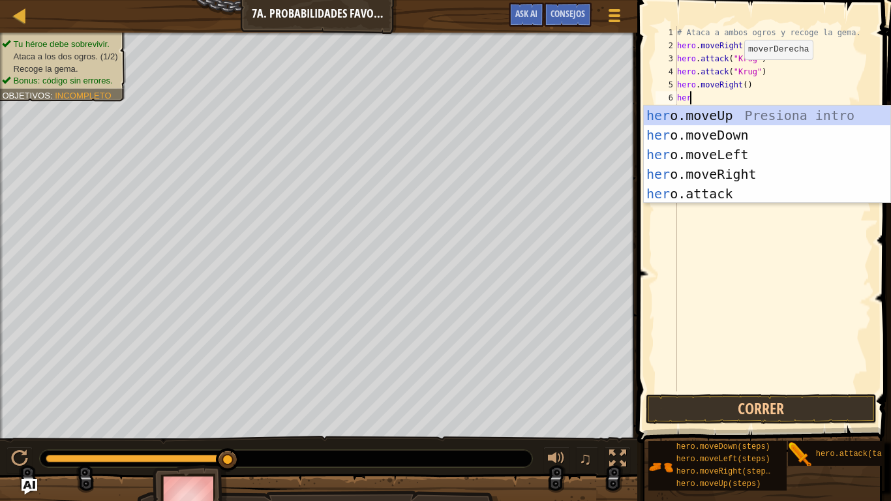
type textarea "hero"
click at [701, 117] on div "hero .moveUp Presiona intro hero .moveDown Presiona intro hero .moveLeft Presio…" at bounding box center [767, 174] width 247 height 137
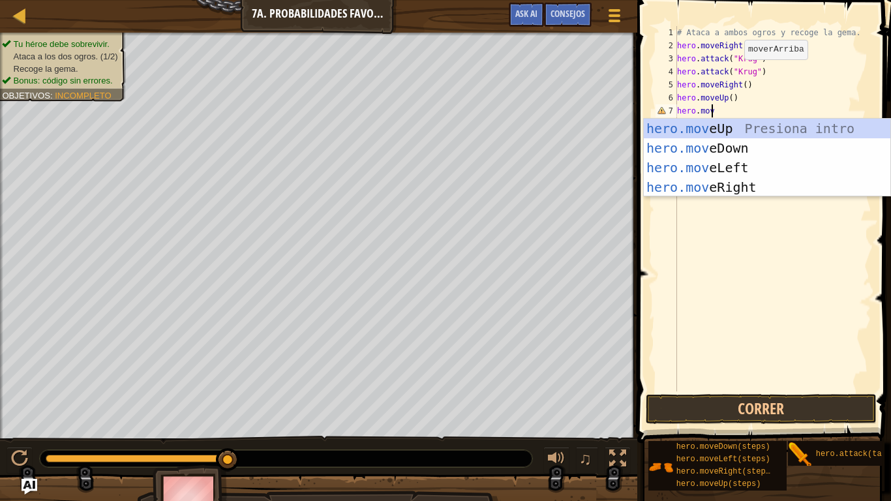
scroll to position [6, 2]
type textarea "hero.move"
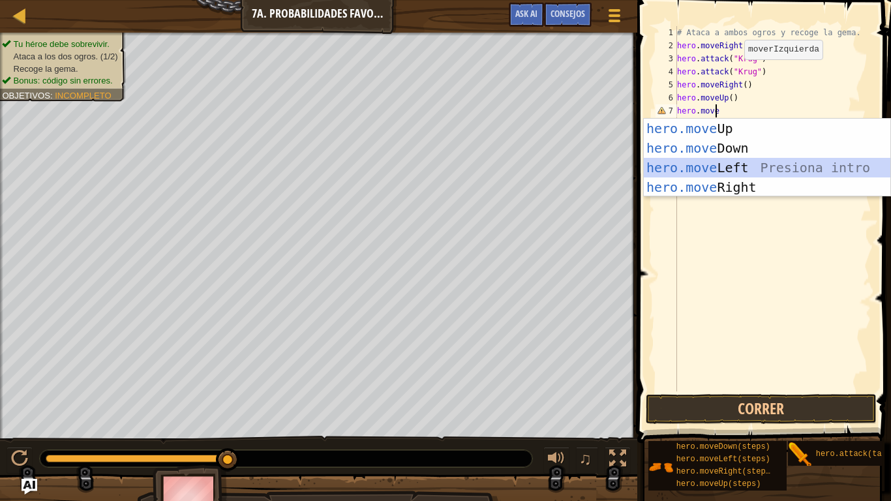
click at [703, 166] on div "hero.move Up Presiona intro hero.move Down Presiona intro hero.move Left Presio…" at bounding box center [767, 177] width 247 height 117
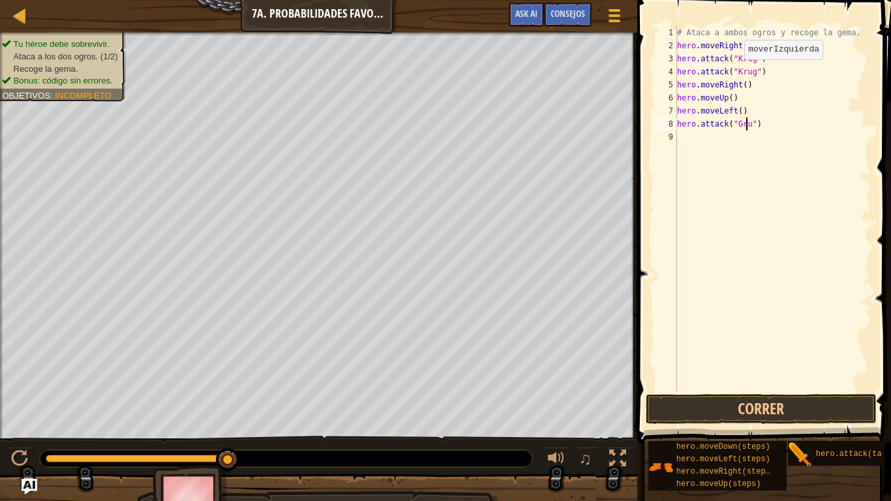
scroll to position [6, 6]
type textarea "hero.attack("Grump")"
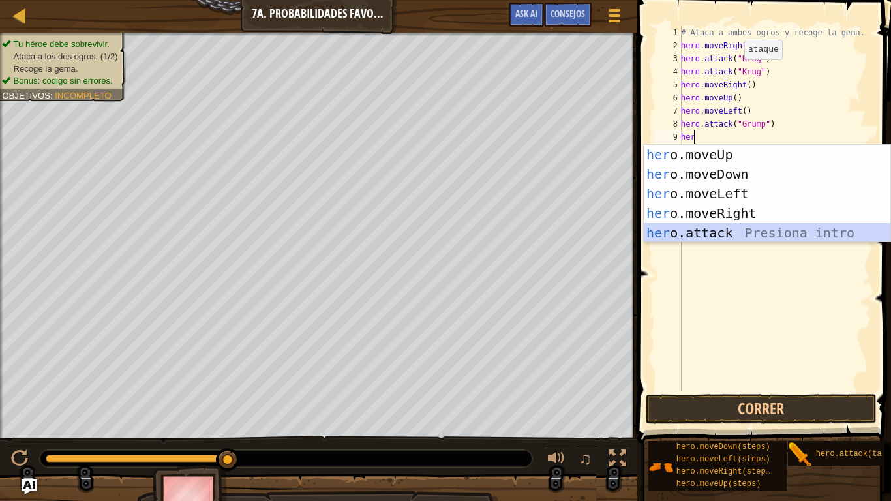
click at [699, 236] on div "her o.moveUp Presiona intro her o.moveDown Presiona intro her o.moveLeft Presio…" at bounding box center [767, 213] width 247 height 137
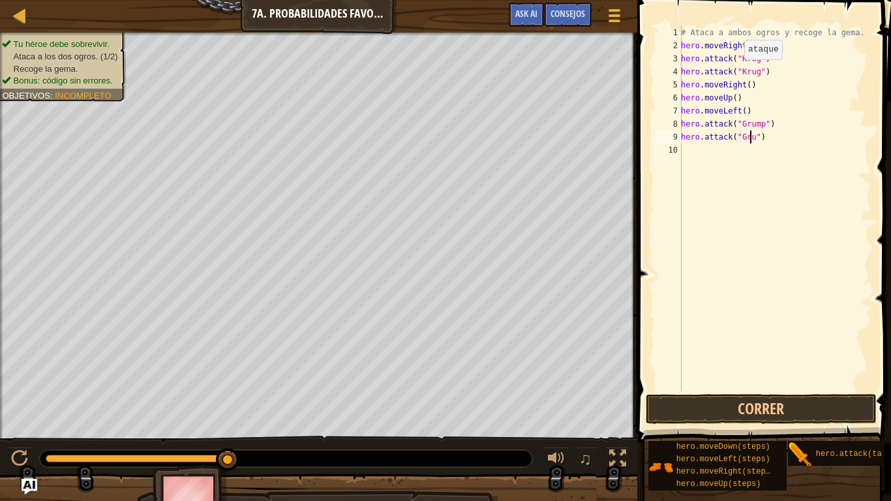
scroll to position [6, 6]
type textarea "hero.attack("Grump")"
click at [776, 138] on div "# Ataca a ambos ogros y recoge la gema. hero . moveRight ( ) hero . attack ( "K…" at bounding box center [774, 221] width 193 height 391
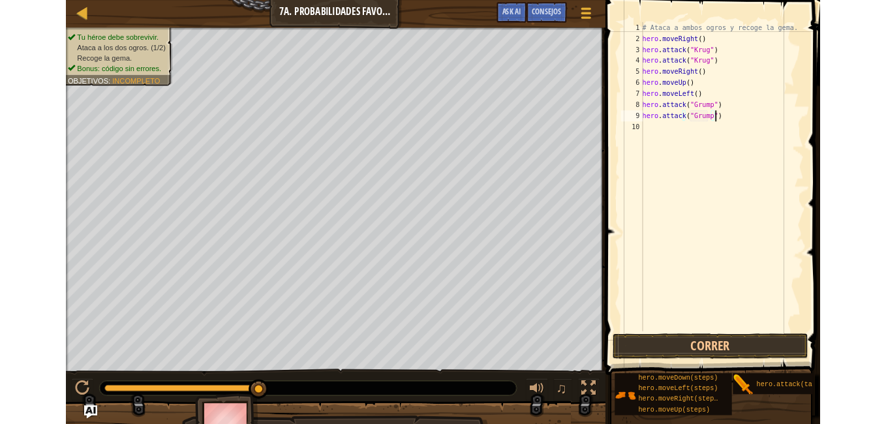
scroll to position [6, 0]
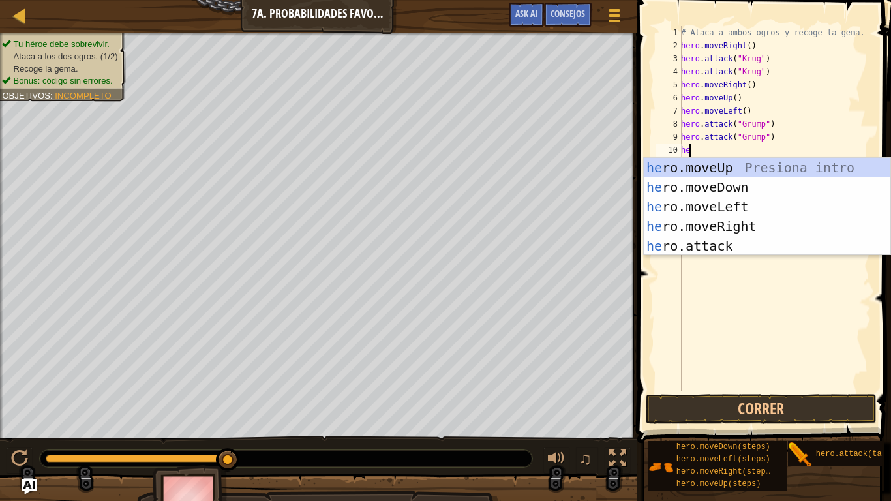
type textarea "her"
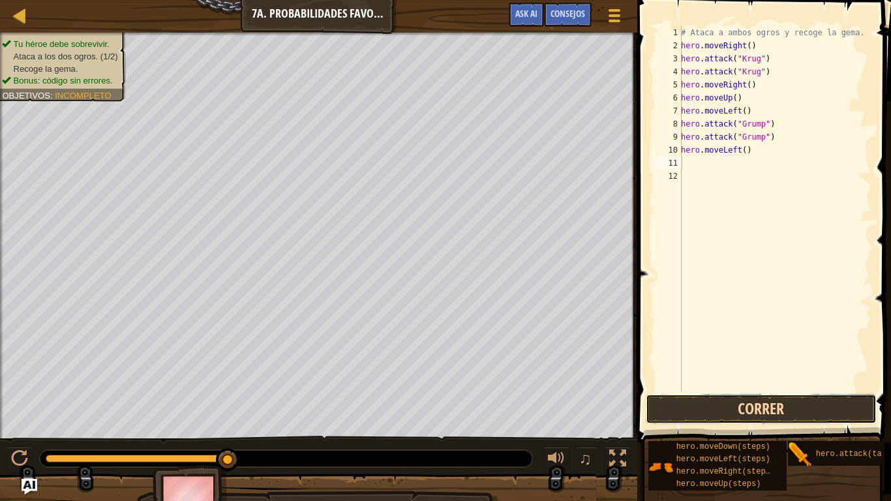
click at [760, 411] on button "Correr" at bounding box center [761, 409] width 231 height 30
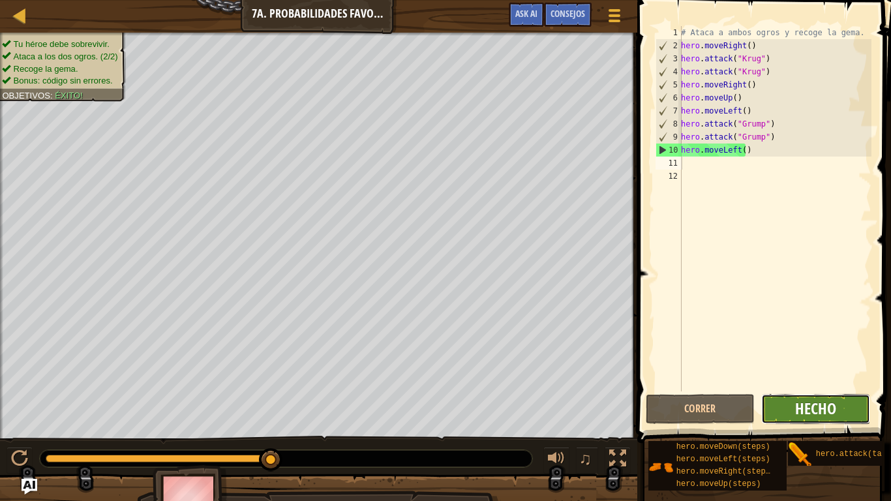
click at [815, 402] on span "Hecho" at bounding box center [815, 408] width 41 height 21
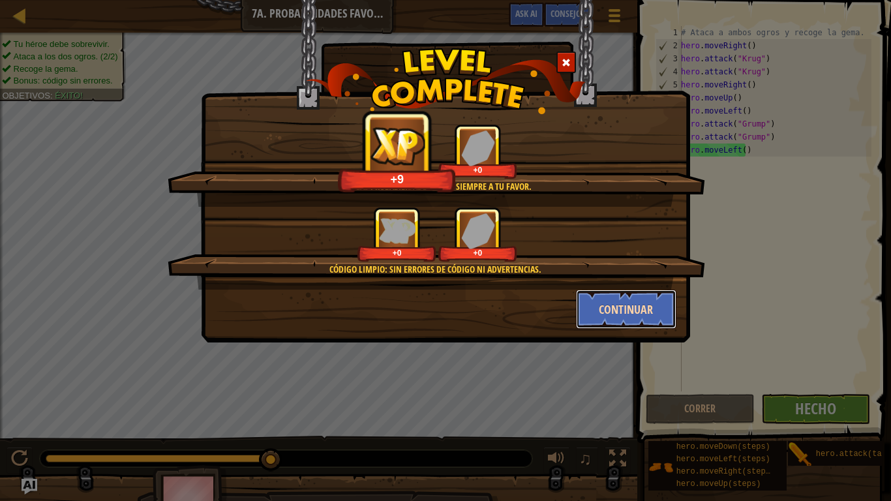
click at [621, 312] on button "Continuar" at bounding box center [626, 309] width 101 height 39
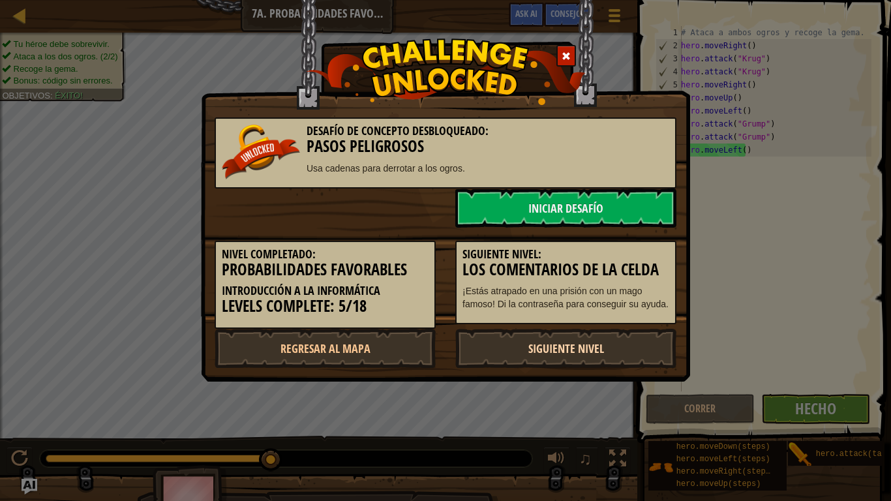
click at [616, 341] on link "Siguiente nivel" at bounding box center [565, 348] width 221 height 39
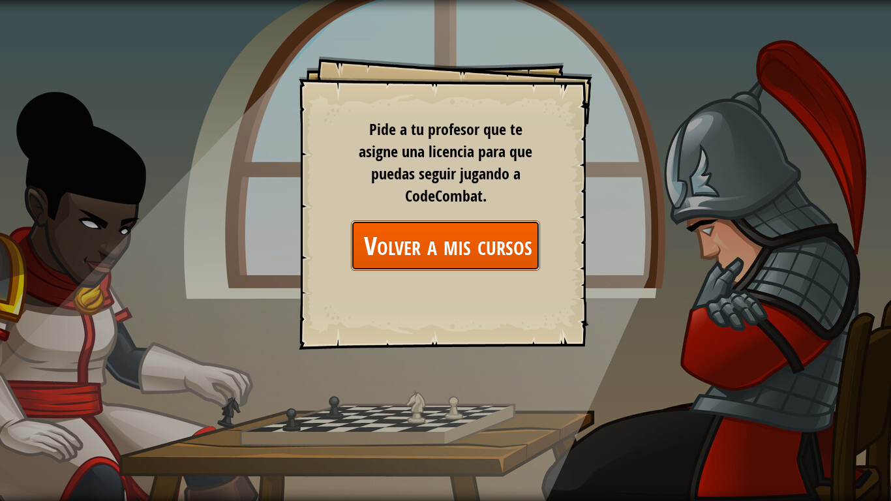
click at [489, 253] on link "Volver a mis cursos" at bounding box center [445, 246] width 189 height 50
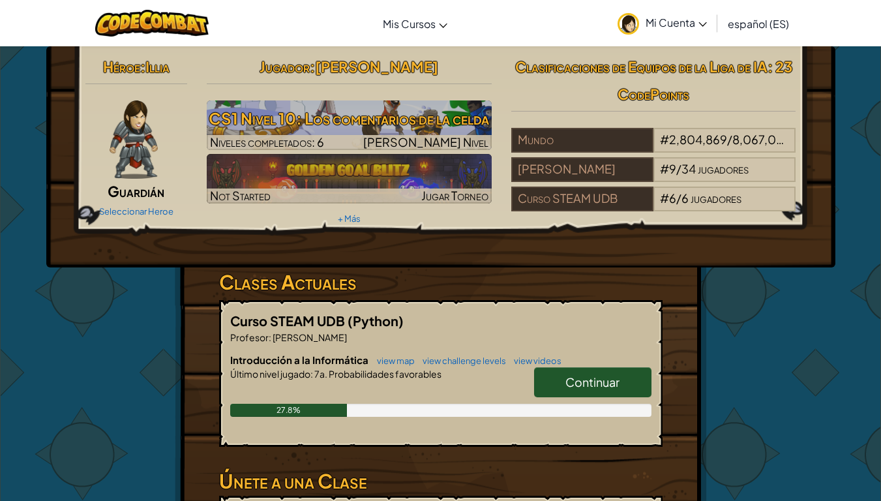
click at [593, 377] on span "Continuar" at bounding box center [593, 381] width 54 height 15
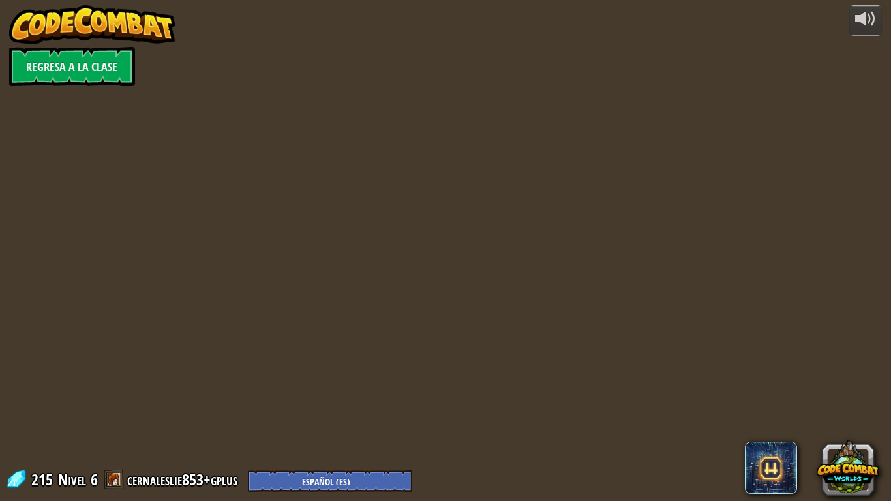
select select "es-ES"
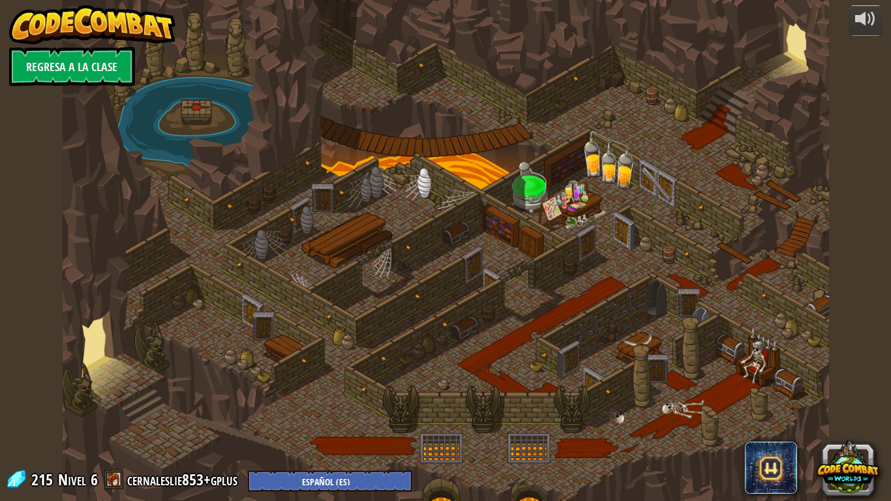
select select "es-ES"
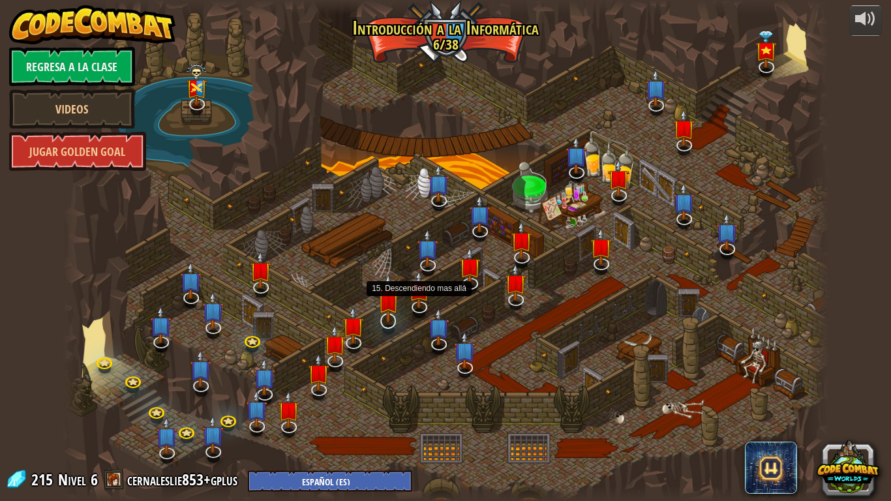
select select "es-ES"
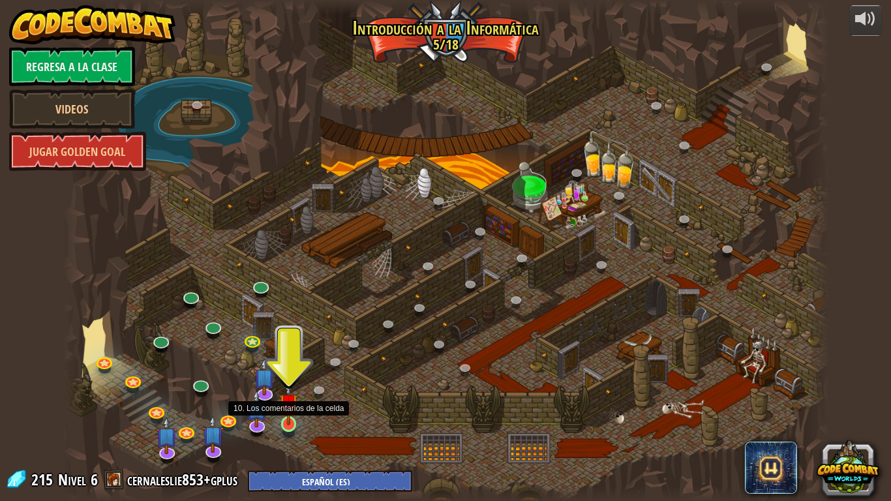
click at [285, 419] on img at bounding box center [289, 403] width 20 height 44
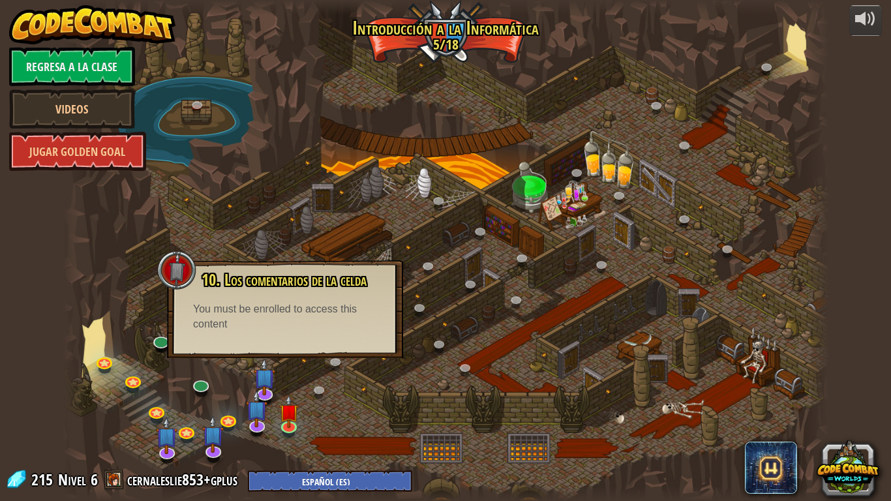
click at [359, 412] on div at bounding box center [446, 250] width 767 height 501
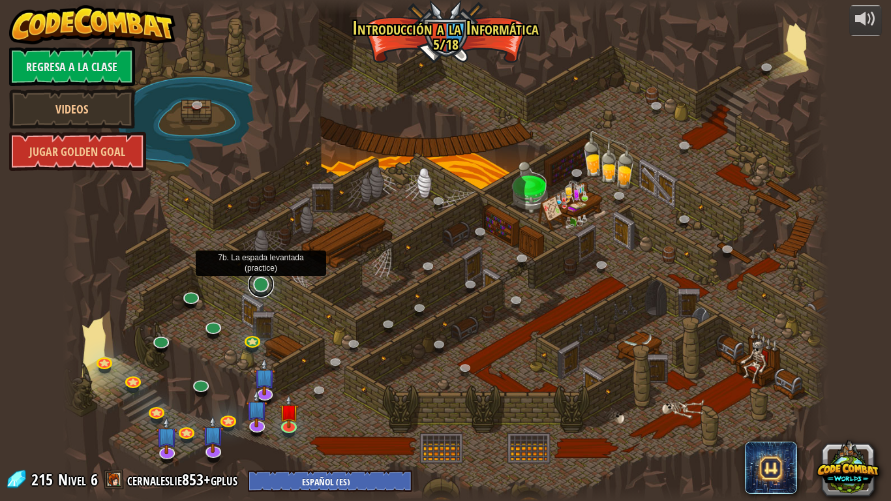
click at [263, 283] on link at bounding box center [261, 284] width 26 height 26
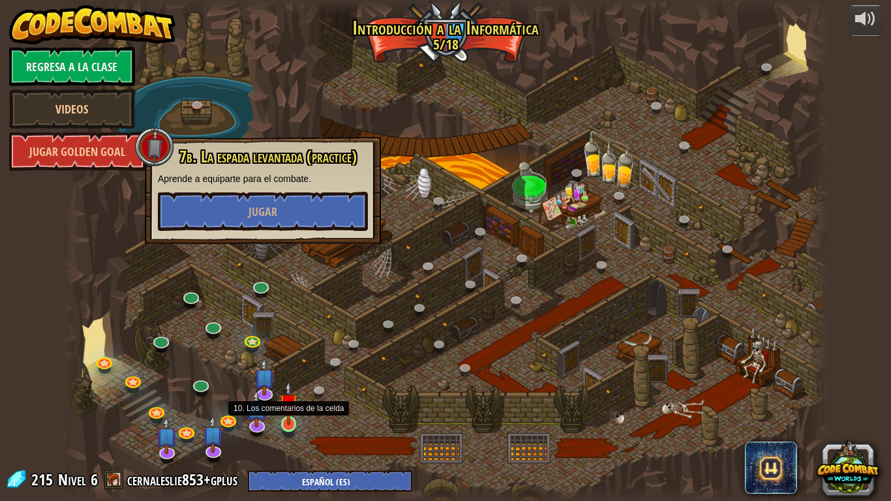
click at [290, 419] on img at bounding box center [289, 403] width 20 height 44
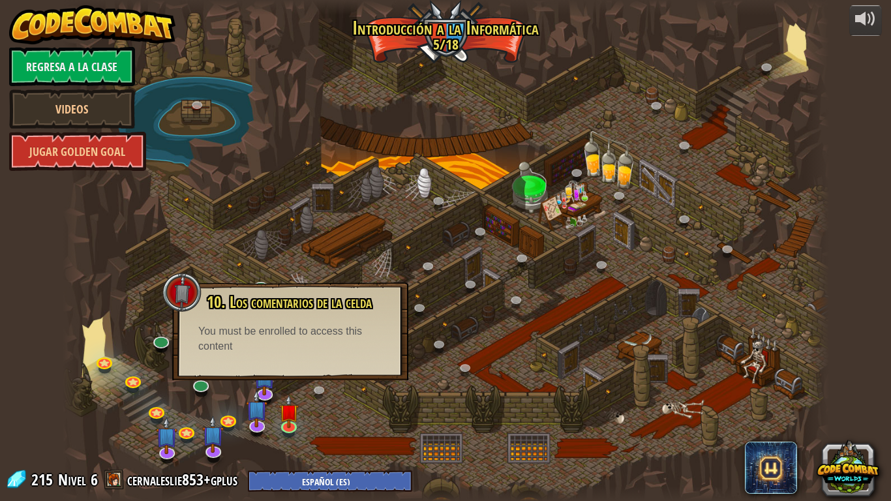
click at [303, 333] on div "You must be enrolled to access this content" at bounding box center [290, 339] width 184 height 30
click at [325, 393] on link at bounding box center [322, 392] width 26 height 26
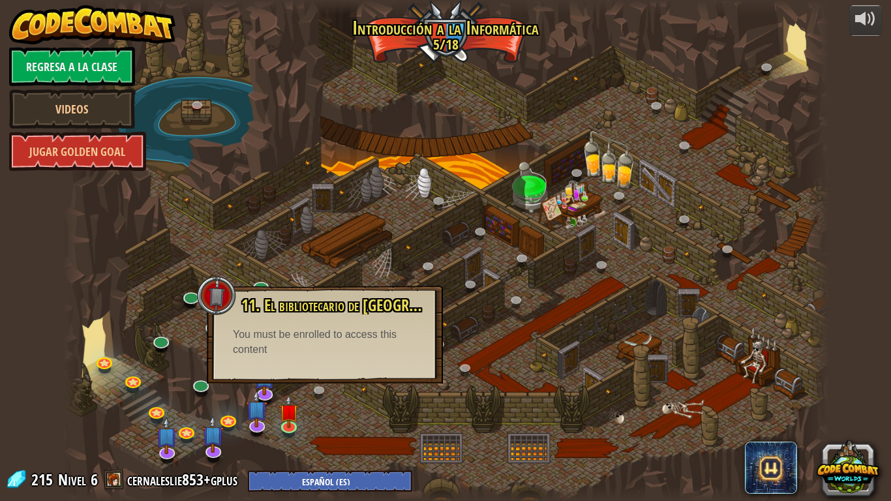
click at [136, 287] on div at bounding box center [446, 250] width 767 height 501
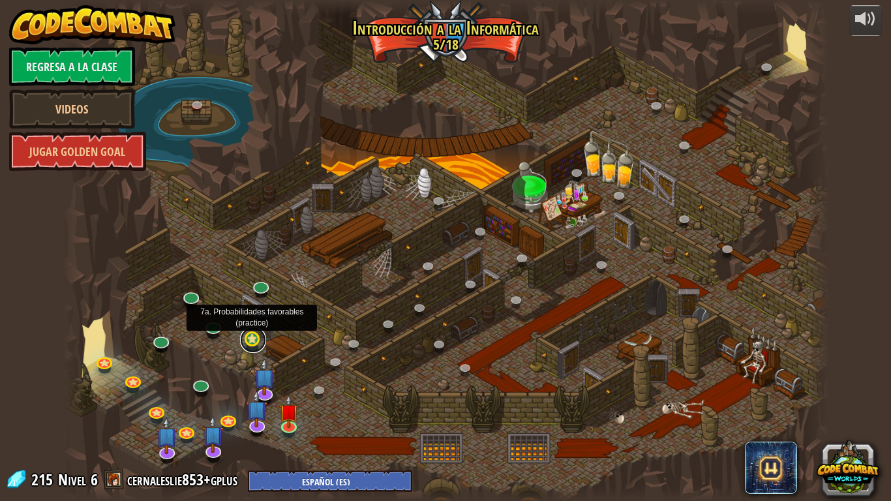
click at [253, 343] on link at bounding box center [253, 340] width 26 height 26
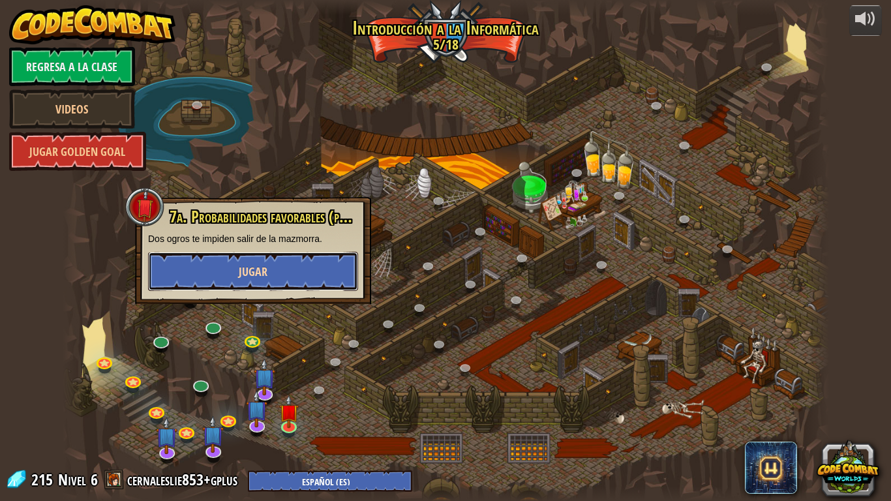
click at [274, 269] on button "Jugar" at bounding box center [253, 271] width 210 height 39
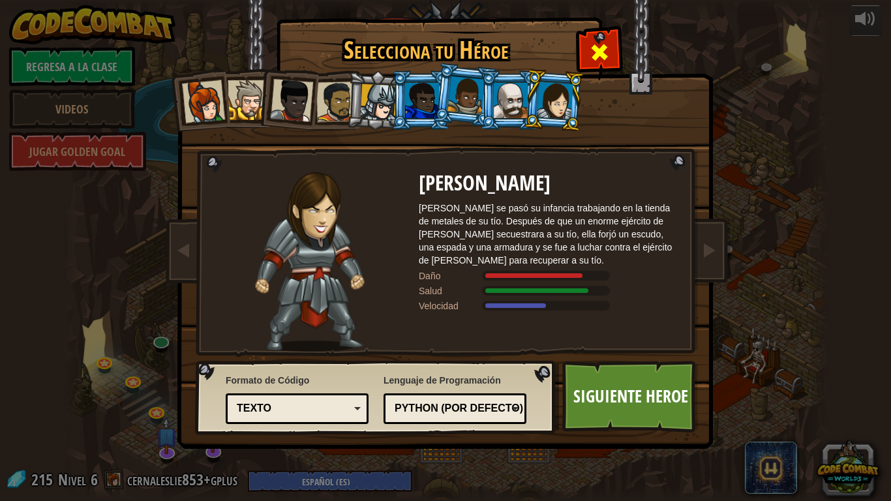
click at [613, 53] on div at bounding box center [599, 50] width 41 height 41
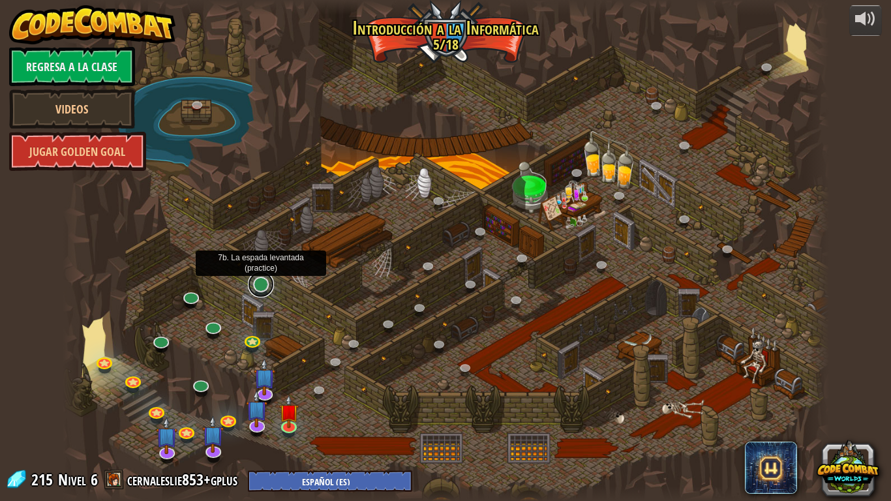
click at [259, 286] on link at bounding box center [261, 284] width 26 height 26
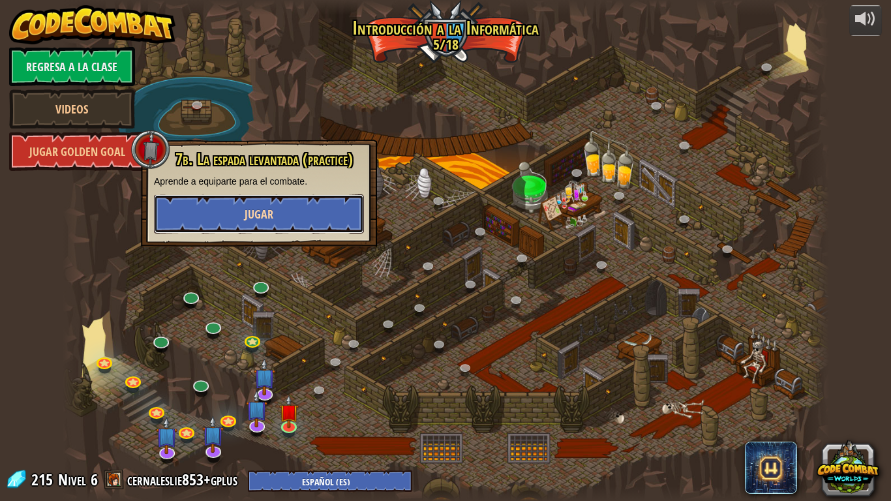
click at [284, 211] on button "Jugar" at bounding box center [259, 213] width 210 height 39
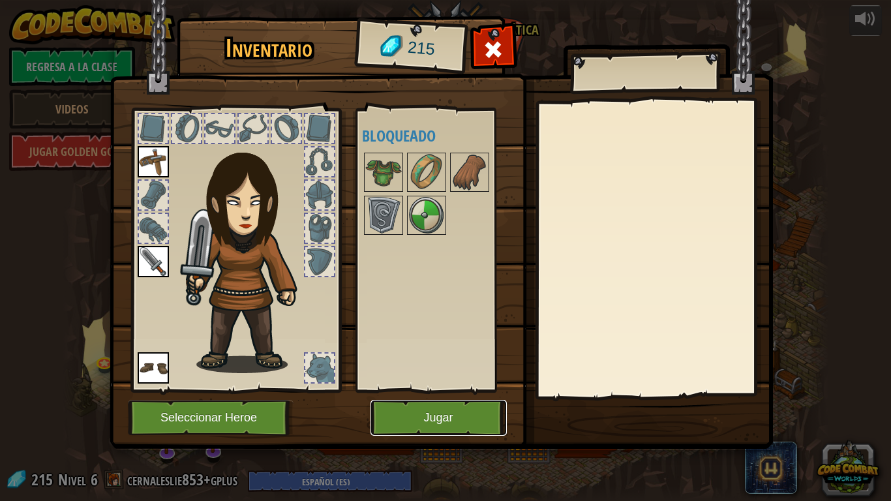
click at [455, 420] on button "Jugar" at bounding box center [439, 418] width 136 height 36
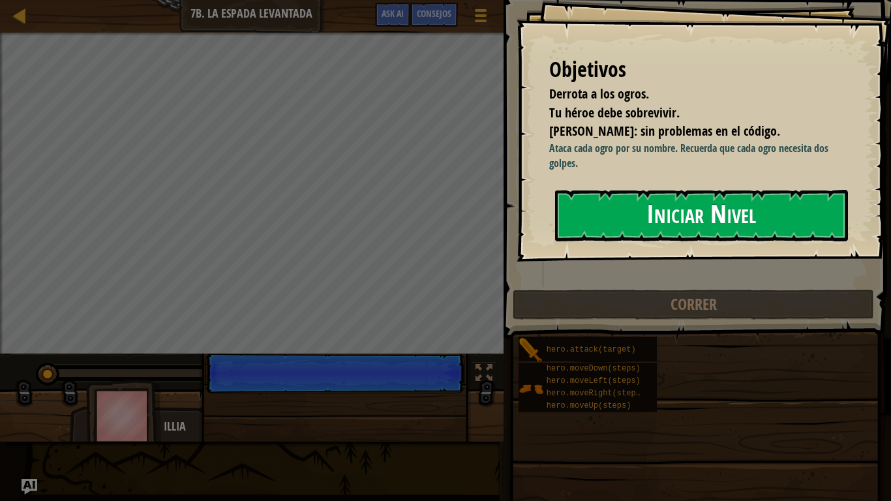
click at [617, 216] on button "Iniciar Nivel" at bounding box center [701, 216] width 293 height 52
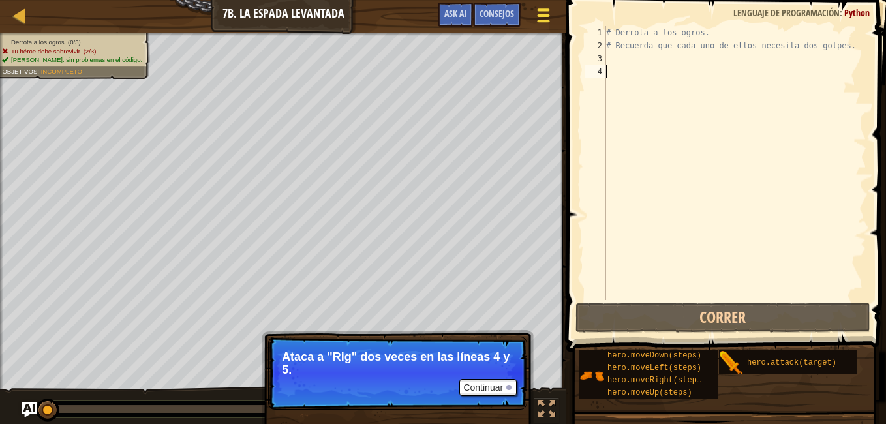
click at [543, 23] on div at bounding box center [543, 15] width 18 height 19
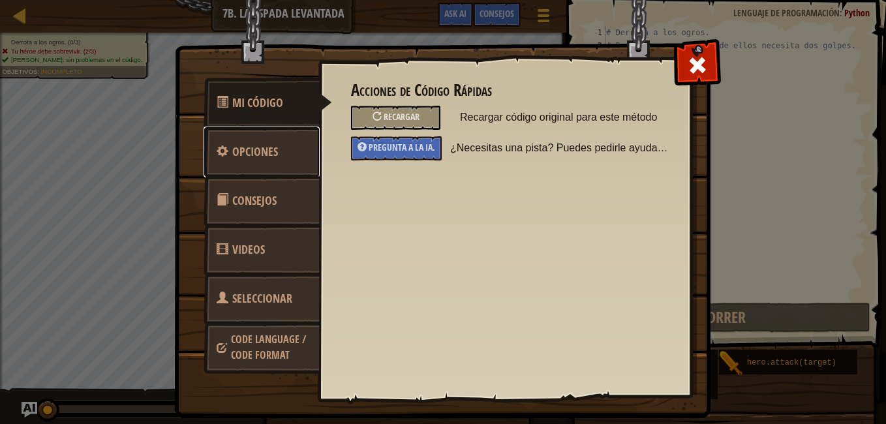
click at [271, 162] on link "Opciones" at bounding box center [262, 152] width 116 height 51
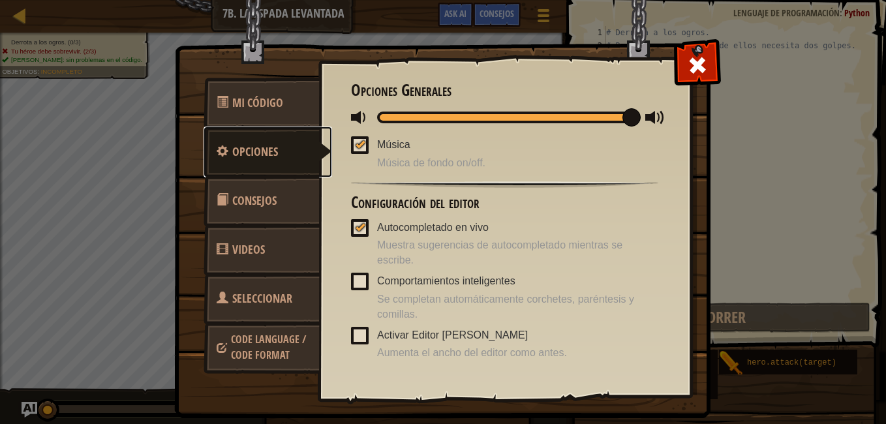
scroll to position [31, 0]
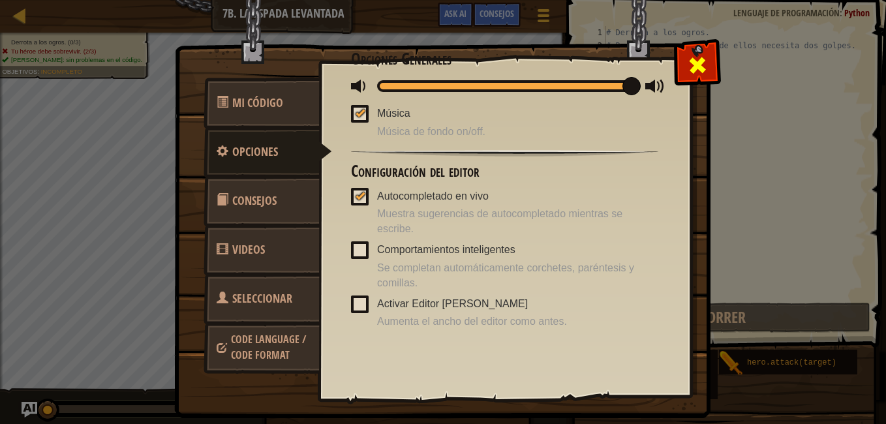
click at [692, 67] on span at bounding box center [697, 65] width 21 height 21
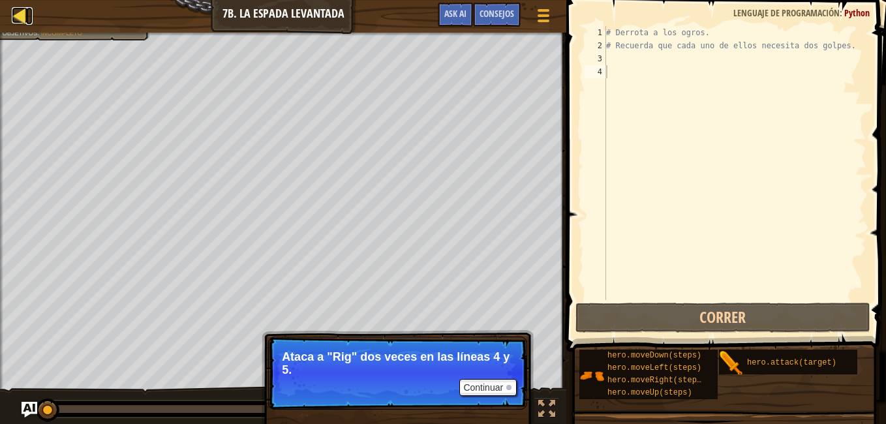
click at [14, 20] on div at bounding box center [20, 15] width 16 height 16
select select "es-ES"
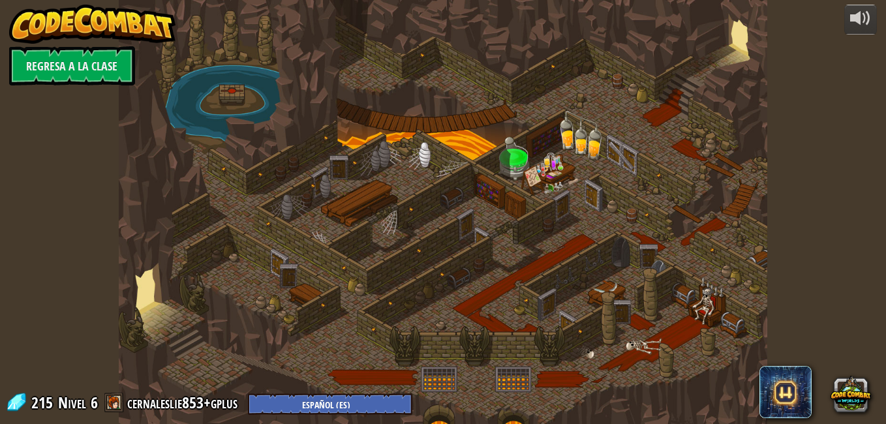
select select "es-ES"
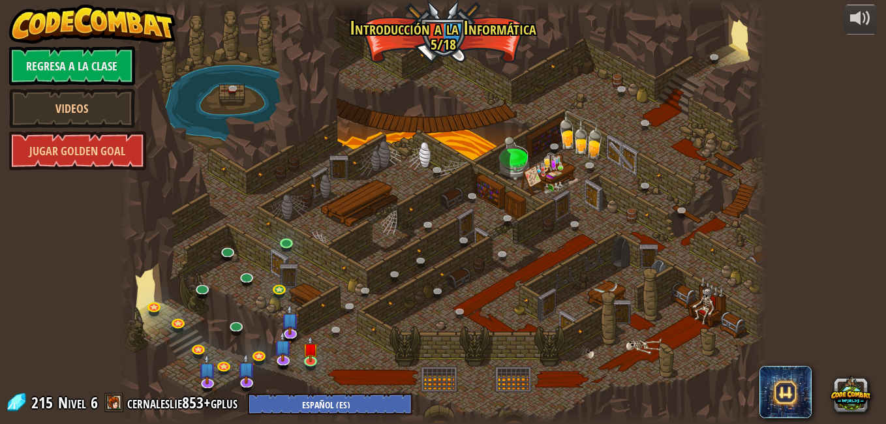
select select "es-ES"
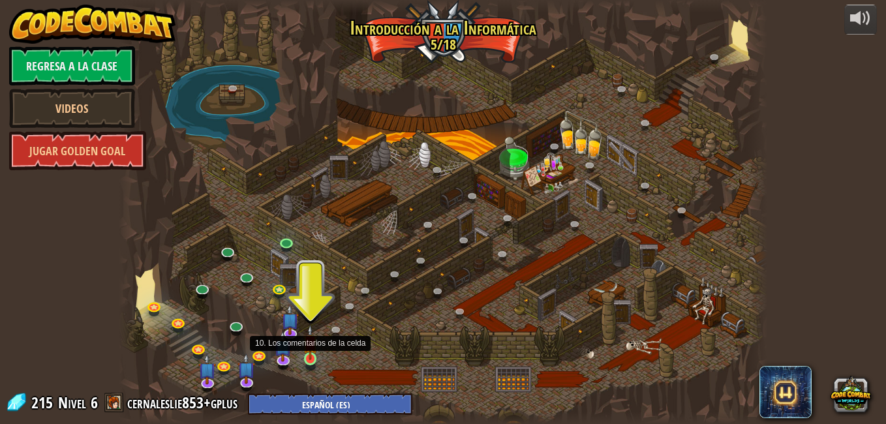
click at [310, 354] on img at bounding box center [311, 342] width 16 height 35
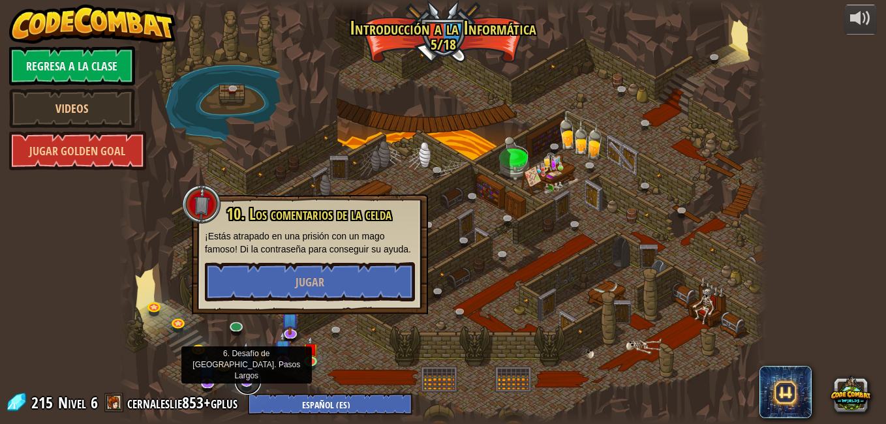
click at [239, 382] on link at bounding box center [248, 382] width 26 height 26
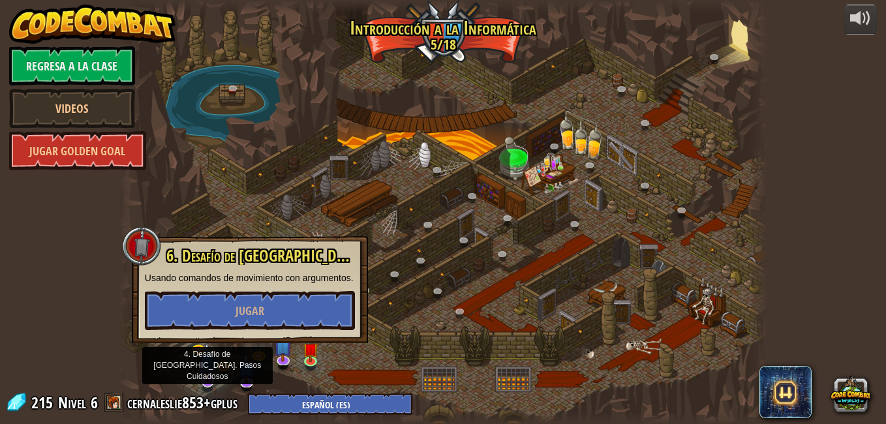
click at [209, 381] on img at bounding box center [207, 362] width 18 height 40
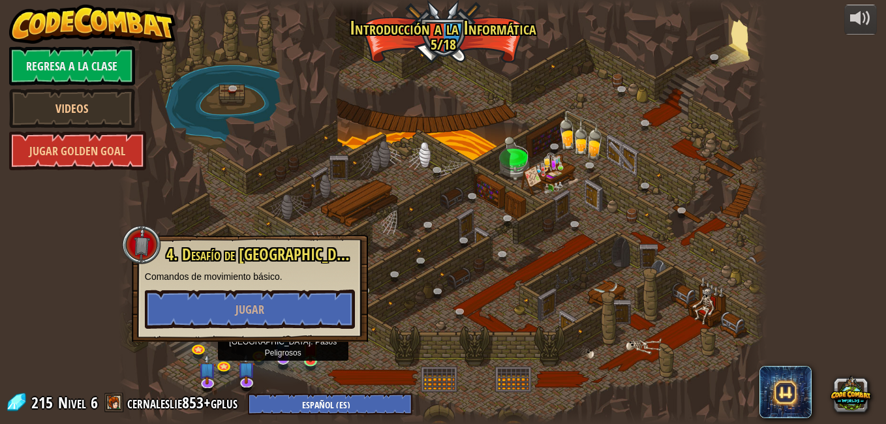
click at [281, 358] on img at bounding box center [283, 339] width 18 height 40
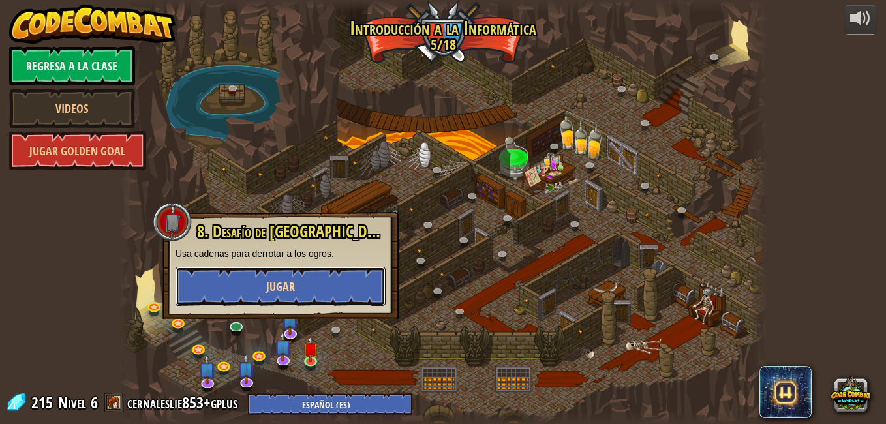
click at [267, 289] on span "Jugar" at bounding box center [280, 287] width 29 height 16
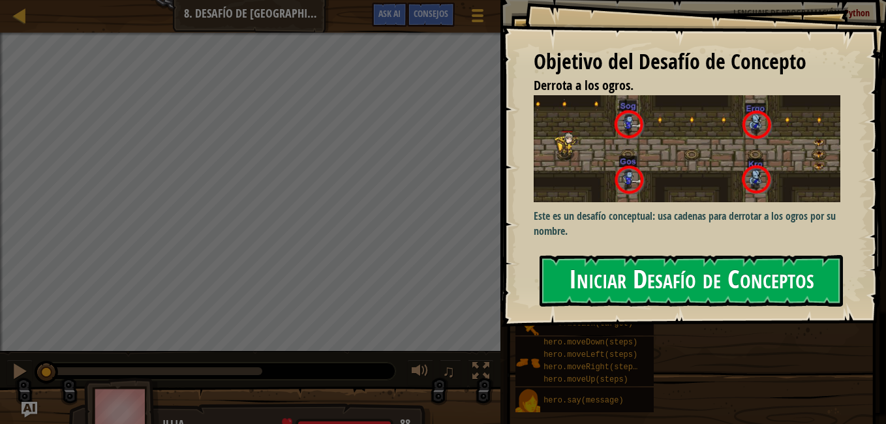
click at [651, 286] on button "Iniciar Desafío de Conceptos" at bounding box center [691, 281] width 303 height 52
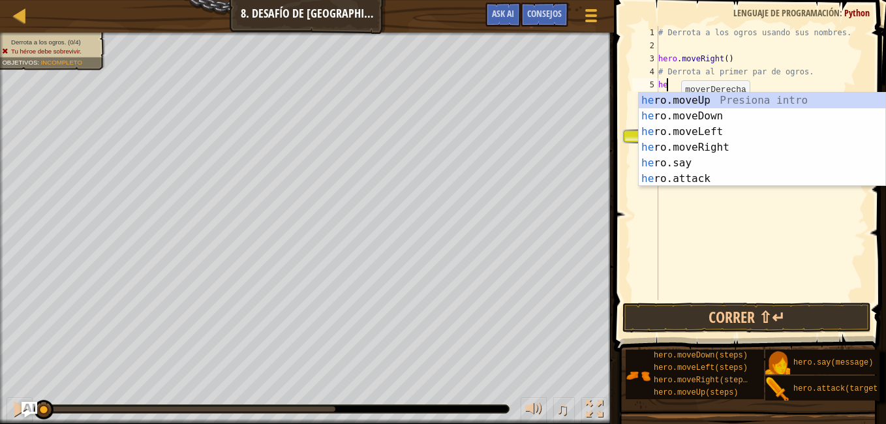
scroll to position [6, 0]
type textarea "h"
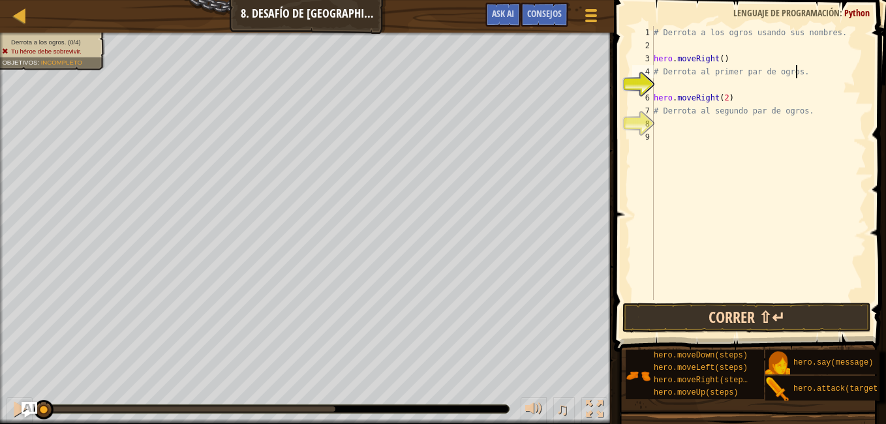
type textarea "# Derrota al primer par de ogros."
click at [727, 315] on button "Correr ⇧↵" at bounding box center [746, 318] width 249 height 30
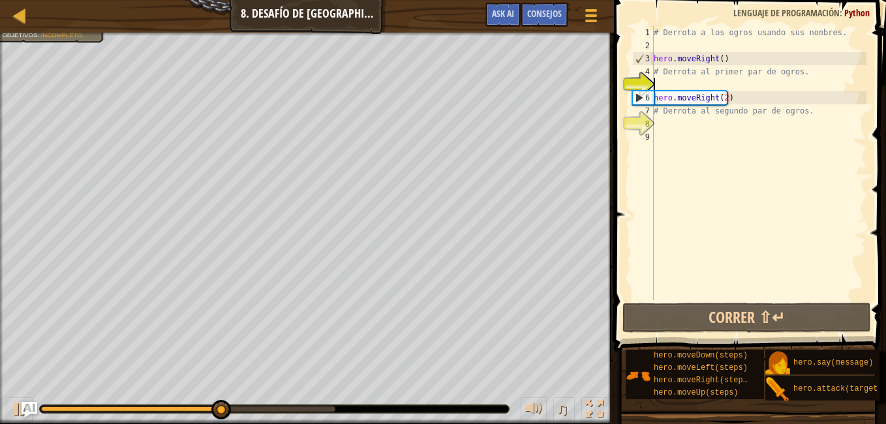
click at [681, 83] on div "# Derrota a los ogros usando sus nombres. hero . moveRight ( ) # Derrota al pri…" at bounding box center [758, 176] width 215 height 300
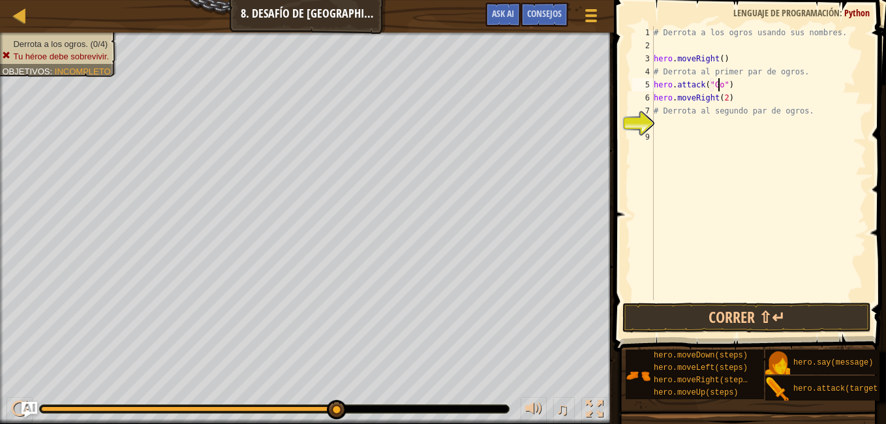
scroll to position [6, 6]
drag, startPoint x: 656, startPoint y: 87, endPoint x: 731, endPoint y: 88, distance: 75.0
click at [731, 88] on div "# Derrota a los ogros usando sus nombres. hero . moveRight ( ) # Derrota al pri…" at bounding box center [758, 176] width 215 height 300
type textarea "hero.attack("Gos")"
click at [731, 88] on div "# Derrota a los ogros usando sus nombres. hero . moveRight ( ) # Derrota al pri…" at bounding box center [758, 163] width 215 height 274
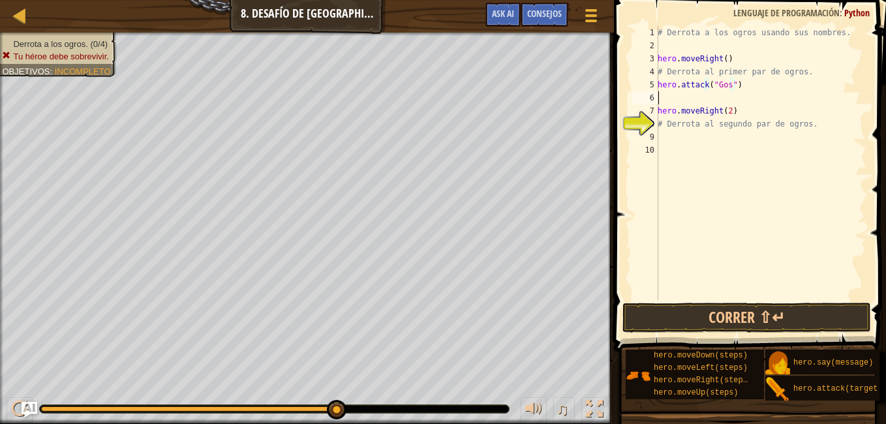
scroll to position [6, 0]
paste textarea "hero.attack("Gos")"
type textarea "hero.attack("Gos")"
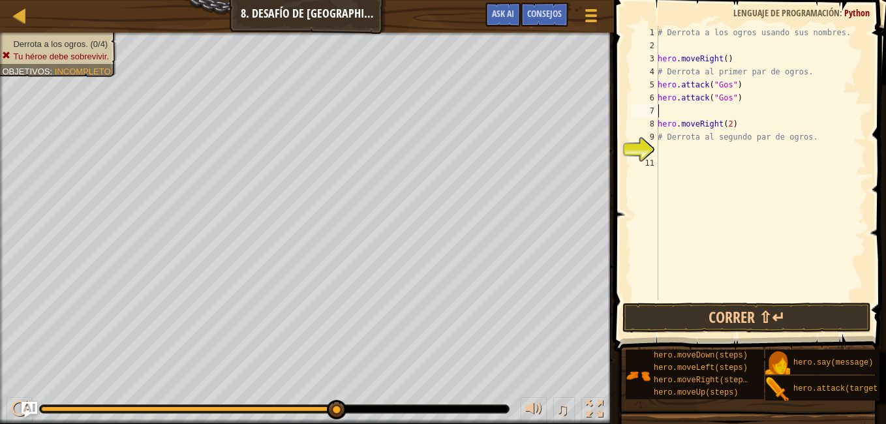
paste textarea "hero.attack("Gos")"
type textarea "hero.attack("Gos")"
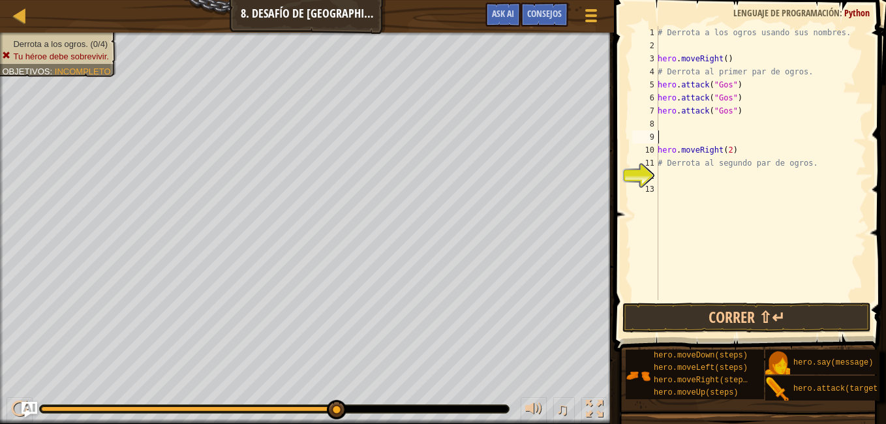
paste textarea "hero.attack("Gos")"
type textarea "hero.attack("Gos")"
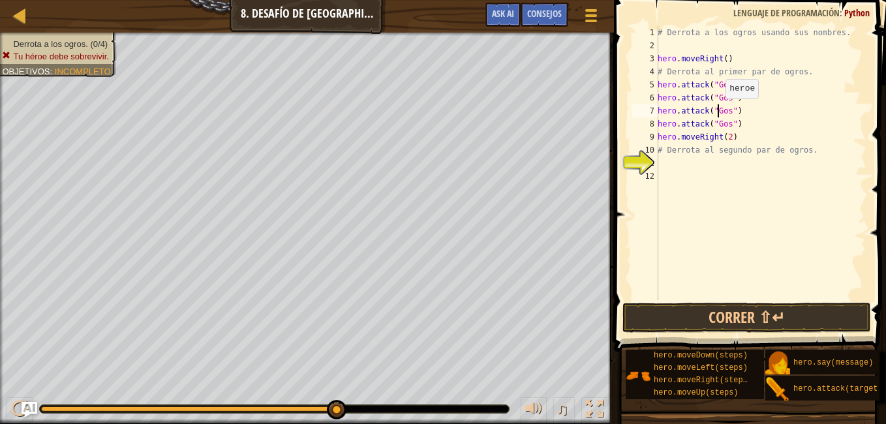
click at [718, 112] on div "# Derrota a los ogros usando sus nombres. hero . moveRight ( ) # Derrota al pri…" at bounding box center [760, 176] width 211 height 300
type textarea "hero.attack("Sog")"
click at [731, 318] on button "Correr ⇧↵" at bounding box center [746, 318] width 249 height 30
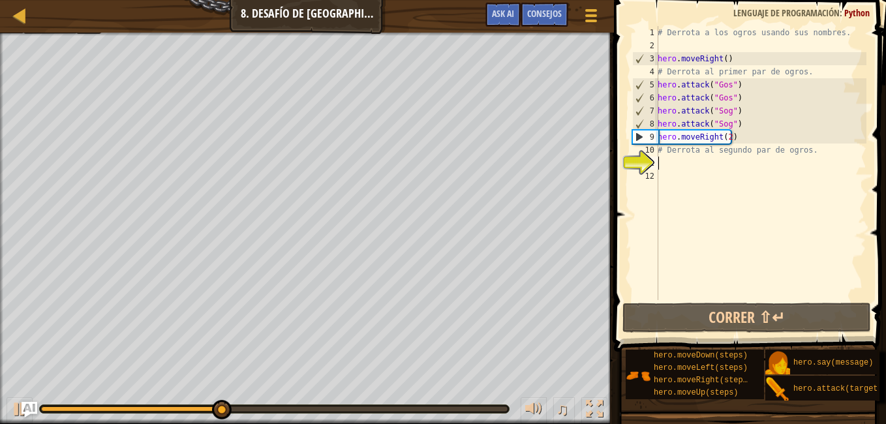
click at [672, 159] on div "# Derrota a los ogros usando sus nombres. hero . moveRight ( ) # Derrota al pri…" at bounding box center [760, 176] width 211 height 300
paste textarea "hero.attack("Gos")"
type textarea "hero.attack("Gos")"
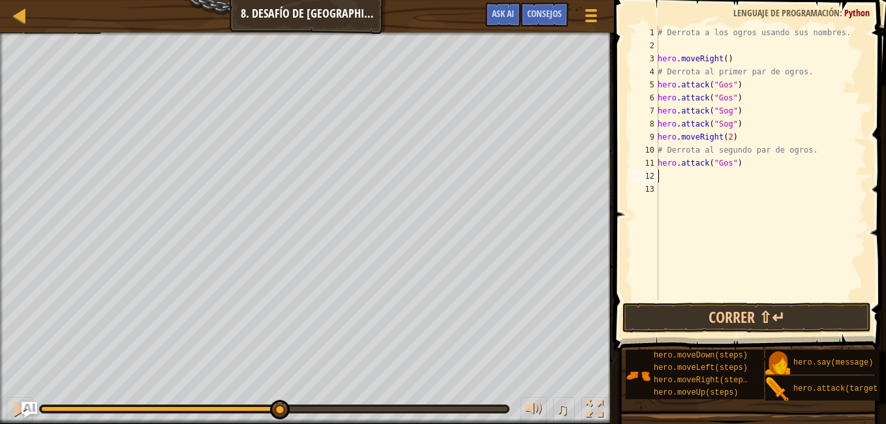
paste textarea "hero.attack("Gos")"
type textarea "hero.attack("Gos")"
paste textarea "hero.attack("Gos")"
type textarea "hero.attack("Gos")"
paste textarea "hero.attack("Gos")"
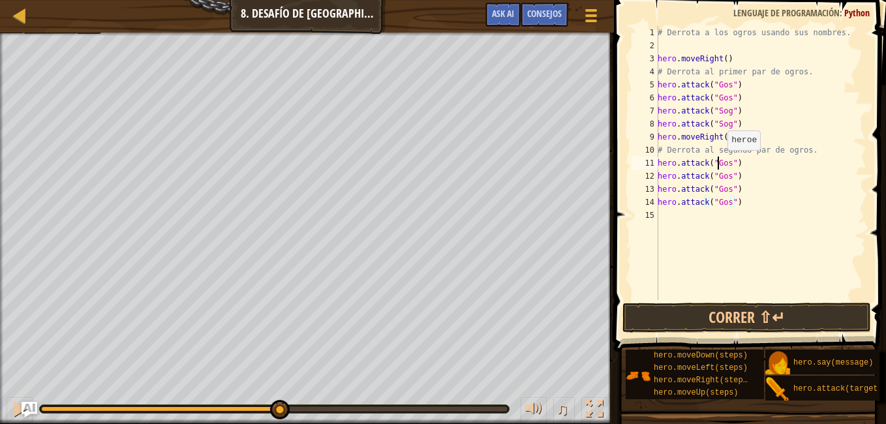
click at [720, 163] on div "# Derrota a los ogros usando sus nombres. hero . moveRight ( ) # Derrota al pri…" at bounding box center [760, 176] width 211 height 300
click at [716, 165] on div "# Derrota a los ogros usando sus nombres. hero . moveRight ( ) # Derrota al pri…" at bounding box center [760, 176] width 211 height 300
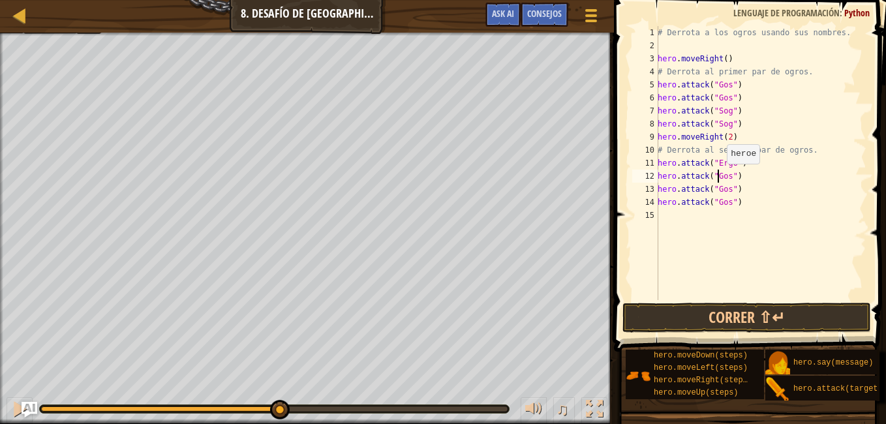
click at [720, 177] on div "# Derrota a los ogros usando sus nombres. hero . moveRight ( ) # Derrota al pri…" at bounding box center [760, 176] width 211 height 300
click at [720, 177] on div "# Derrota a los ogros usando sus nombres. hero . moveRight ( ) # Derrota al pri…" at bounding box center [760, 163] width 211 height 274
click at [720, 177] on div "# Derrota a los ogros usando sus nombres. hero . moveRight ( ) # Derrota al pri…" at bounding box center [760, 176] width 211 height 300
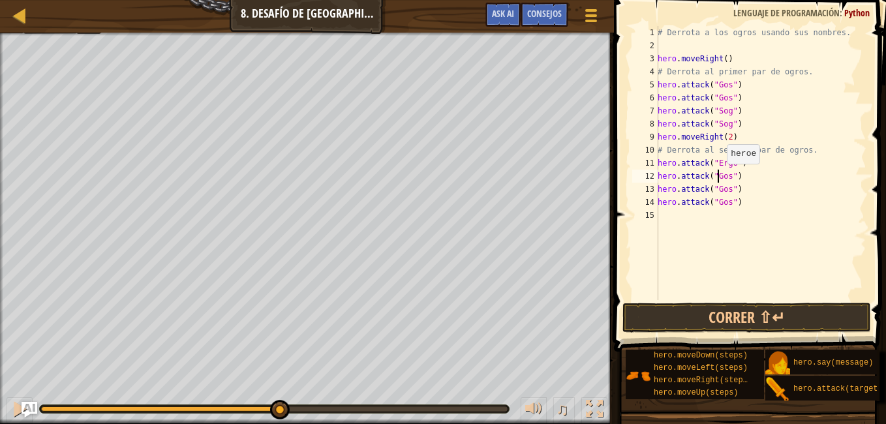
click at [720, 177] on div "# Derrota a los ogros usando sus nombres. hero . moveRight ( ) # Derrota al pri…" at bounding box center [760, 176] width 211 height 300
paste textarea "Ergo"
click at [719, 191] on div "# Derrota a los ogros usando sus nombres. hero . moveRight ( ) # Derrota al pri…" at bounding box center [760, 176] width 211 height 300
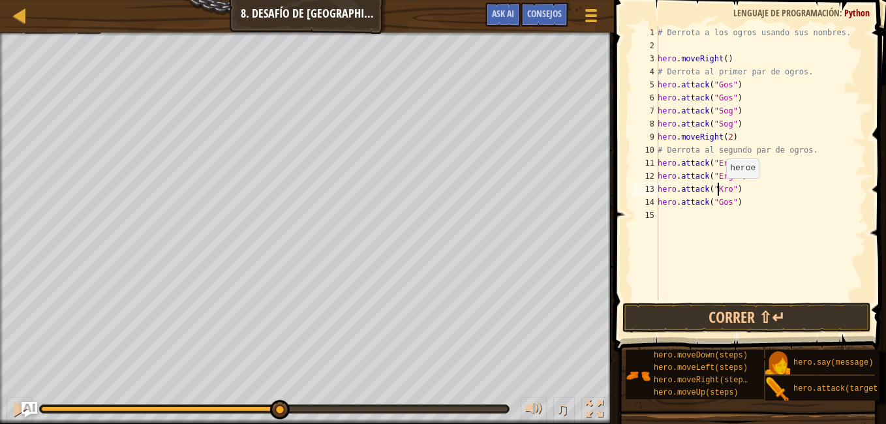
click at [719, 191] on div "# Derrota a los ogros usando sus nombres. hero . moveRight ( ) # Derrota al pri…" at bounding box center [760, 176] width 211 height 300
click at [717, 200] on div "# Derrota a los ogros usando sus nombres. hero . moveRight ( ) # Derrota al pri…" at bounding box center [760, 176] width 211 height 300
paste textarea "Kro"
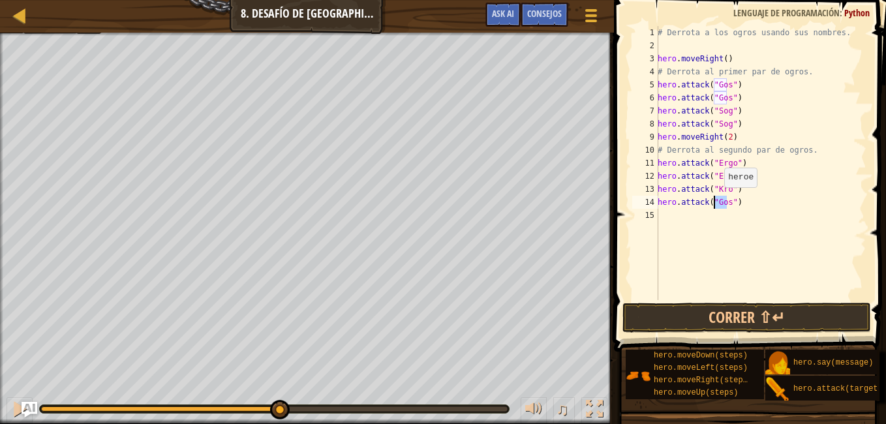
type textarea "hero.attack("Kro")"
click at [732, 213] on div "# Derrota a los ogros usando sus nombres. hero . moveRight ( ) # Derrota al pri…" at bounding box center [760, 176] width 211 height 300
click at [743, 317] on button "Correr ⇧↵" at bounding box center [746, 318] width 249 height 30
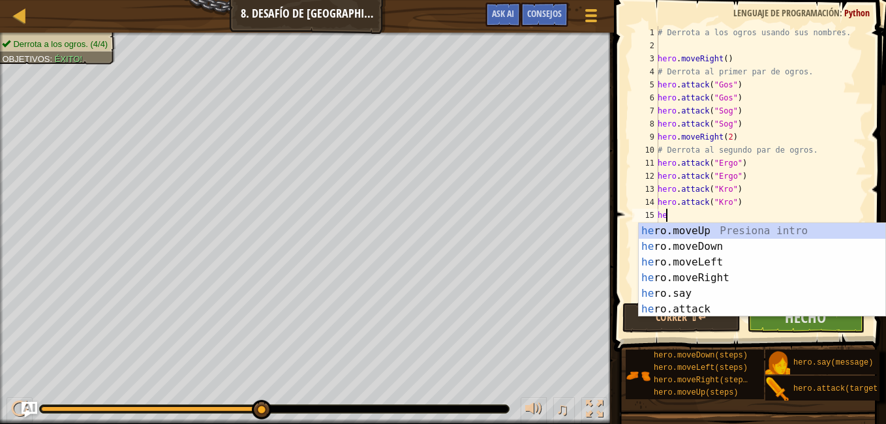
type textarea "h"
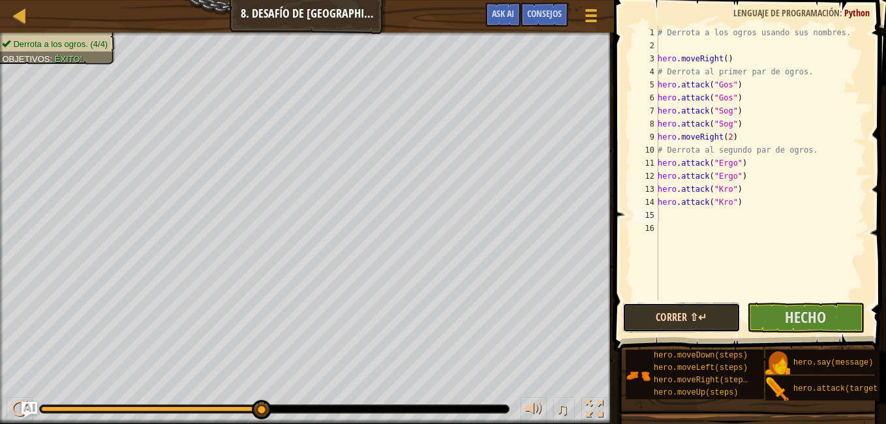
click at [700, 320] on button "Correr ⇧↵" at bounding box center [680, 318] width 117 height 30
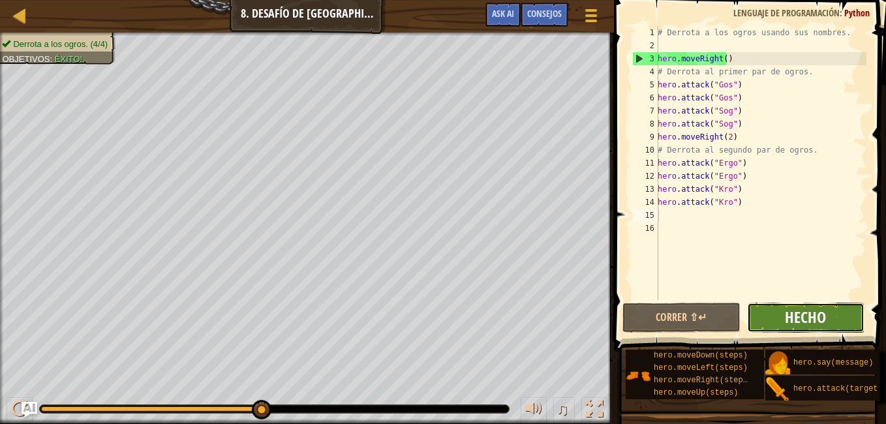
click at [791, 320] on span "Hecho" at bounding box center [805, 317] width 41 height 21
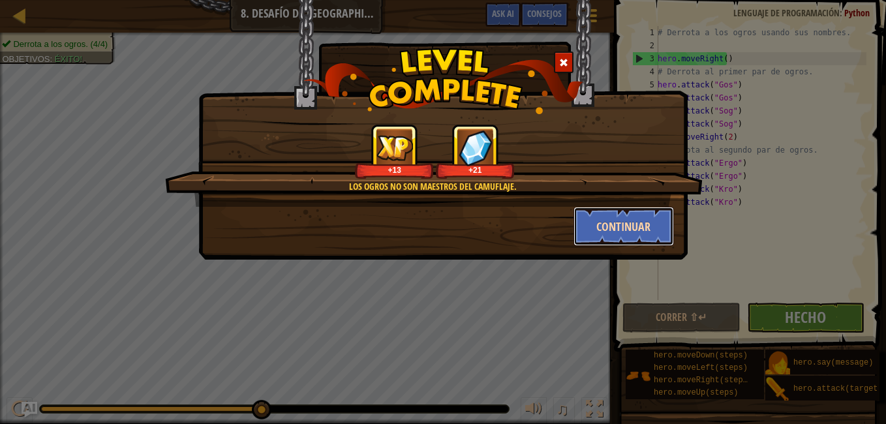
click at [648, 226] on button "Continuar" at bounding box center [623, 226] width 101 height 39
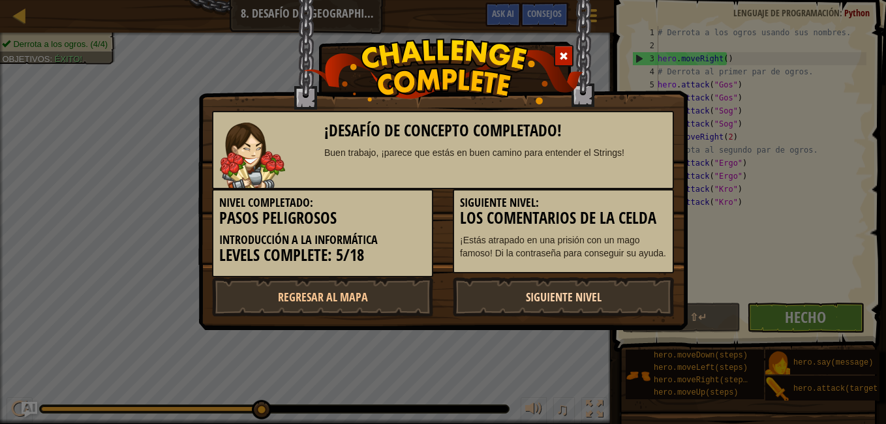
click at [611, 295] on link "Siguiente nivel" at bounding box center [563, 296] width 221 height 39
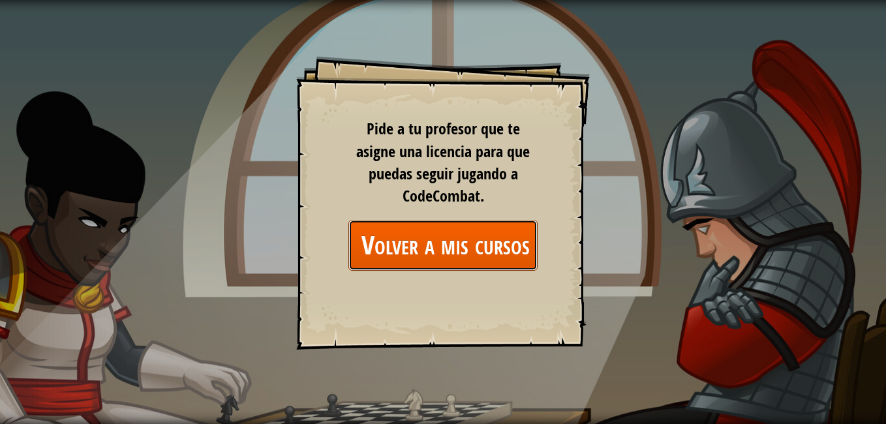
click at [464, 254] on link "Volver a mis cursos" at bounding box center [442, 245] width 189 height 50
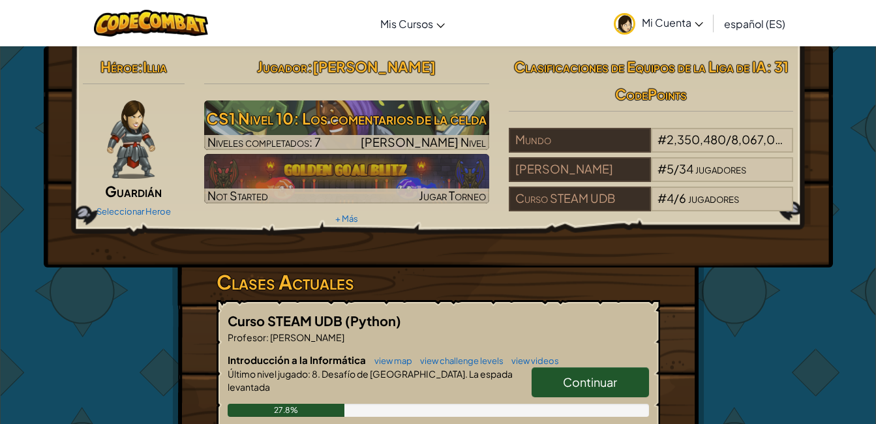
scroll to position [229, 0]
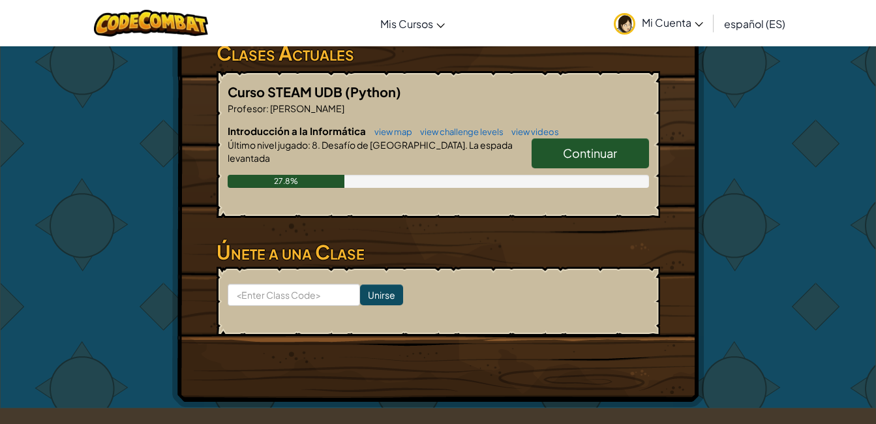
click at [626, 157] on link "Continuar" at bounding box center [590, 153] width 117 height 30
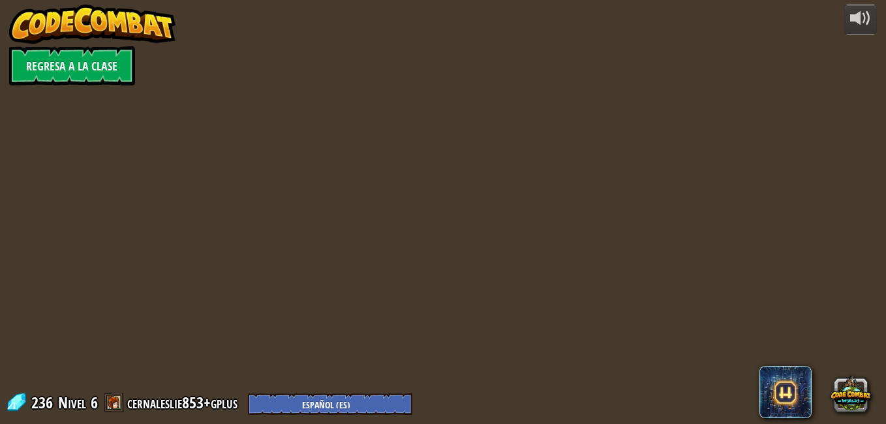
select select "es-ES"
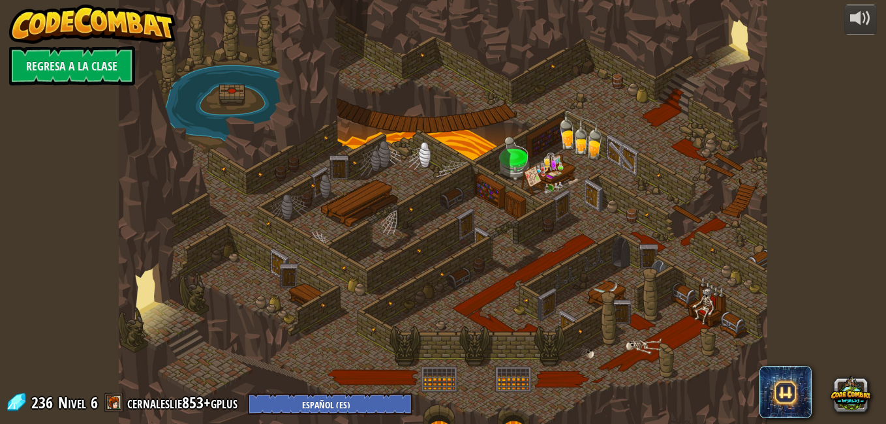
select select "es-ES"
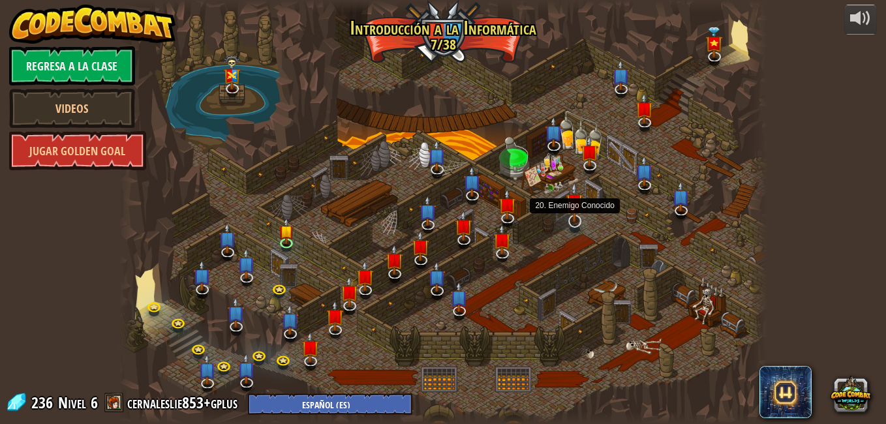
select select "es-ES"
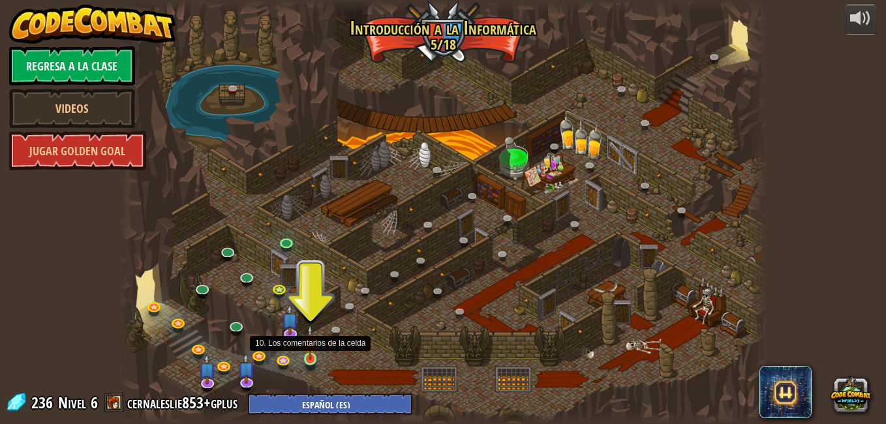
click at [307, 355] on img at bounding box center [311, 342] width 16 height 35
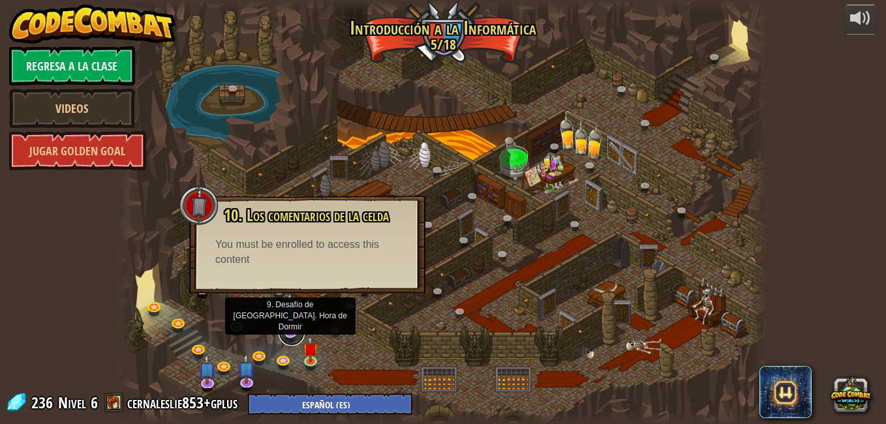
click at [290, 334] on link at bounding box center [292, 333] width 26 height 26
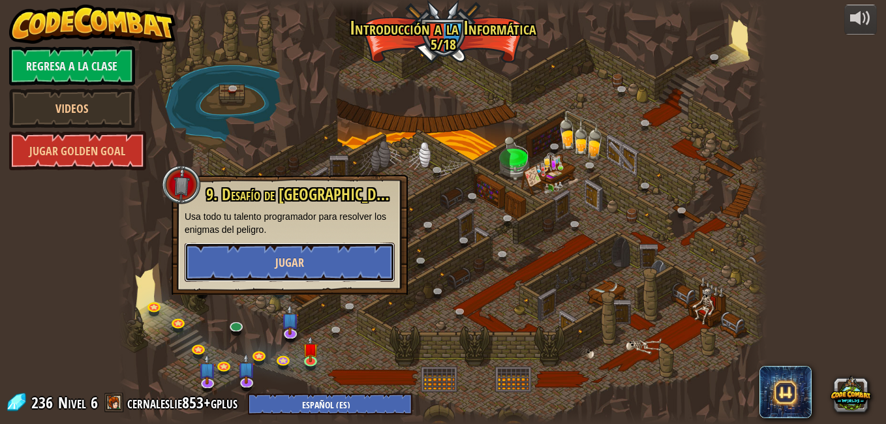
click at [346, 256] on button "Jugar" at bounding box center [290, 262] width 210 height 39
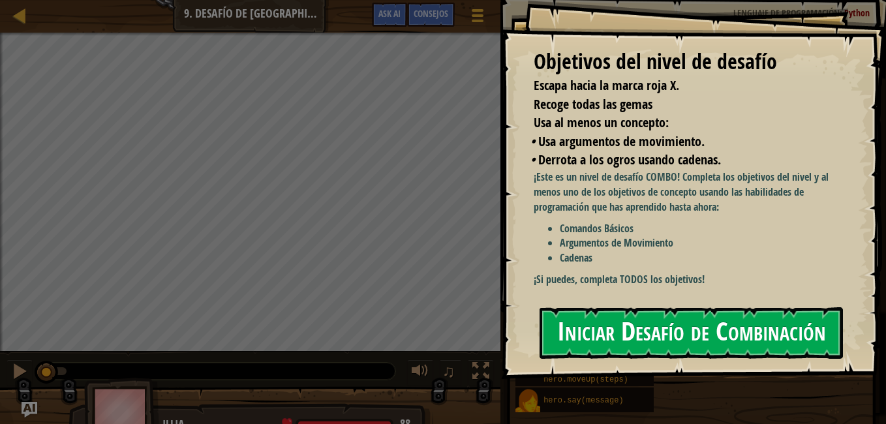
click at [665, 328] on button "Iniciar Desafío de Combinación" at bounding box center [691, 333] width 303 height 52
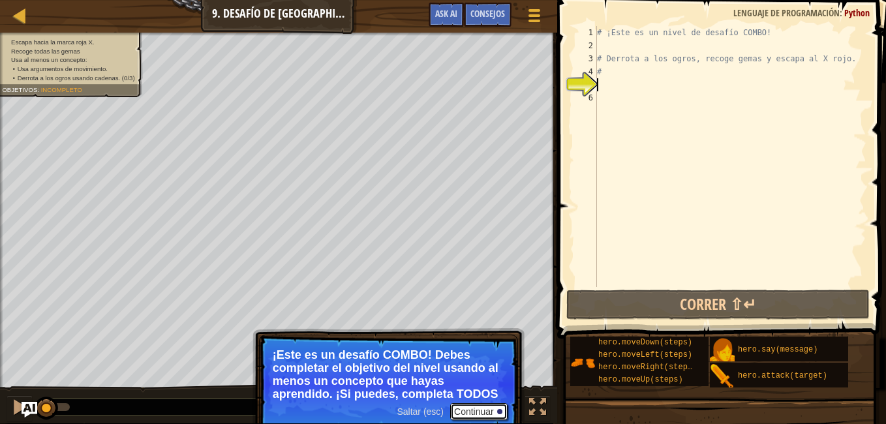
click at [485, 410] on button "Continuar" at bounding box center [478, 411] width 57 height 17
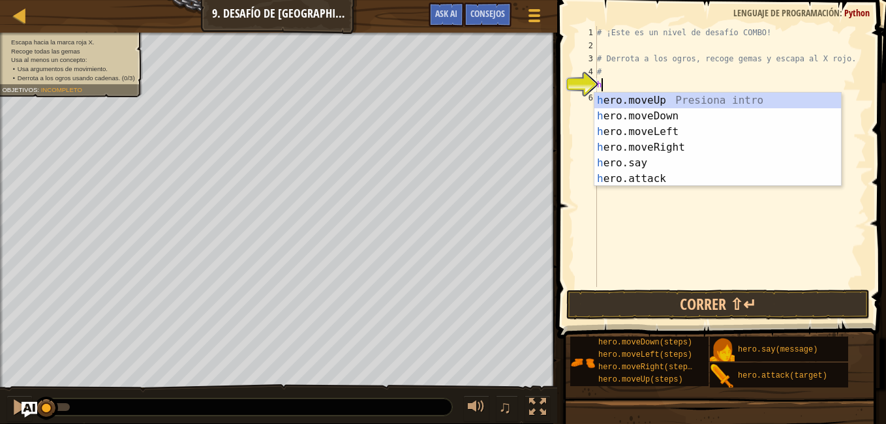
scroll to position [6, 0]
type textarea "her"
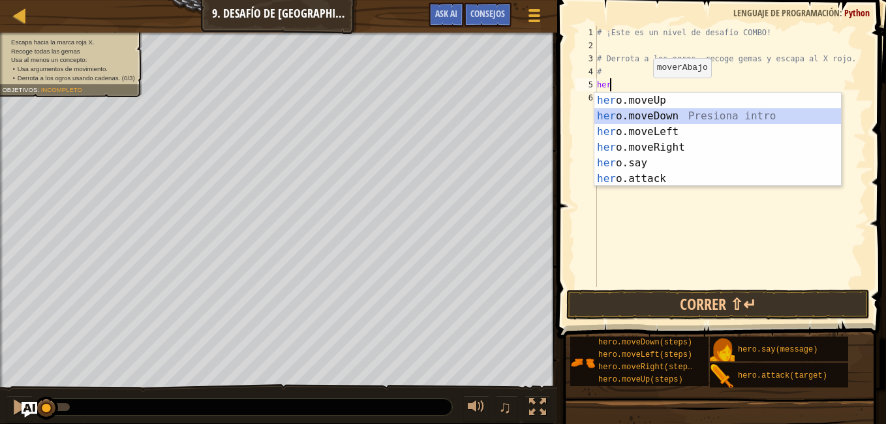
click at [644, 117] on div "her o.moveUp Presiona intro her o.moveDown Presiona intro her o.moveLeft Presio…" at bounding box center [717, 155] width 247 height 125
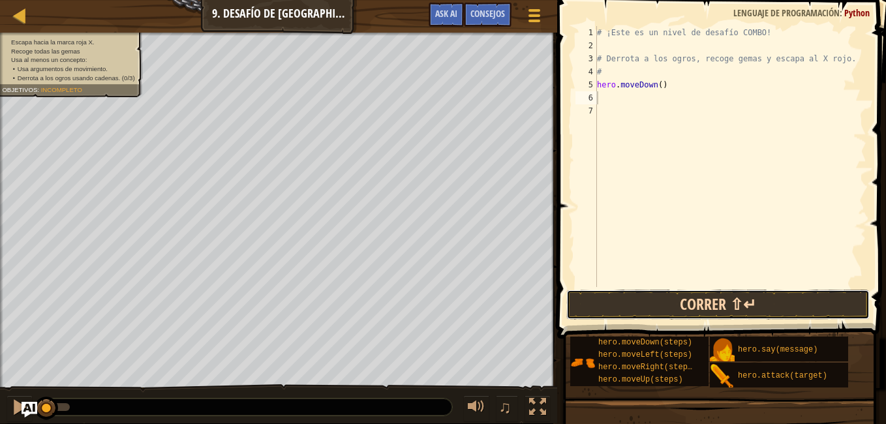
click at [656, 302] on button "Correr ⇧↵" at bounding box center [718, 305] width 304 height 30
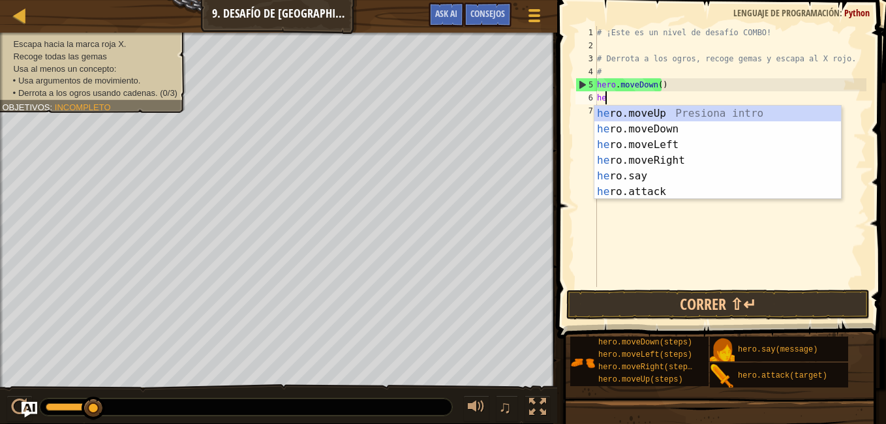
type textarea "heo"
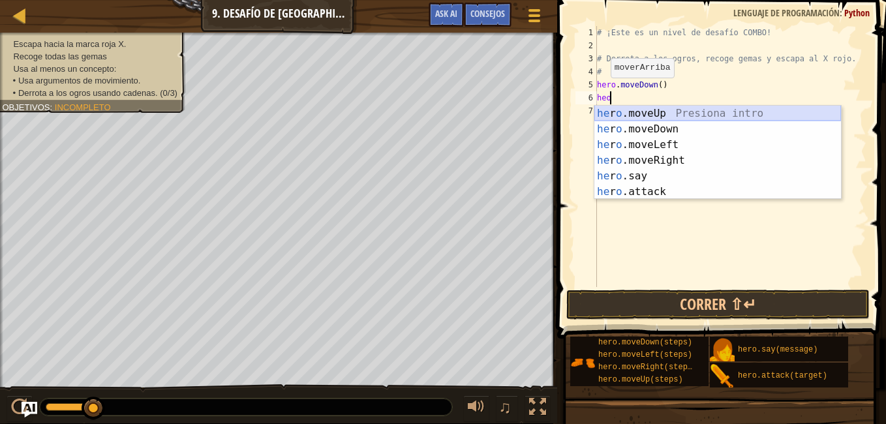
click at [638, 115] on div "he r o .moveUp Presiona intro he r o .moveDown Presiona intro he r o .moveLeft …" at bounding box center [717, 168] width 247 height 125
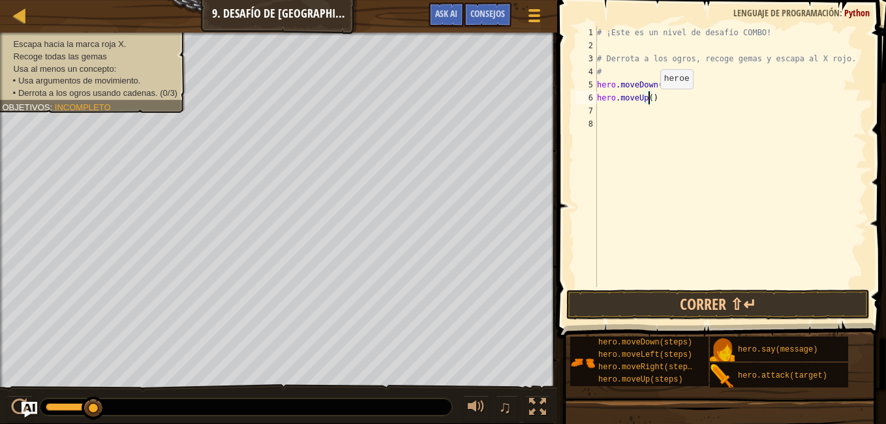
click at [649, 102] on div "# ¡Este es un nivel de desafío COMBO! # Derrota a los ogros, recoge gemas y esc…" at bounding box center [730, 169] width 272 height 287
type textarea "hero.moveUp(2)"
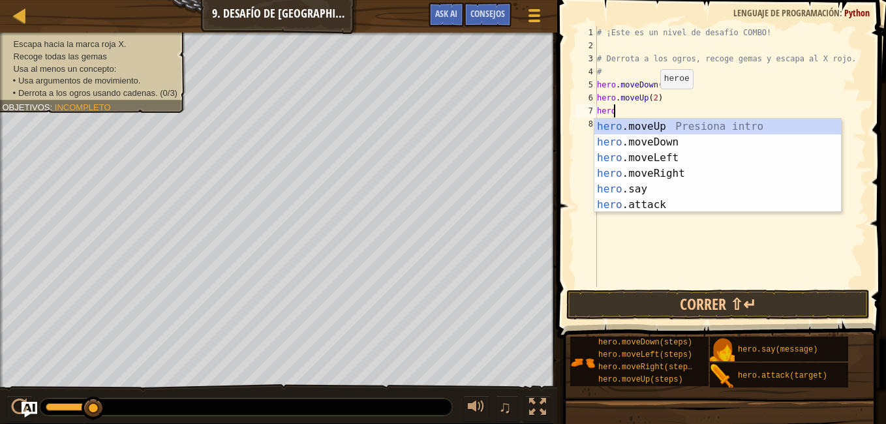
scroll to position [6, 1]
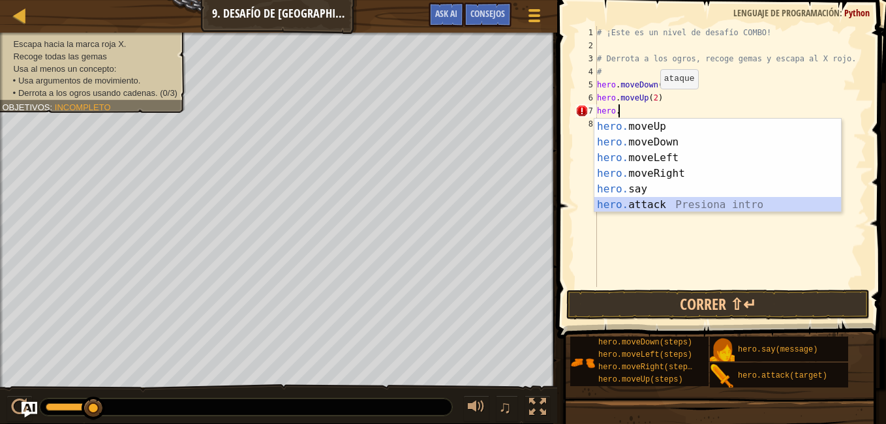
click at [649, 202] on div "hero. moveUp Presiona intro hero. moveDown Presiona intro hero. moveLeft Presio…" at bounding box center [717, 181] width 247 height 125
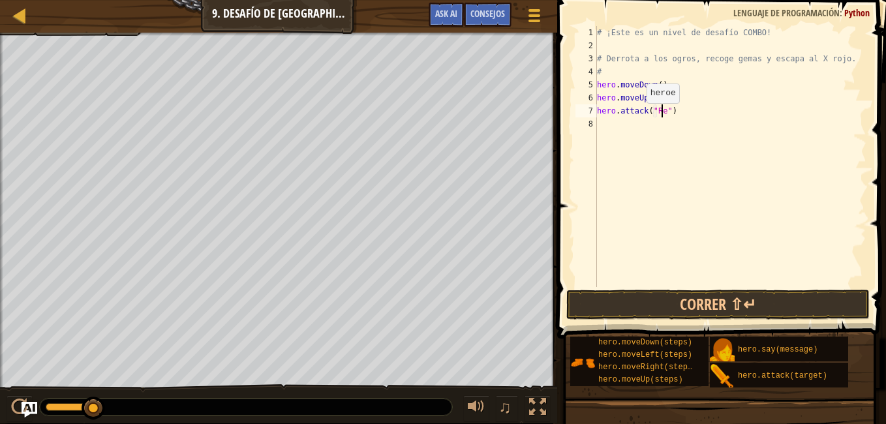
scroll to position [6, 5]
type textarea "hero.attack("Rexxar")"
drag, startPoint x: 598, startPoint y: 110, endPoint x: 686, endPoint y: 111, distance: 88.1
click at [686, 111] on div "# ¡Este es un nivel de desafío COMBO! # Derrota a los ogros, recoge gemas y esc…" at bounding box center [730, 169] width 272 height 287
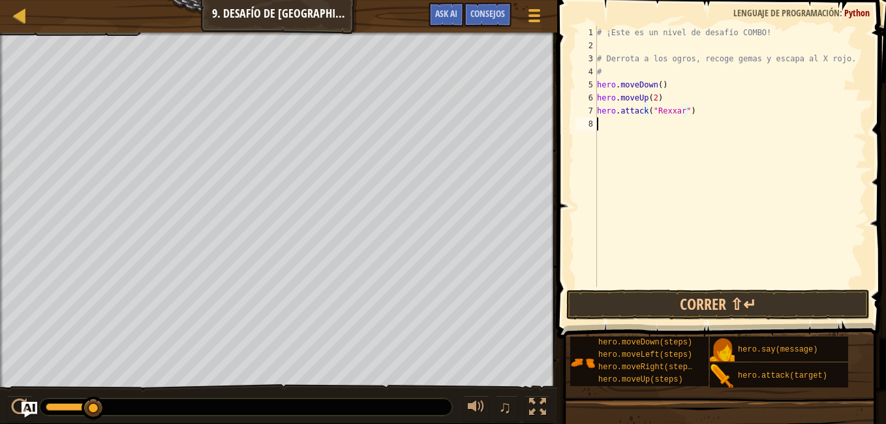
click at [688, 125] on div "# ¡Este es un nivel de desafío COMBO! # Derrota a los ogros, recoge gemas y esc…" at bounding box center [730, 169] width 272 height 287
paste textarea "hero.attack("Rexxar")"
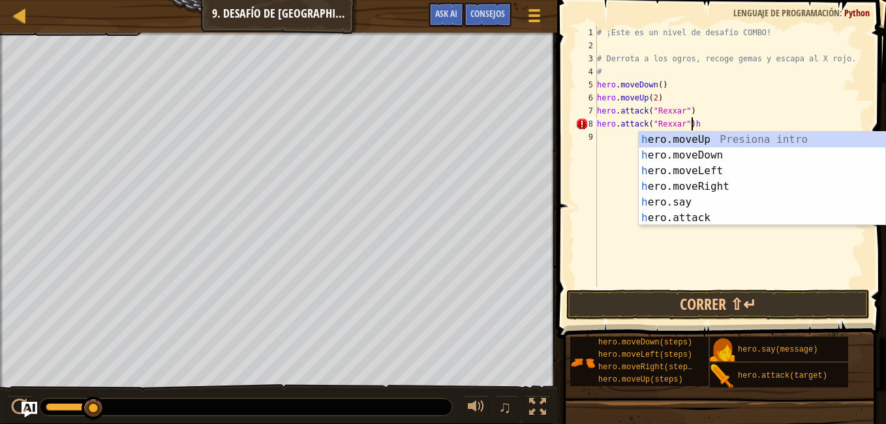
type textarea "hero.attack("Rexxar")"
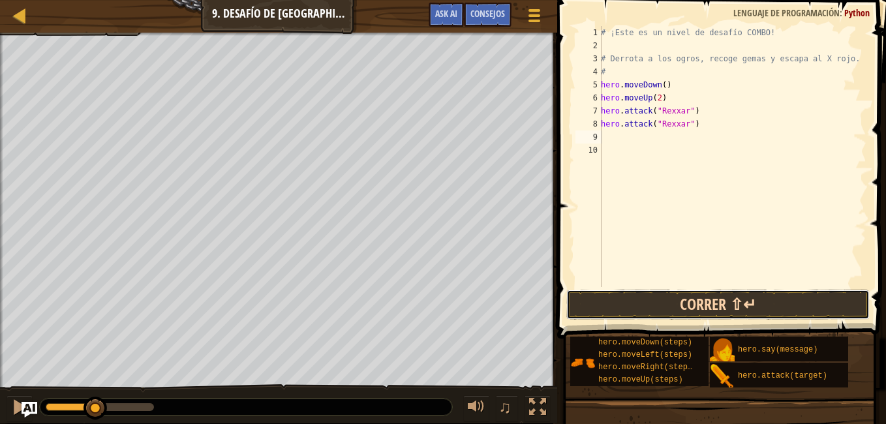
click at [620, 309] on button "Correr ⇧↵" at bounding box center [718, 305] width 304 height 30
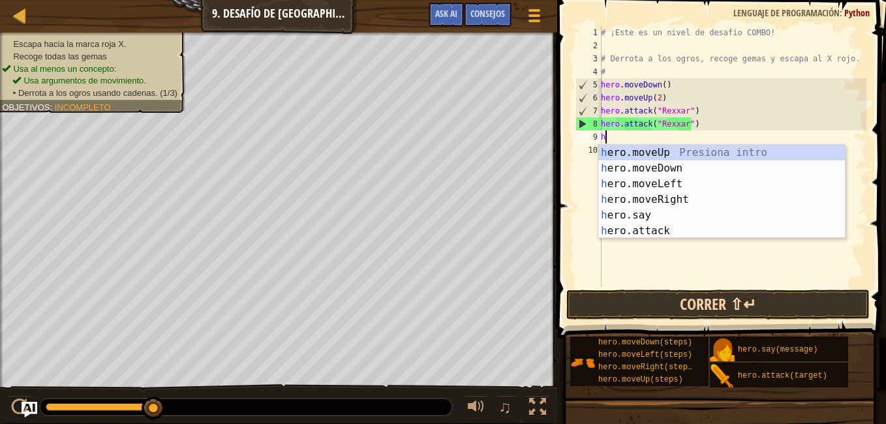
type textarea "her"
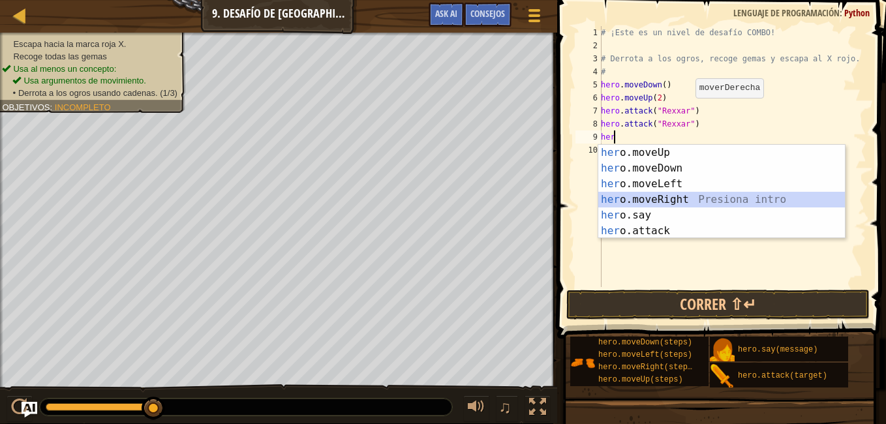
click at [682, 203] on div "her o.moveUp Presiona intro her o.moveDown Presiona intro her o.moveLeft Presio…" at bounding box center [721, 207] width 247 height 125
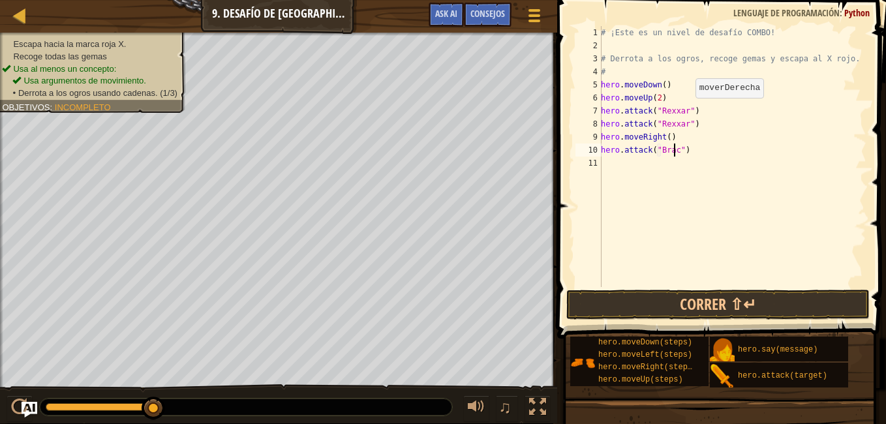
scroll to position [6, 6]
type textarea "hero.attack("Brack")"
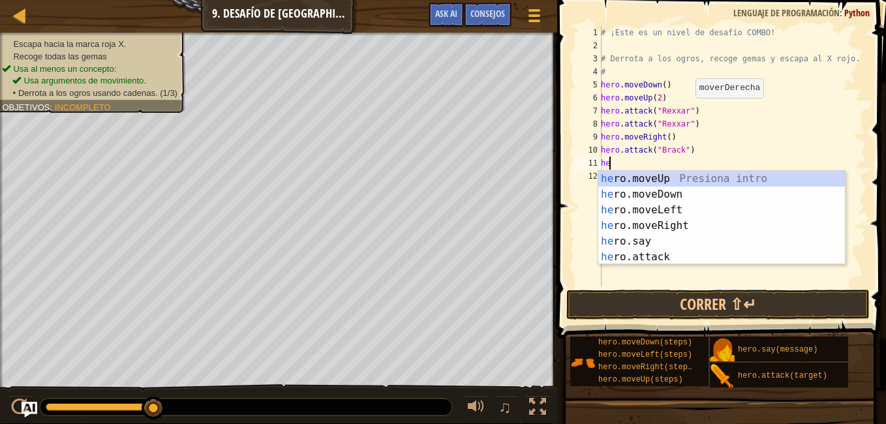
type textarea "her"
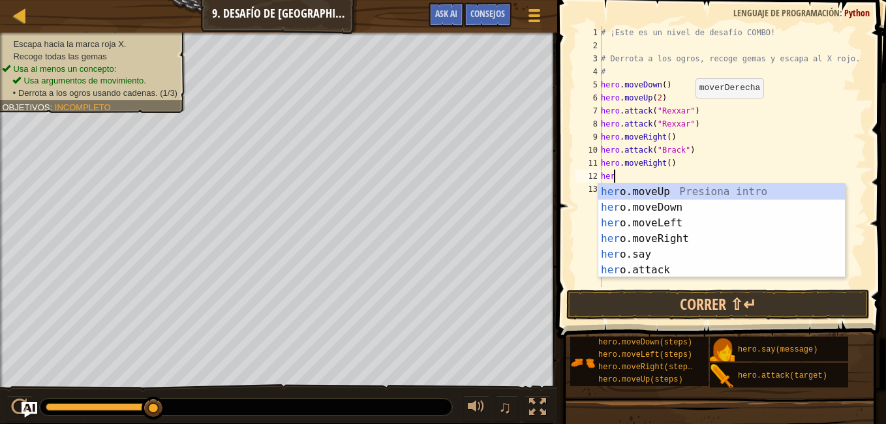
type textarea "hero"
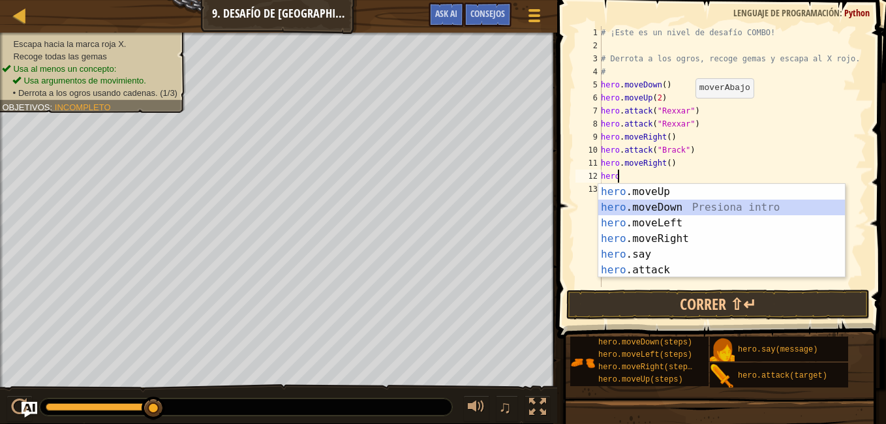
click at [664, 209] on div "hero .moveUp Presiona intro hero .moveDown Presiona intro hero .moveLeft Presio…" at bounding box center [721, 246] width 247 height 125
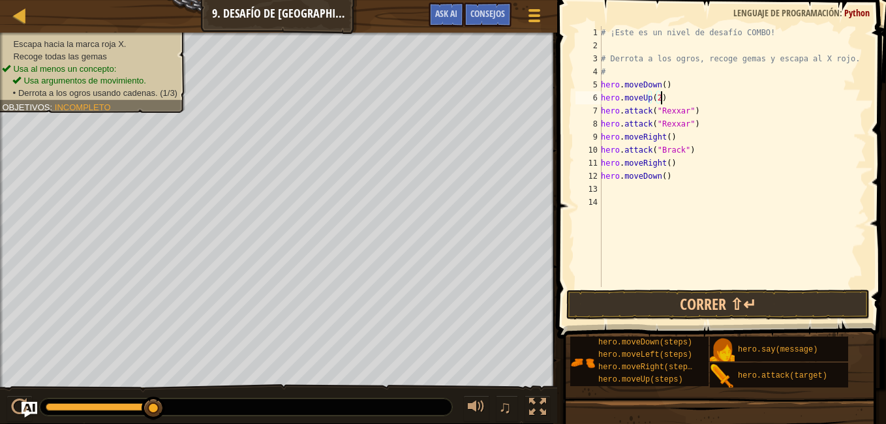
click at [671, 99] on div "# ¡Este es un nivel de desafío COMBO! # Derrota a los ogros, recoge gemas y esc…" at bounding box center [732, 169] width 268 height 287
click at [673, 89] on div "# ¡Este es un nivel de desafío COMBO! # Derrota a los ogros, recoge gemas y esc…" at bounding box center [732, 169] width 268 height 287
type textarea "hero.moveDown()"
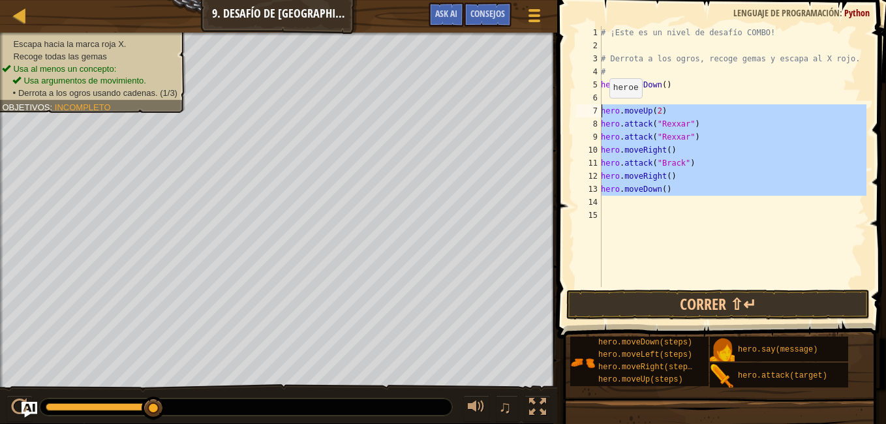
drag, startPoint x: 681, startPoint y: 196, endPoint x: 600, endPoint y: 110, distance: 119.1
click at [600, 110] on div "1 2 3 4 5 6 7 8 9 10 11 12 13 14 15 # ¡Este es un nivel de desafío COMBO! # Der…" at bounding box center [720, 156] width 294 height 261
type textarea "hero.moveUp(2) hero.attack("Rexxar")"
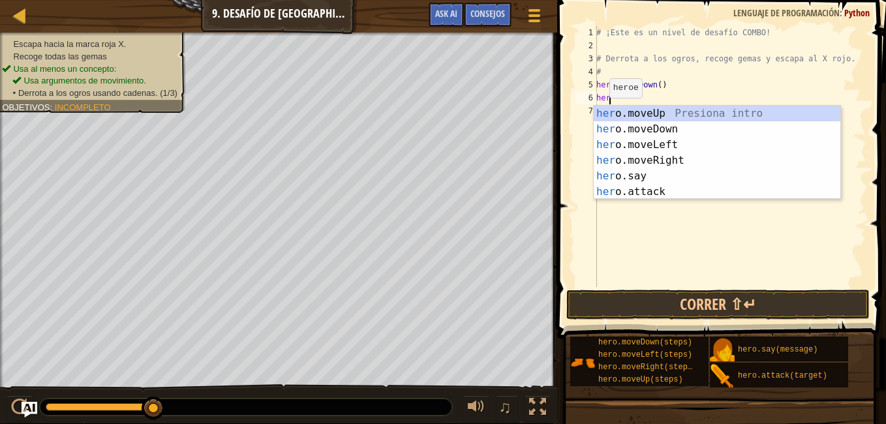
type textarea "hero"
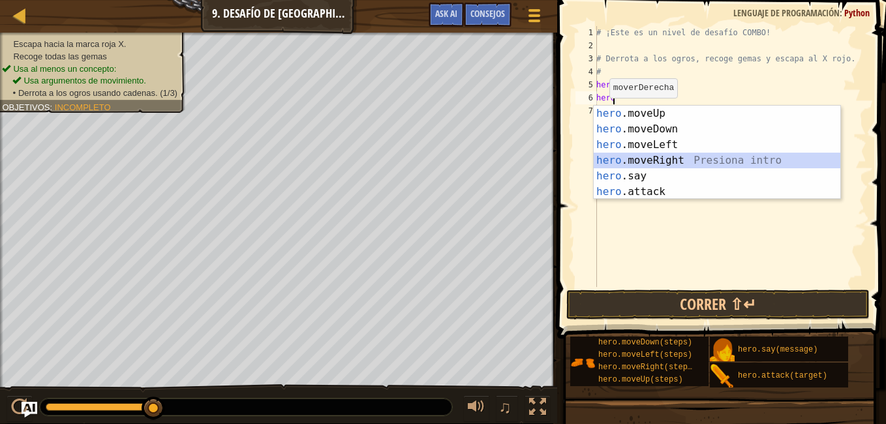
click at [641, 160] on div "hero .moveUp Presiona intro hero .moveDown Presiona intro hero .moveLeft Presio…" at bounding box center [717, 168] width 247 height 125
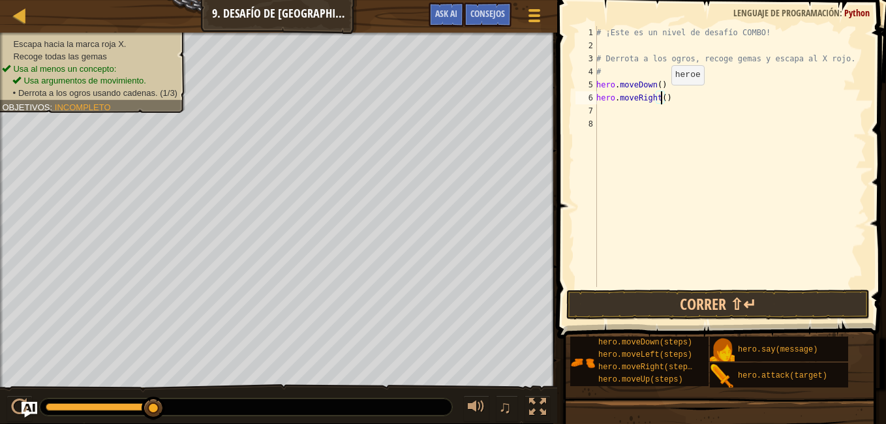
click at [660, 98] on div "# ¡Este es un nivel de desafío COMBO! # Derrota a los ogros, recoge gemas y esc…" at bounding box center [730, 169] width 273 height 287
type textarea "hero.moveRight(2)"
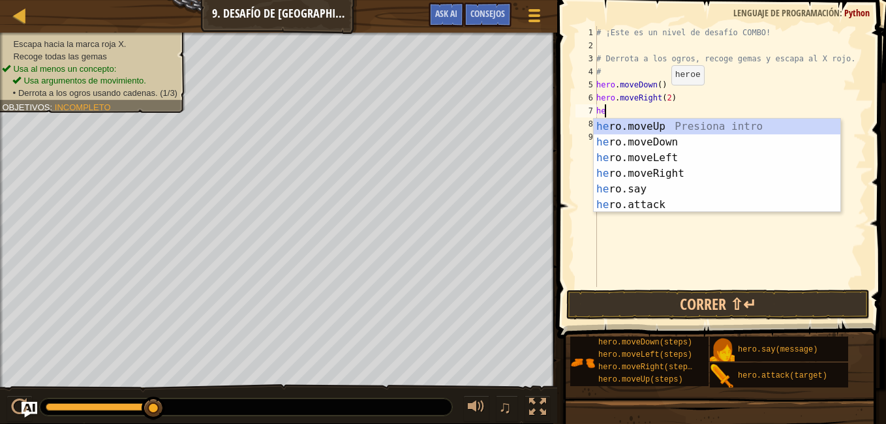
type textarea "her"
click at [649, 127] on div "her o.moveUp Presiona intro her o.moveDown Presiona intro her o.moveLeft Presio…" at bounding box center [717, 181] width 247 height 125
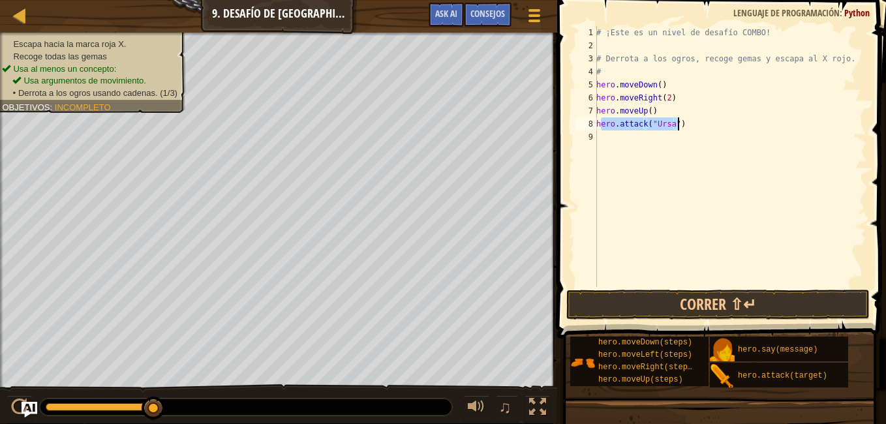
drag, startPoint x: 601, startPoint y: 127, endPoint x: 678, endPoint y: 127, distance: 76.3
click at [678, 127] on div "# ¡Este es un nivel de desafío COMBO! # Derrota a los ogros, recoge gemas y esc…" at bounding box center [730, 169] width 273 height 287
type textarea "hero.attack("Ursa")"
click at [678, 127] on div "# ¡Este es un nivel de desafío COMBO! # Derrota a los ogros, recoge gemas y esc…" at bounding box center [730, 156] width 273 height 261
paste textarea "ero.attack("Ursa")"
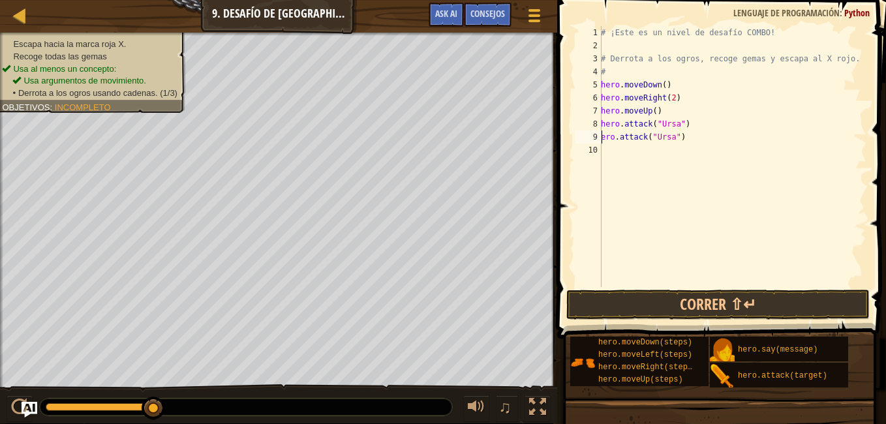
click at [602, 141] on div "# ¡Este es un nivel de desafío COMBO! # Derrota a los ogros, recoge gemas y esc…" at bounding box center [732, 169] width 268 height 287
type textarea "hero.attack("Ursa")"
click at [669, 256] on div "# ¡Este es un nivel de desafío COMBO! # Derrota a los ogros, recoge gemas y esc…" at bounding box center [732, 169] width 268 height 287
click at [710, 307] on button "Correr ⇧↵" at bounding box center [718, 305] width 304 height 30
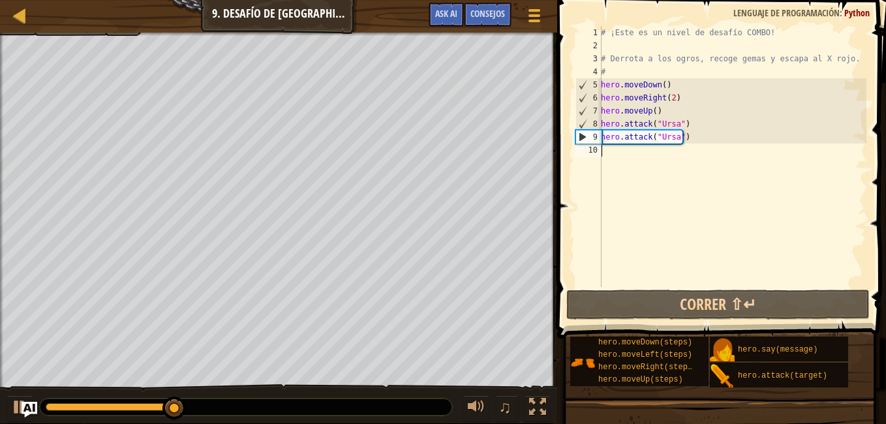
type textarea "h"
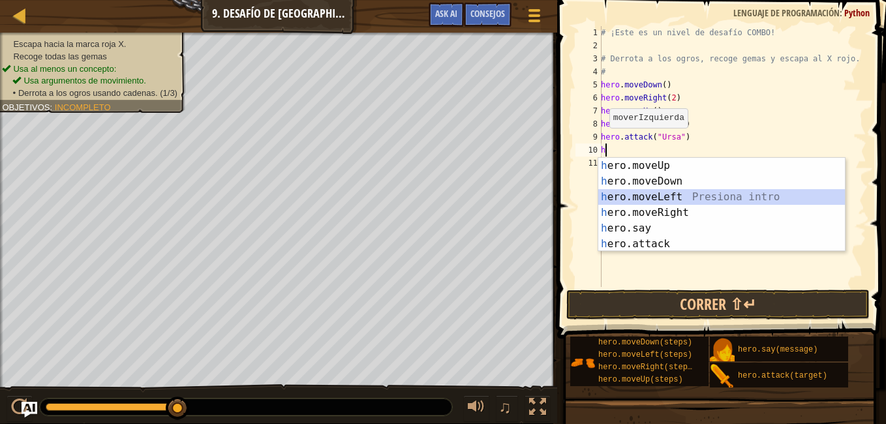
click at [679, 203] on div "h ero.moveUp Presiona intro h ero.moveDown Presiona intro h ero.moveLeft Presio…" at bounding box center [721, 220] width 247 height 125
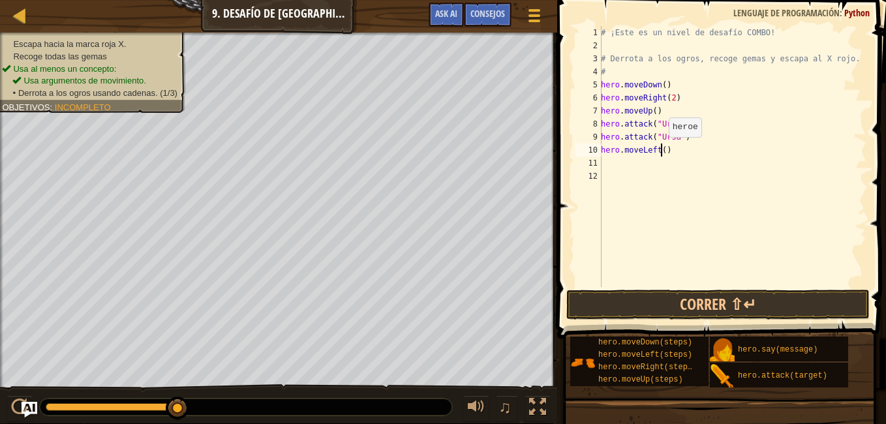
click at [662, 150] on div "# ¡Este es un nivel de desafío COMBO! # Derrota a los ogros, recoge gemas y esc…" at bounding box center [732, 169] width 268 height 287
type textarea "hero.moveLeft(2)"
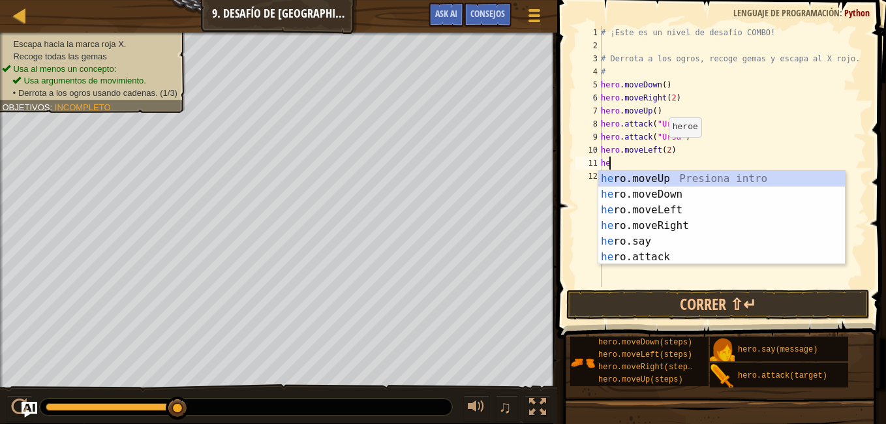
type textarea "her"
click at [641, 179] on div "her o.moveUp Presiona intro her o.moveDown Presiona intro her o.moveLeft Presio…" at bounding box center [721, 233] width 247 height 125
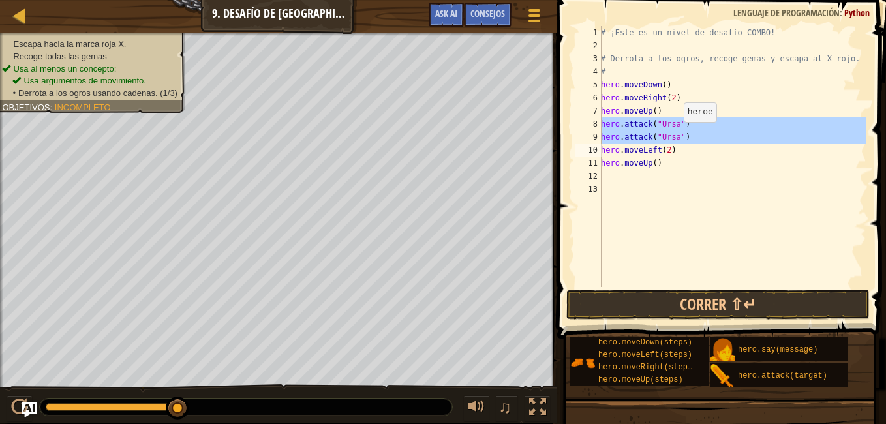
drag, startPoint x: 601, startPoint y: 123, endPoint x: 677, endPoint y: 135, distance: 76.6
click at [677, 135] on div "1 2 3 4 5 6 7 8 9 10 11 12 13 # ¡Este es un nivel de desafío COMBO! # Derrota a…" at bounding box center [720, 156] width 294 height 261
type textarea "hero.attack("Ursa") hero.moveLeft(2)"
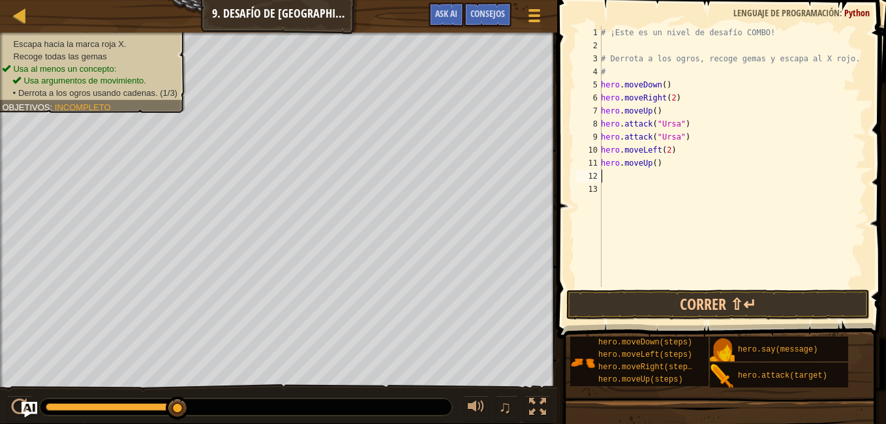
click at [616, 175] on div "# ¡Este es un nivel de desafío COMBO! # Derrota a los ogros, recoge gemas y esc…" at bounding box center [732, 169] width 268 height 287
paste textarea "hero.attack("Ursa")"
click at [663, 174] on div "# ¡Este es un nivel de desafío COMBO! # Derrota a los ogros, recoge gemas y esc…" at bounding box center [732, 169] width 268 height 287
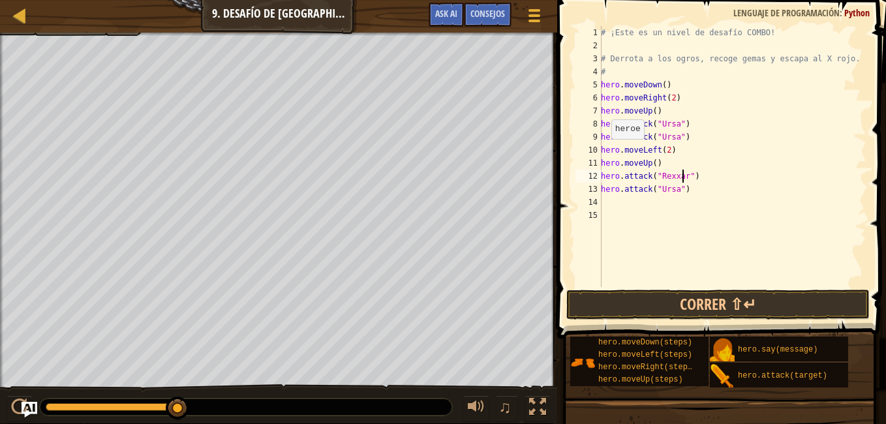
scroll to position [6, 7]
click at [667, 179] on div "# ¡Este es un nivel de desafío COMBO! # Derrota a los ogros, recoge gemas y esc…" at bounding box center [732, 169] width 268 height 287
click at [665, 187] on div "# ¡Este es un nivel de desafío COMBO! # Derrota a los ogros, recoge gemas y esc…" at bounding box center [732, 169] width 268 height 287
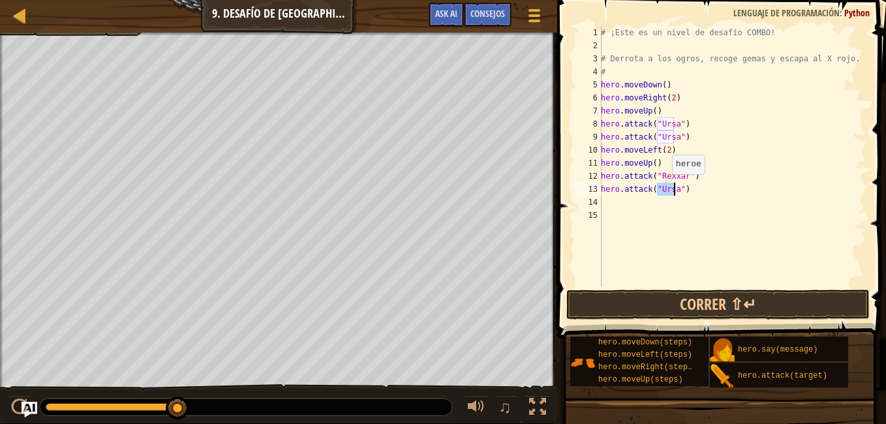
click at [665, 187] on div "# ¡Este es un nivel de desafío COMBO! # Derrota a los ogros, recoge gemas y esc…" at bounding box center [732, 169] width 268 height 287
paste textarea "Rexxar"
type textarea "hero.attack("Rexxar")"
click at [669, 204] on div "# ¡Este es un nivel de desafío COMBO! # Derrota a los ogros, recoge gemas y esc…" at bounding box center [732, 169] width 268 height 287
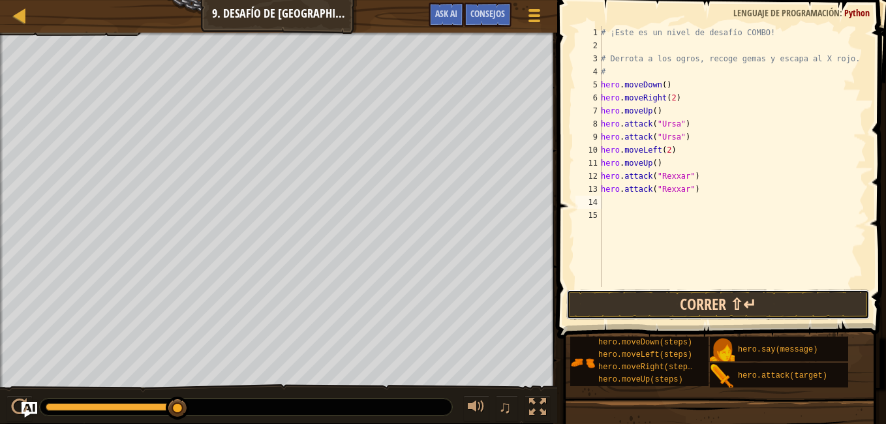
click at [731, 314] on button "Correr ⇧↵" at bounding box center [718, 305] width 304 height 30
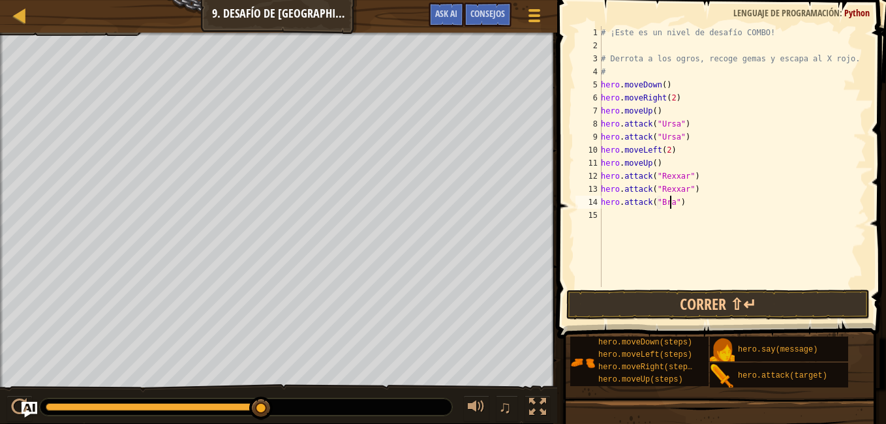
scroll to position [6, 6]
click at [694, 190] on div "# ¡Este es un nivel de desafío COMBO! # Derrota a los ogros, recoge gemas y esc…" at bounding box center [732, 169] width 268 height 287
type textarea "hero.attack("Rexxar")"
type textarea "h"
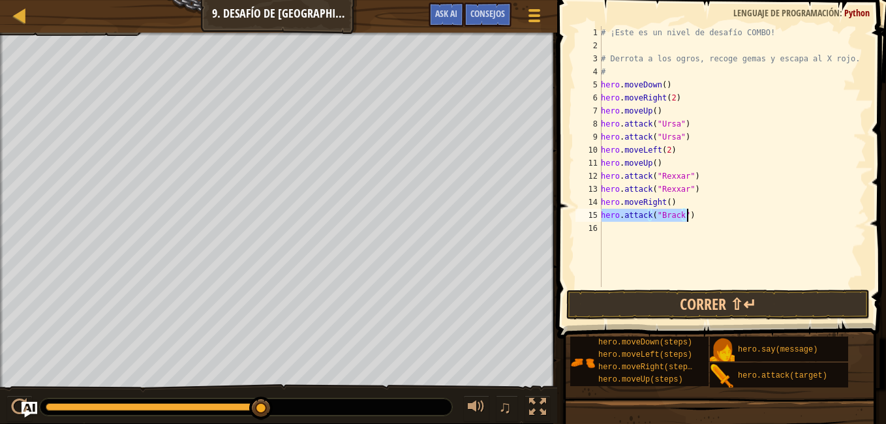
drag, startPoint x: 603, startPoint y: 217, endPoint x: 690, endPoint y: 219, distance: 86.8
click at [690, 219] on div "# ¡Este es un nivel de desafío COMBO! # Derrota a los ogros, recoge gemas y esc…" at bounding box center [732, 169] width 268 height 287
type textarea "hero.attack("Brack")"
click at [690, 219] on div "# ¡Este es un nivel de desafío COMBO! # Derrota a los ogros, recoge gemas y esc…" at bounding box center [732, 156] width 268 height 261
paste textarea "hero.attack("Brack")"
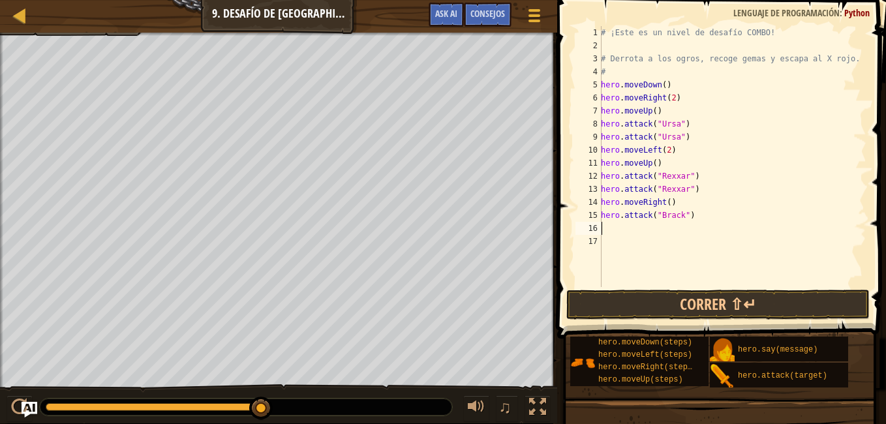
type textarea "hero.attack("Brack")"
type textarea "h"
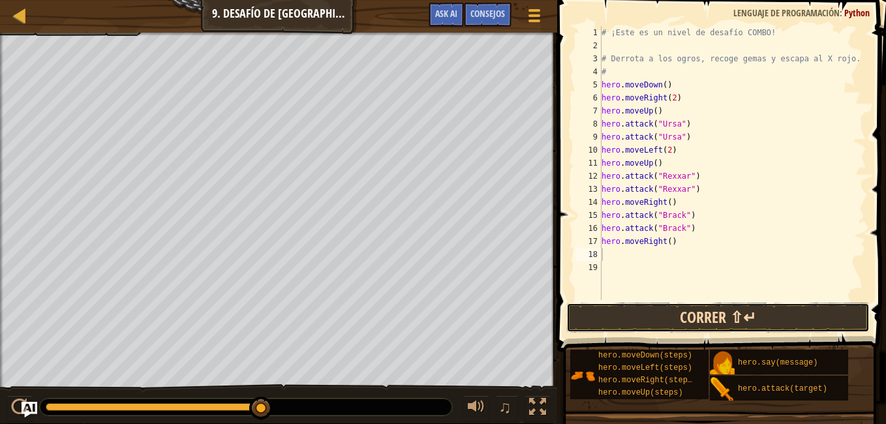
click at [699, 315] on button "Correr ⇧↵" at bounding box center [718, 318] width 304 height 30
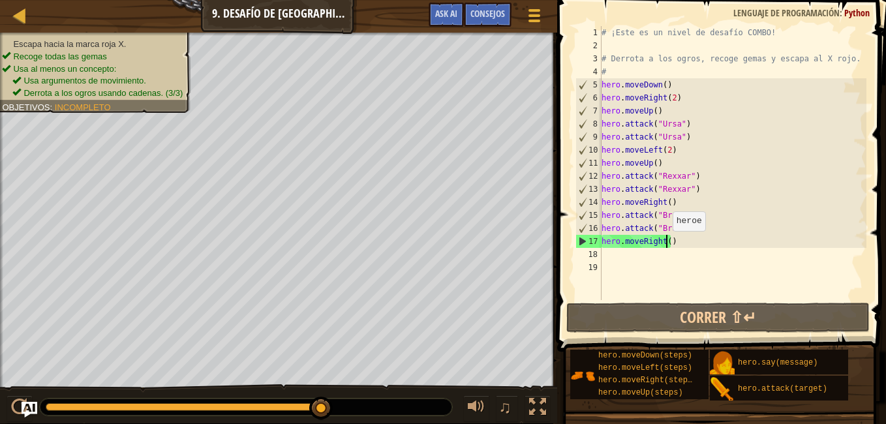
click at [666, 244] on div "# ¡Este es un nivel de desafío COMBO! # Derrota a los ogros, recoge gemas y esc…" at bounding box center [732, 176] width 267 height 300
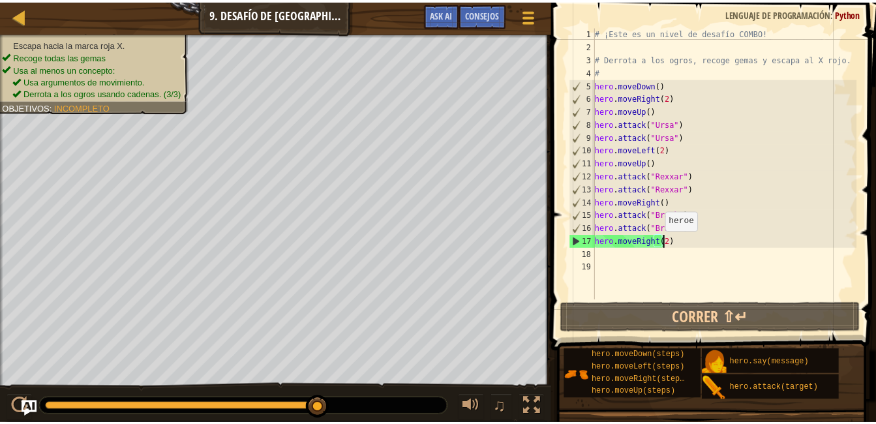
scroll to position [6, 5]
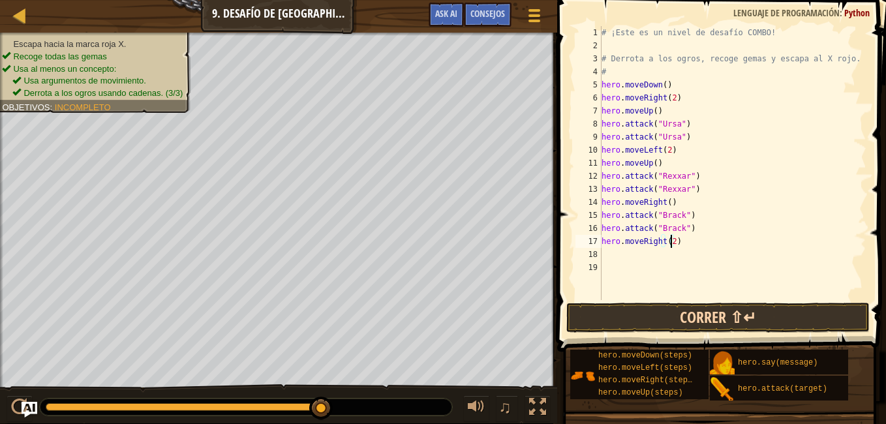
type textarea "hero.moveRight(2)"
click at [704, 312] on button "Correr ⇧↵" at bounding box center [718, 318] width 304 height 30
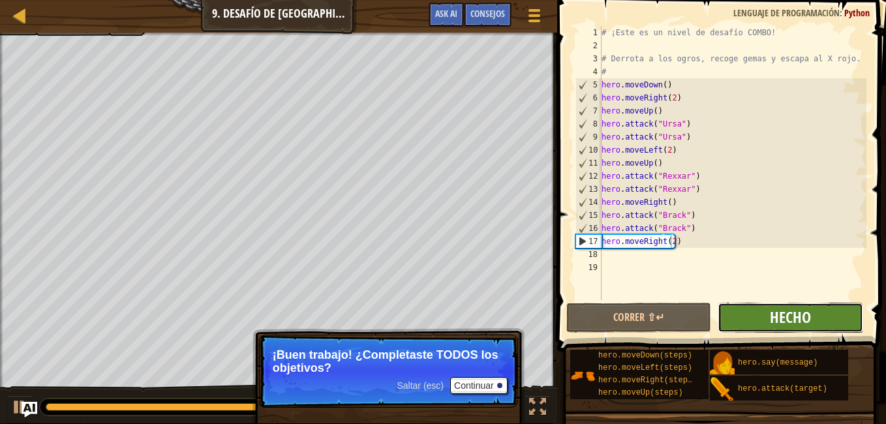
click at [771, 310] on span "Hecho" at bounding box center [790, 317] width 41 height 21
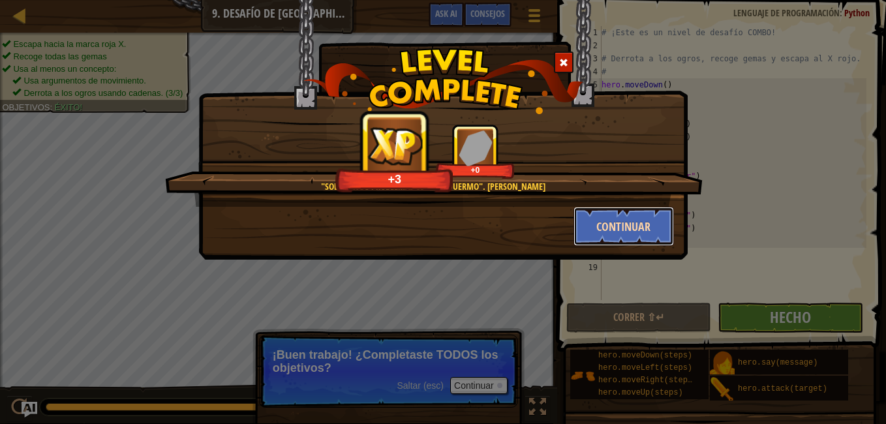
click at [622, 216] on button "Continuar" at bounding box center [623, 226] width 101 height 39
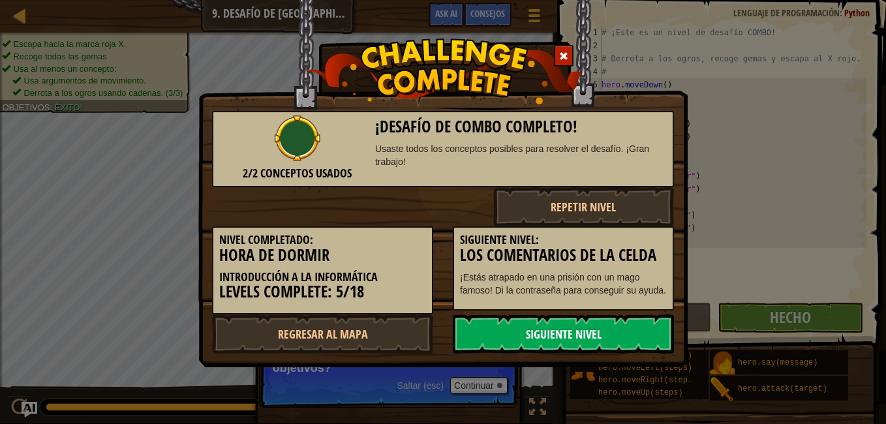
click at [548, 329] on link "Siguiente nivel" at bounding box center [563, 333] width 221 height 39
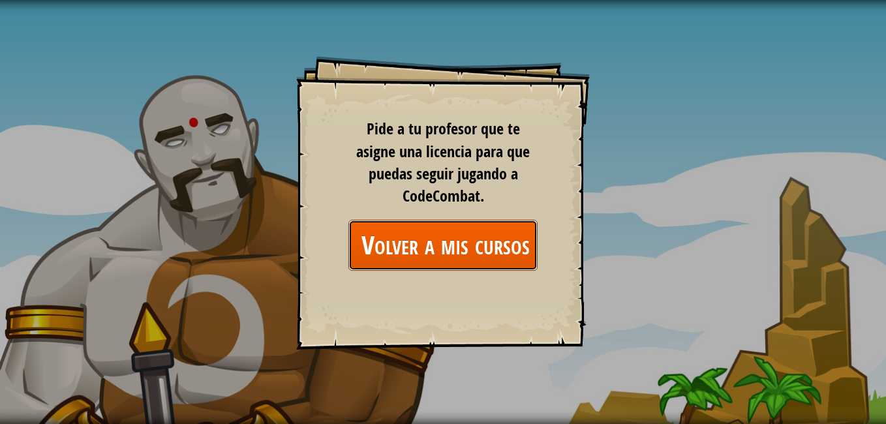
click at [464, 254] on link "Volver a mis cursos" at bounding box center [442, 245] width 189 height 50
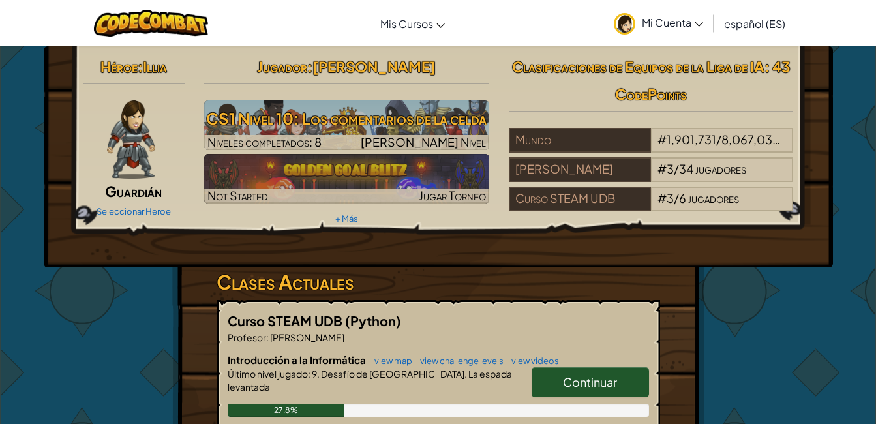
scroll to position [20, 0]
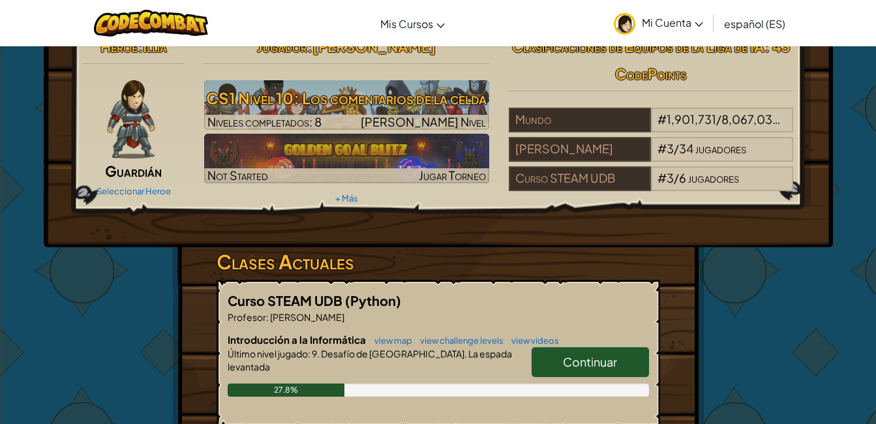
click at [585, 359] on span "Continuar" at bounding box center [590, 361] width 54 height 15
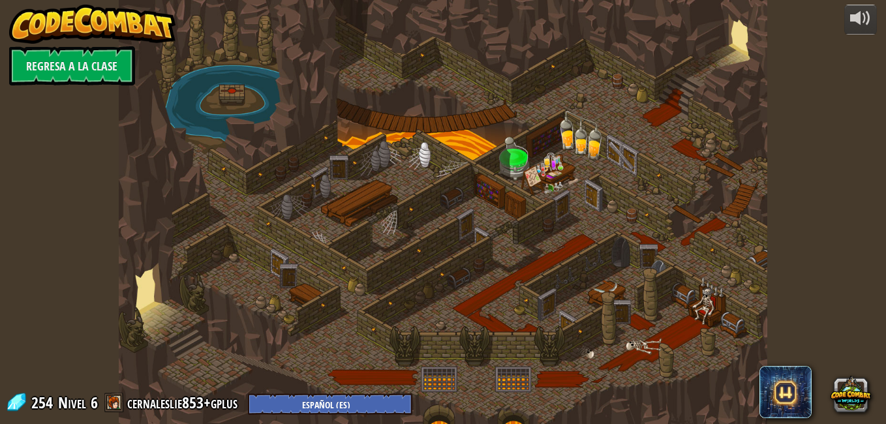
select select "es-ES"
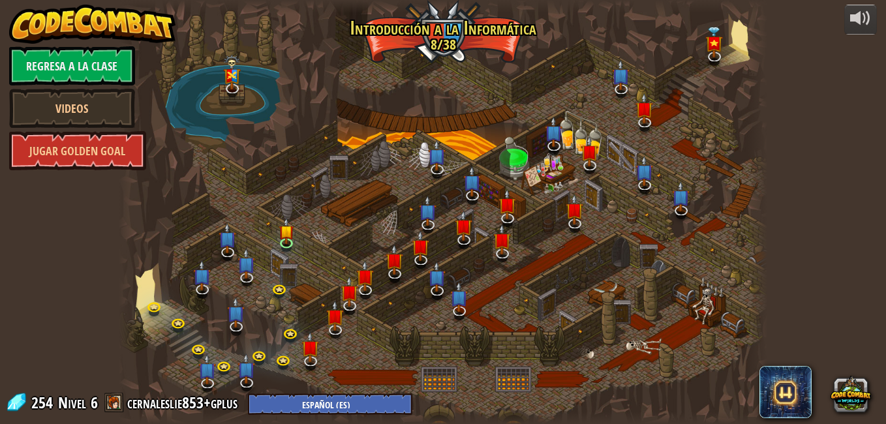
select select "es-ES"
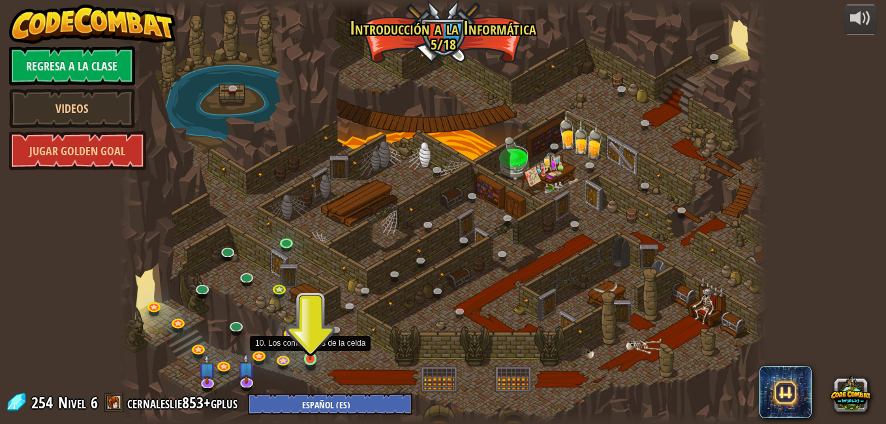
click at [312, 357] on img at bounding box center [311, 342] width 16 height 35
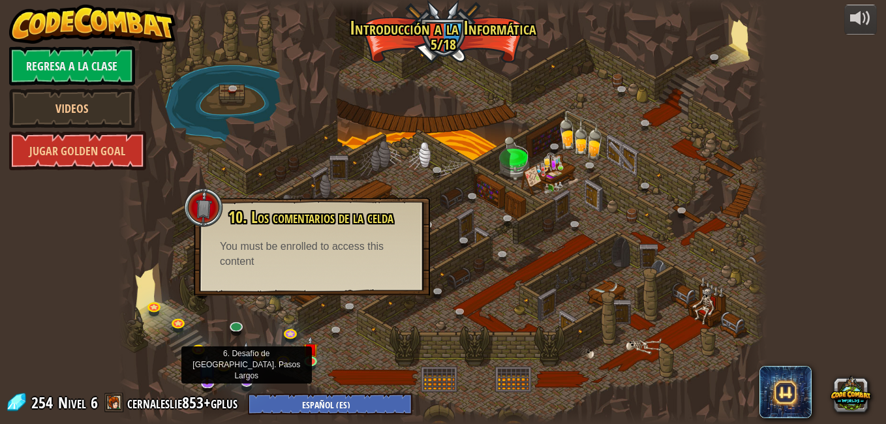
click at [247, 378] on img at bounding box center [246, 361] width 18 height 40
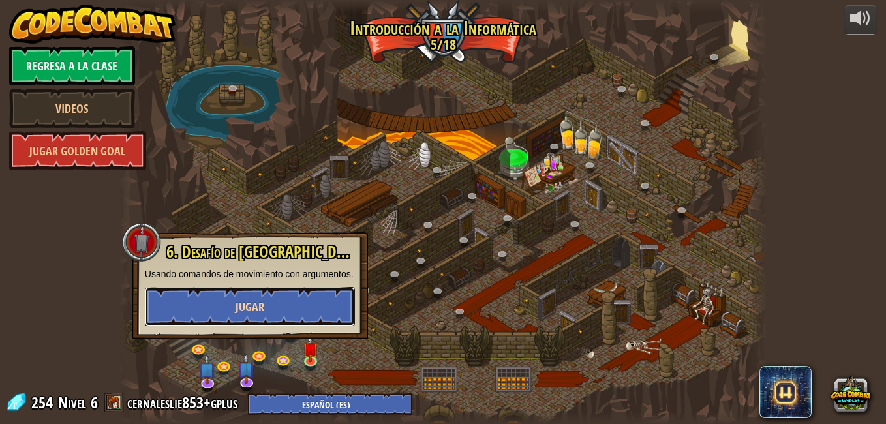
click at [249, 307] on span "Jugar" at bounding box center [250, 307] width 29 height 16
